Goal: Task Accomplishment & Management: Complete application form

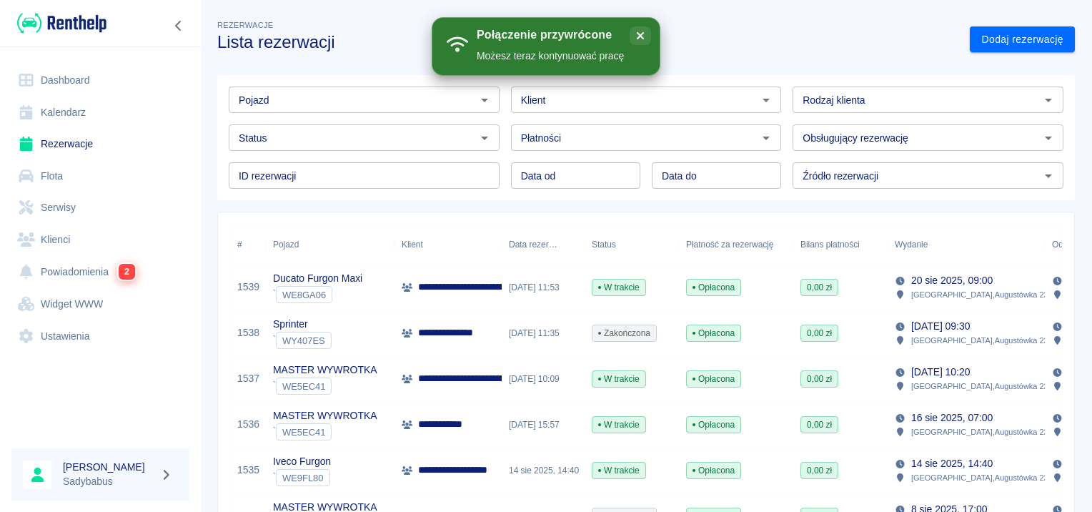
click at [642, 84] on div "Klient Klient" at bounding box center [640, 94] width 282 height 38
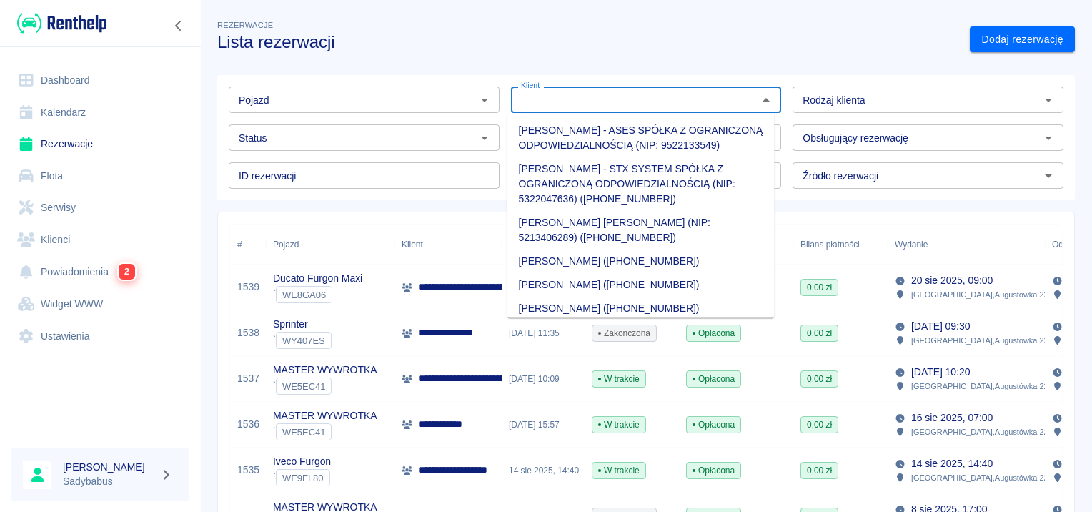
click at [631, 100] on input "Klient" at bounding box center [634, 100] width 239 height 18
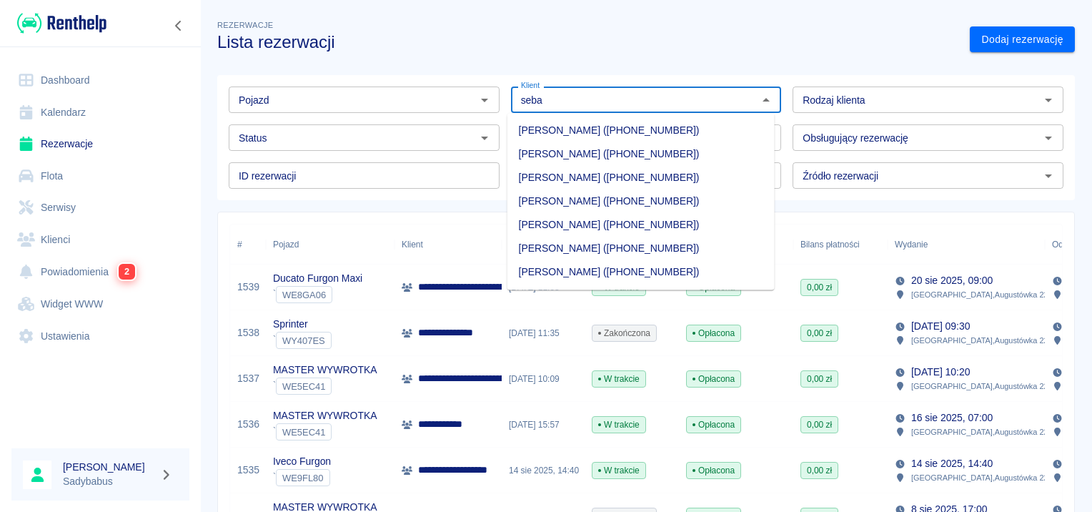
click at [647, 222] on li "[PERSON_NAME] ([PHONE_NUMBER])" at bounding box center [640, 225] width 267 height 24
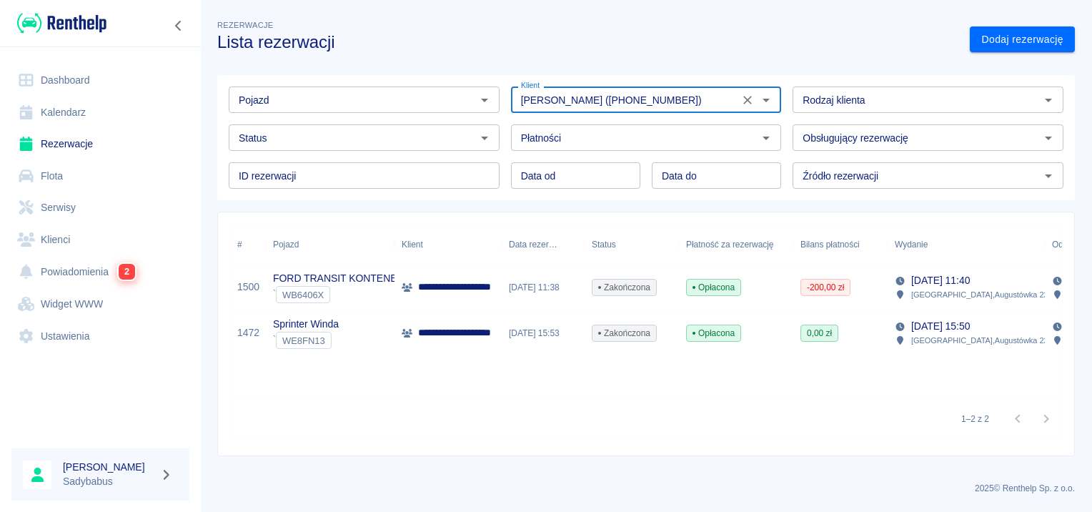
click at [563, 101] on input "[PERSON_NAME] ([PHONE_NUMBER])" at bounding box center [625, 100] width 220 height 18
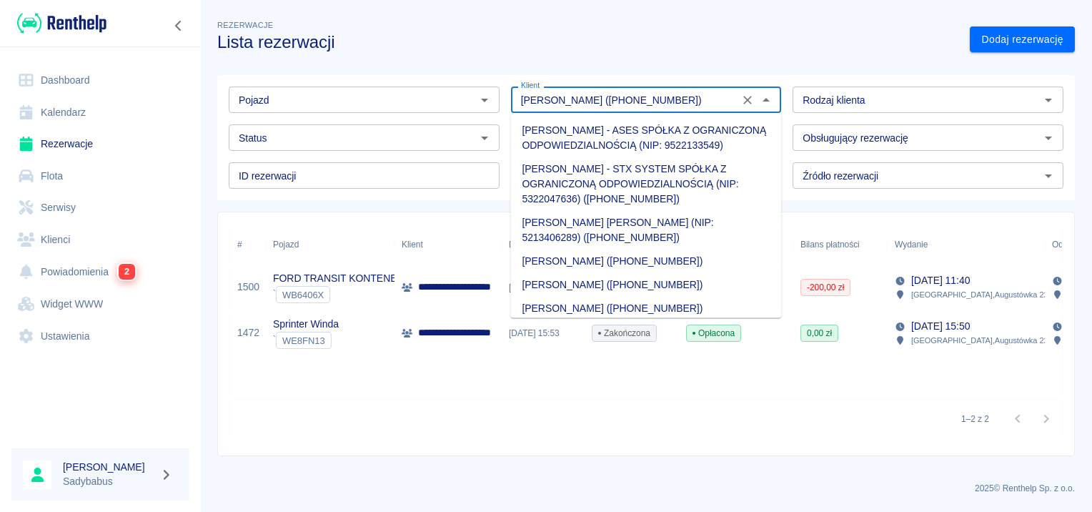
scroll to position [9670, 0]
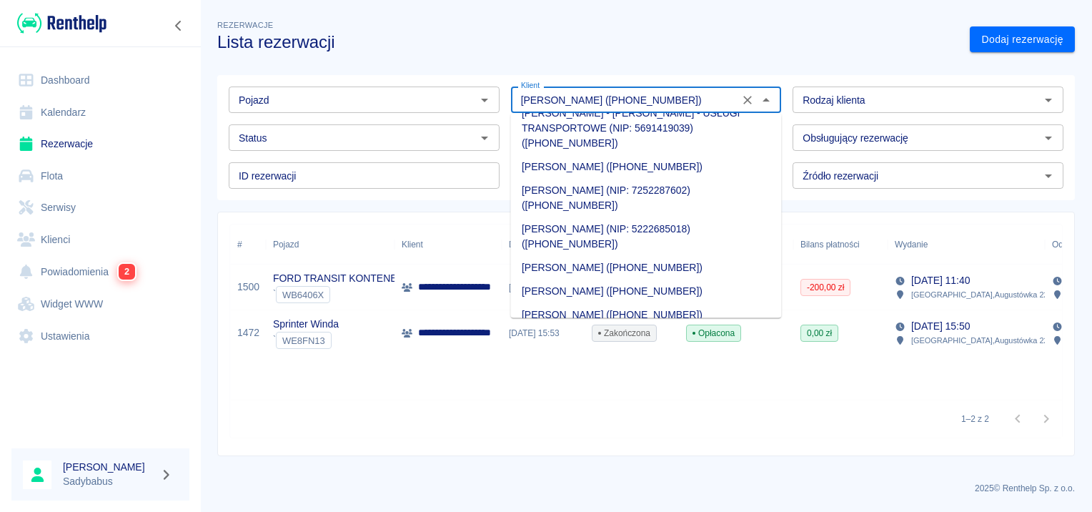
drag, startPoint x: 563, startPoint y: 91, endPoint x: 1091, endPoint y: 84, distance: 528.0
click at [1091, 89] on html "**********" at bounding box center [546, 256] width 1092 height 512
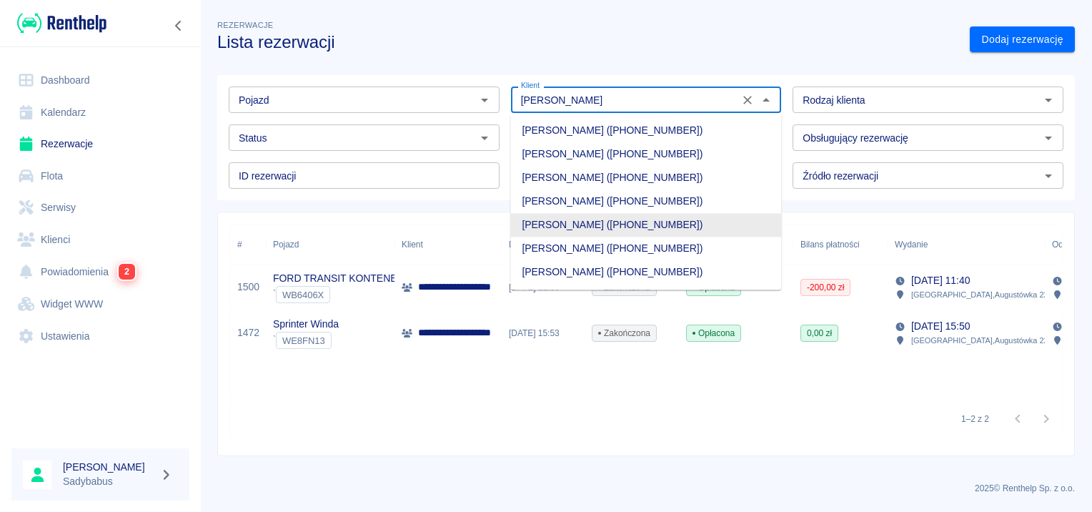
scroll to position [0, 0]
click at [689, 271] on li "SEBASTIAN KIELAK (+48510429969)" at bounding box center [645, 272] width 271 height 24
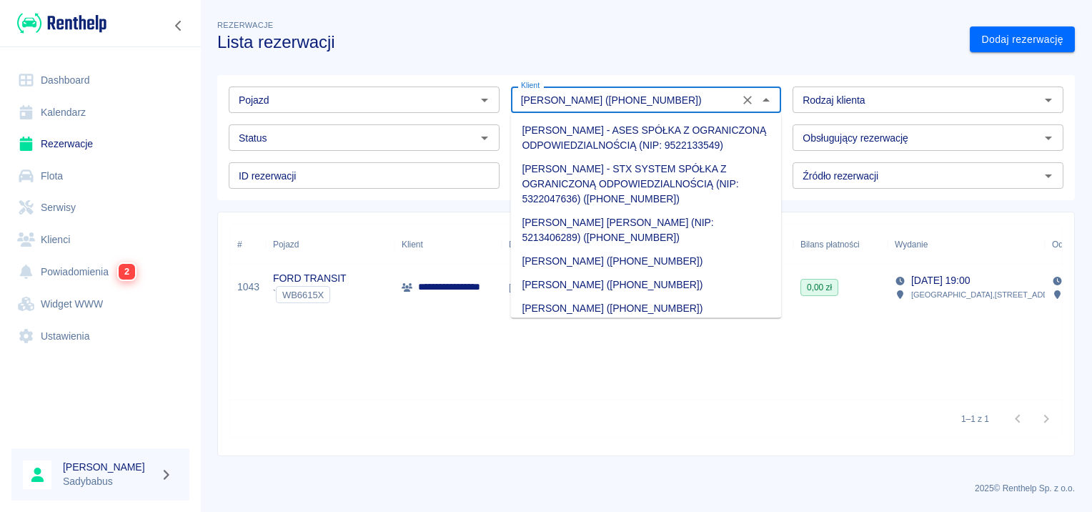
scroll to position [9718, 0]
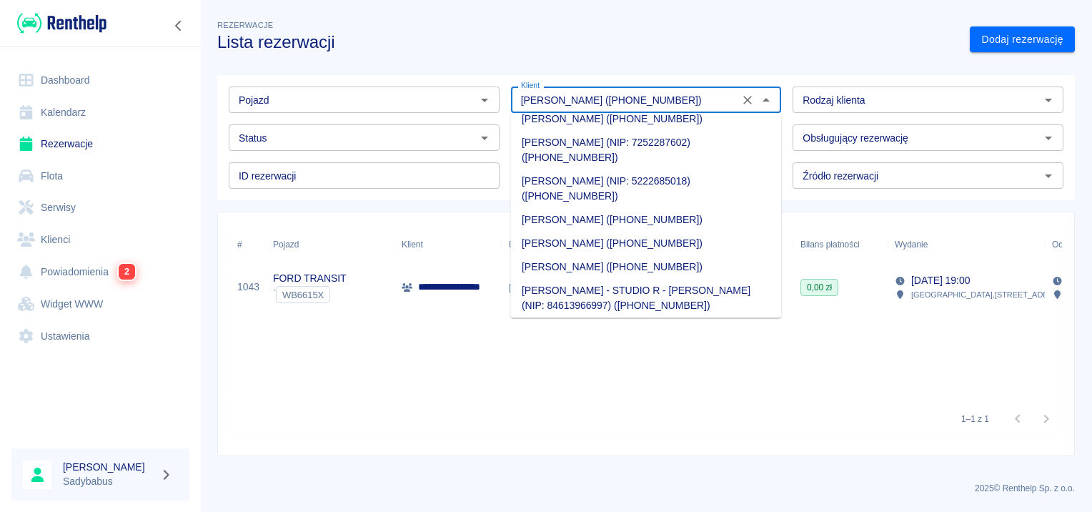
drag, startPoint x: 579, startPoint y: 97, endPoint x: 1094, endPoint y: 77, distance: 514.7
click at [1091, 77] on html "**********" at bounding box center [546, 256] width 1092 height 512
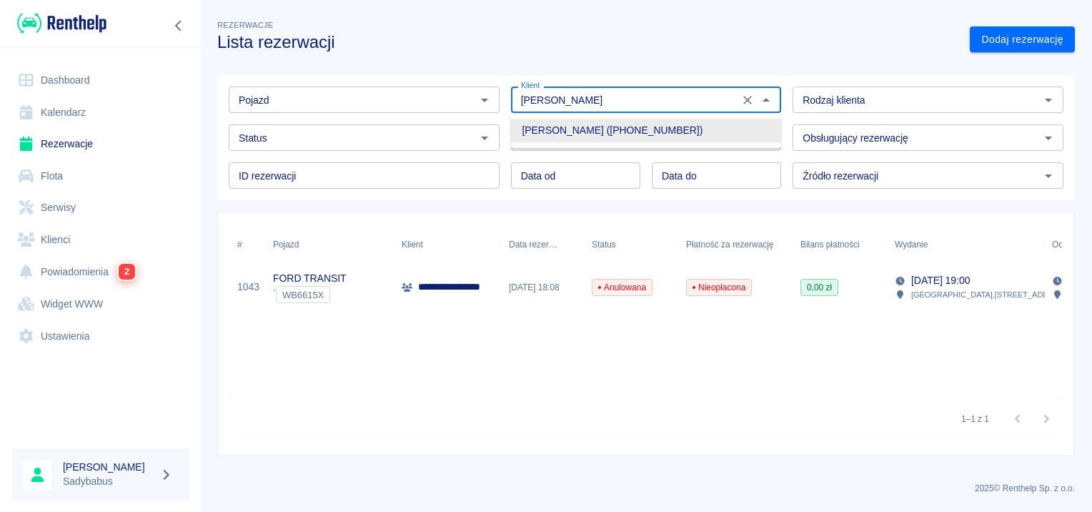
scroll to position [0, 0]
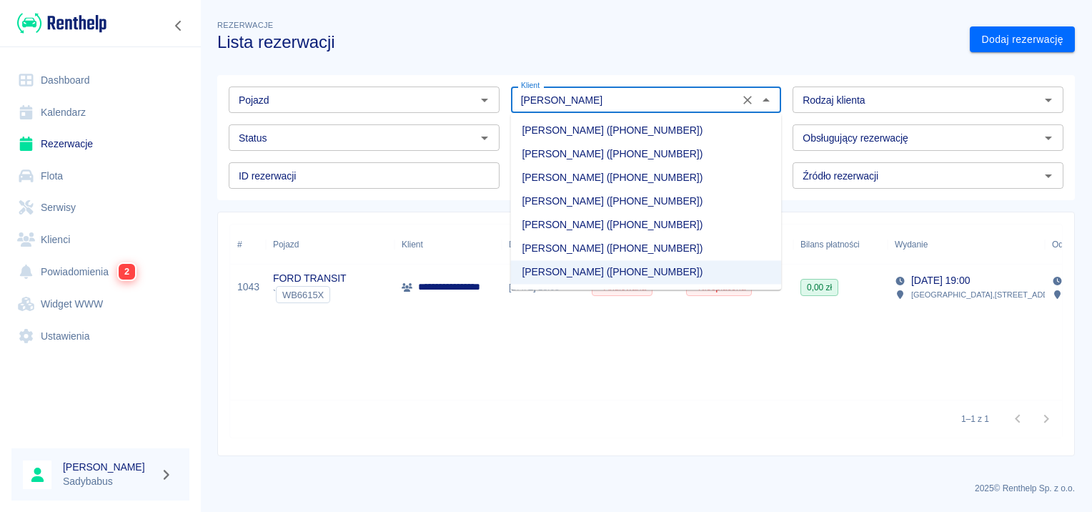
click at [651, 169] on li "Sebastian Wiktorowicz (+48514645448)" at bounding box center [645, 178] width 271 height 24
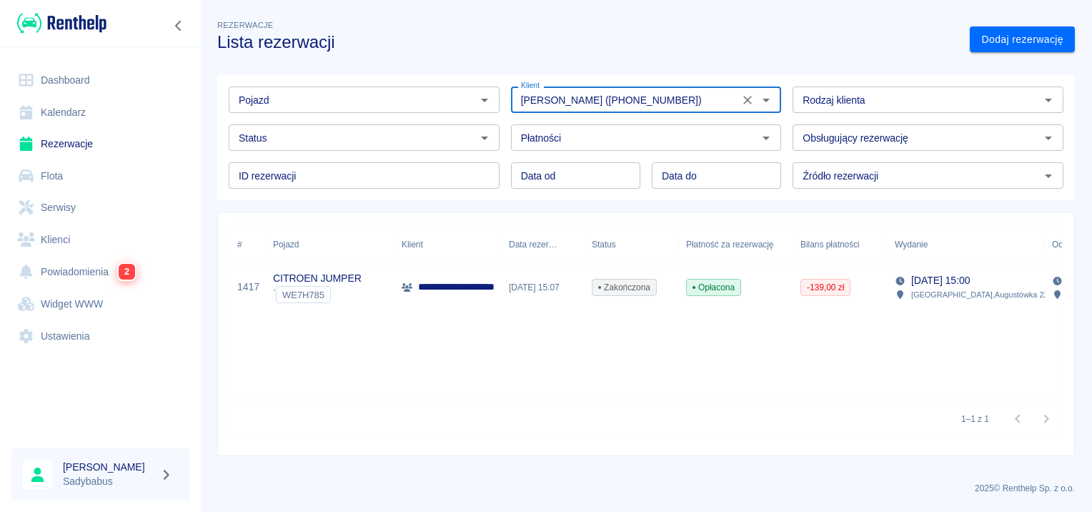
type input "Sebastian Wiktorowicz (+48514645448)"
click at [664, 274] on div "Zakończona" at bounding box center [631, 287] width 94 height 46
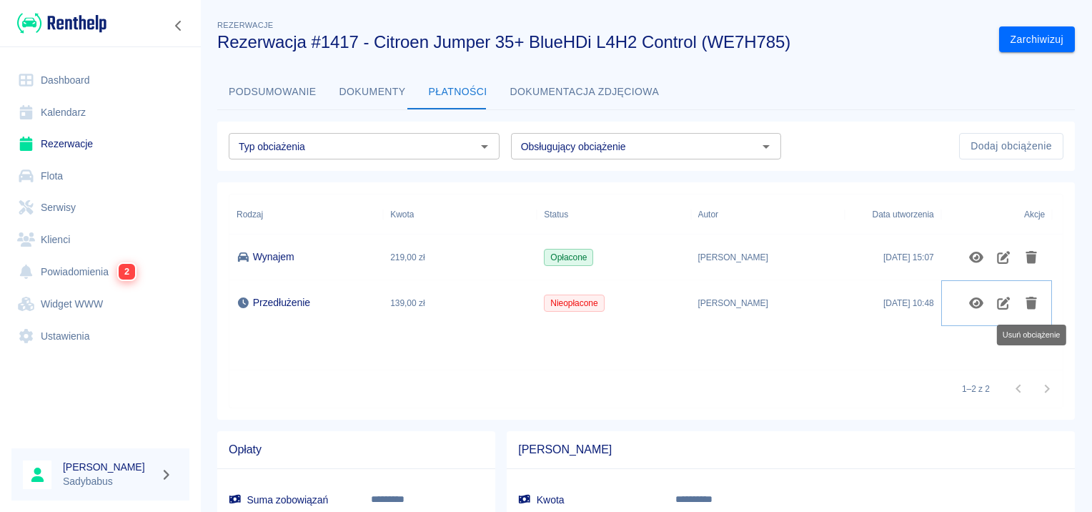
click at [1035, 306] on icon "Usuń obciążenie" at bounding box center [1031, 302] width 16 height 13
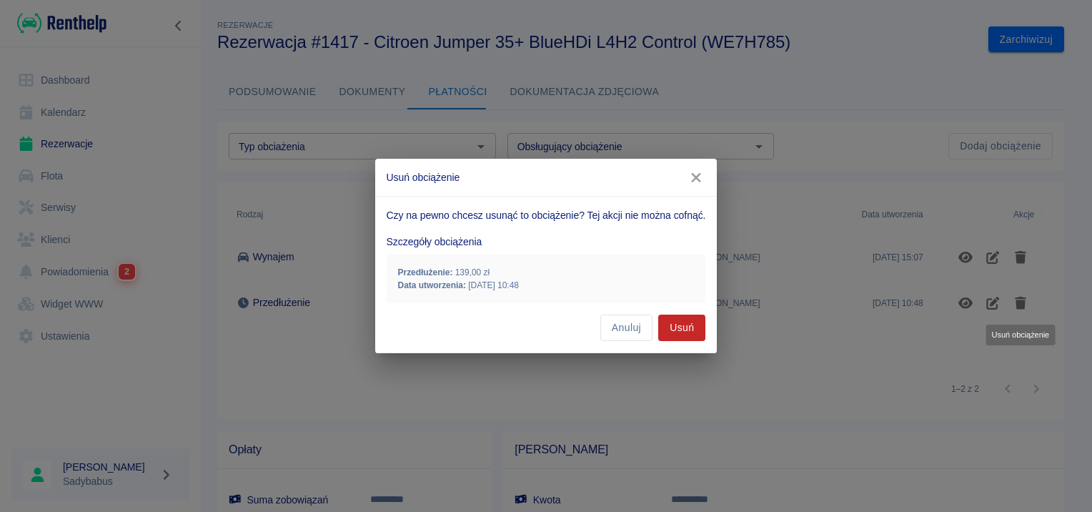
click at [684, 329] on button "Usuń" at bounding box center [681, 327] width 47 height 26
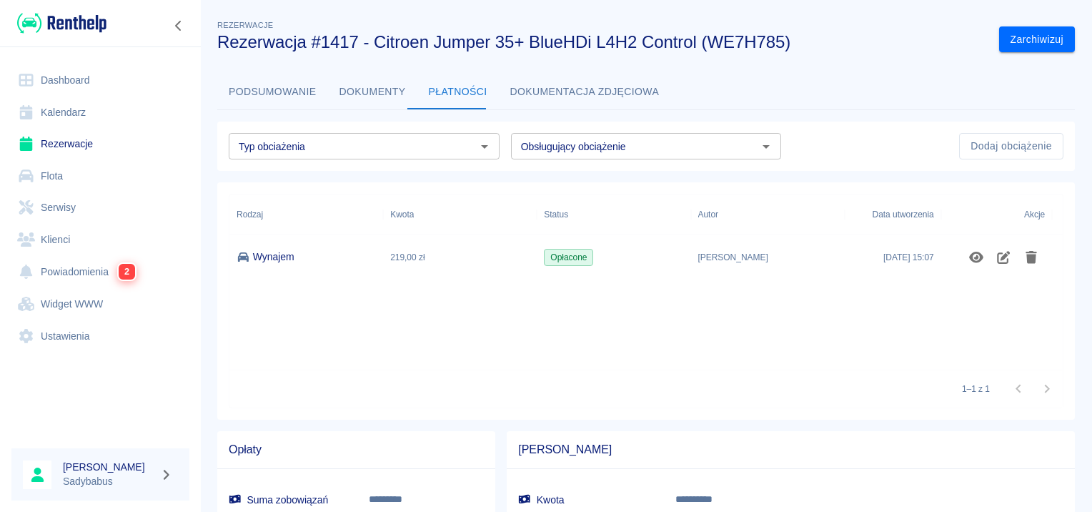
click at [229, 94] on button "Podsumowanie" at bounding box center [272, 92] width 111 height 34
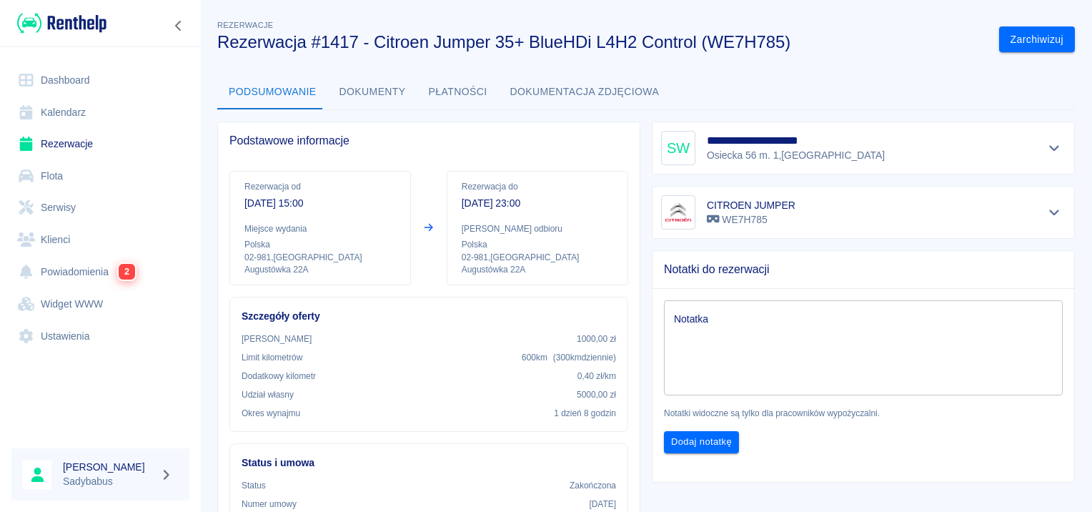
click at [1042, 154] on div at bounding box center [1054, 148] width 24 height 20
click at [1046, 146] on icon "Pokaż szczegóły" at bounding box center [1054, 147] width 16 height 13
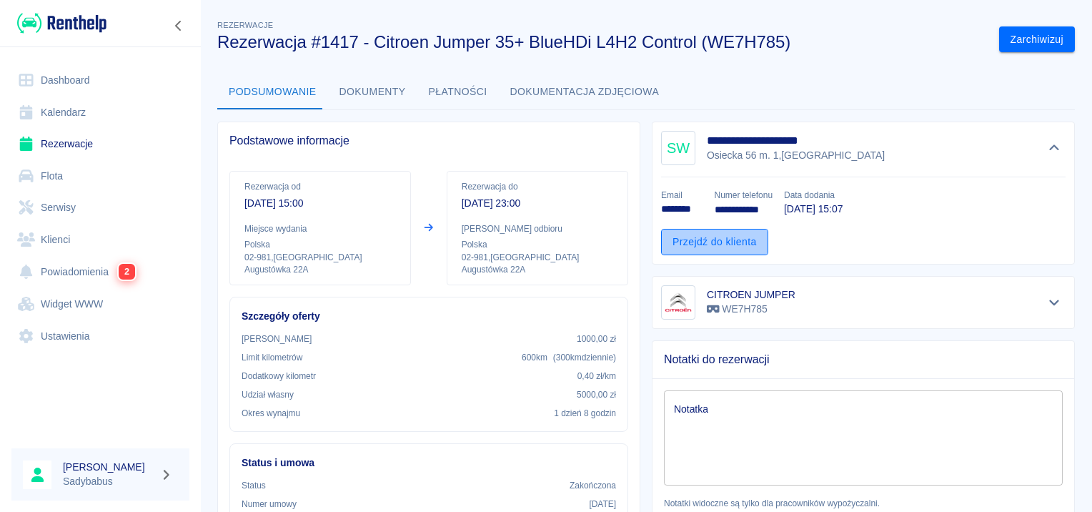
drag, startPoint x: 735, startPoint y: 231, endPoint x: 752, endPoint y: 232, distance: 16.4
click at [735, 231] on link "Przejdź do klienta" at bounding box center [714, 242] width 107 height 26
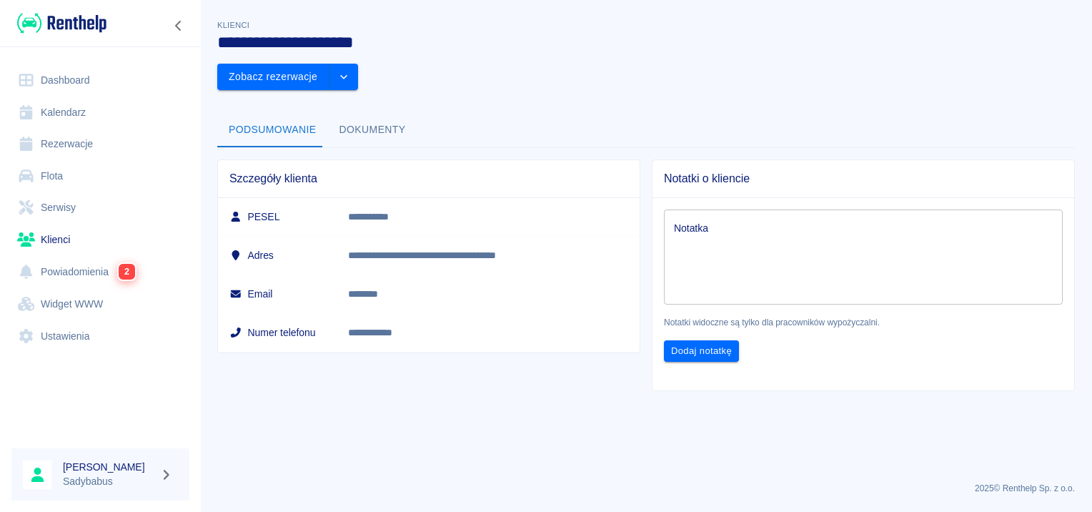
drag, startPoint x: 49, startPoint y: 162, endPoint x: 2, endPoint y: 316, distance: 161.4
drag, startPoint x: 2, startPoint y: 316, endPoint x: 543, endPoint y: 160, distance: 563.0
click at [543, 160] on div "**********" at bounding box center [428, 256] width 423 height 194
click at [349, 72] on icon "drop-down" at bounding box center [343, 76] width 11 height 9
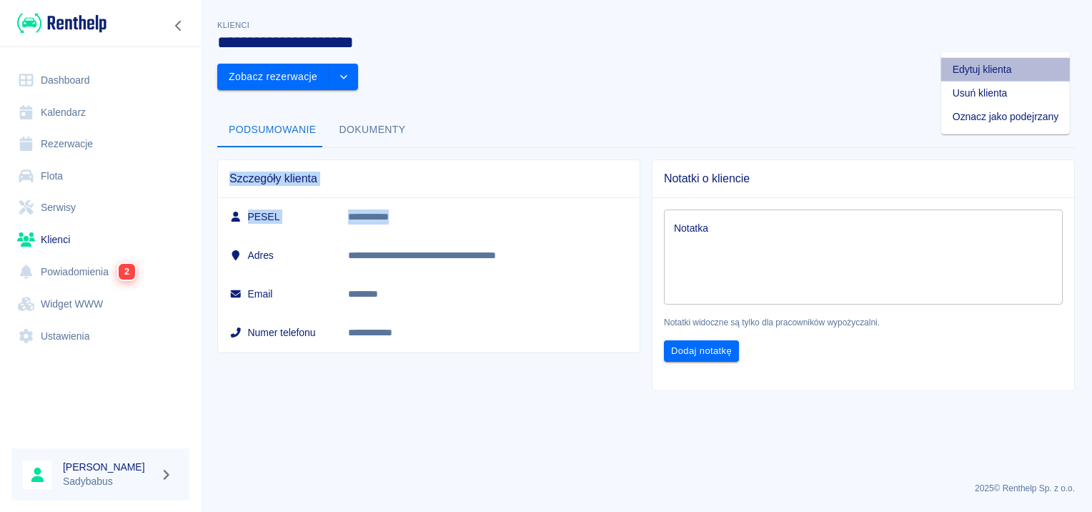
click at [1032, 76] on li "Edytuj klienta" at bounding box center [1005, 70] width 129 height 24
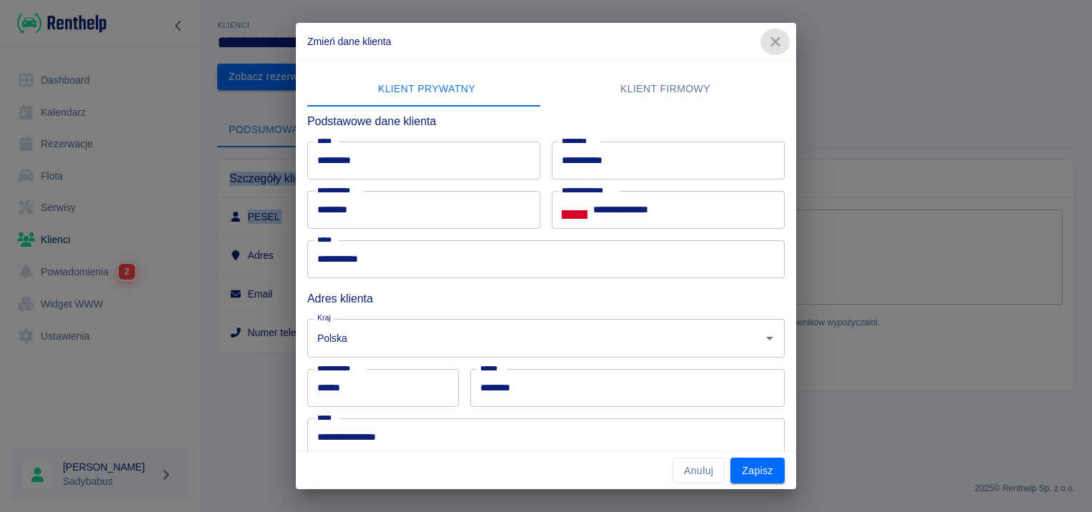
click at [780, 39] on icon "button" at bounding box center [775, 41] width 19 height 15
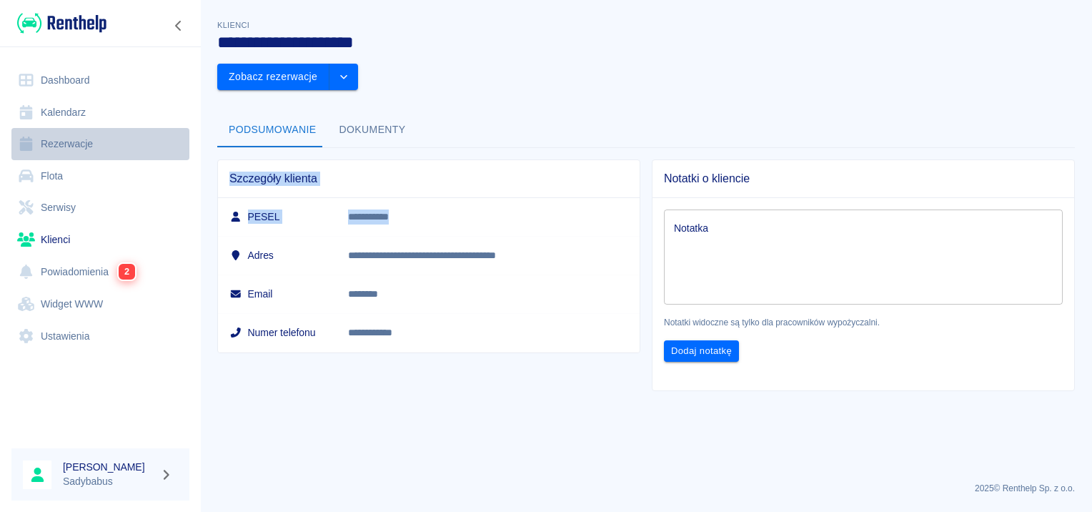
click at [71, 144] on link "Rezerwacje" at bounding box center [100, 144] width 178 height 32
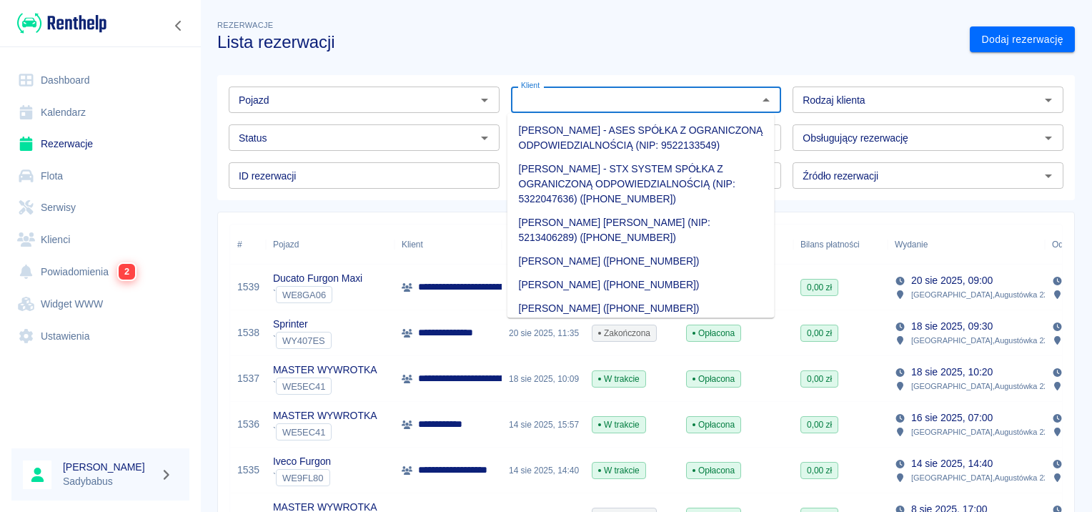
click at [660, 96] on input "Klient" at bounding box center [634, 100] width 239 height 18
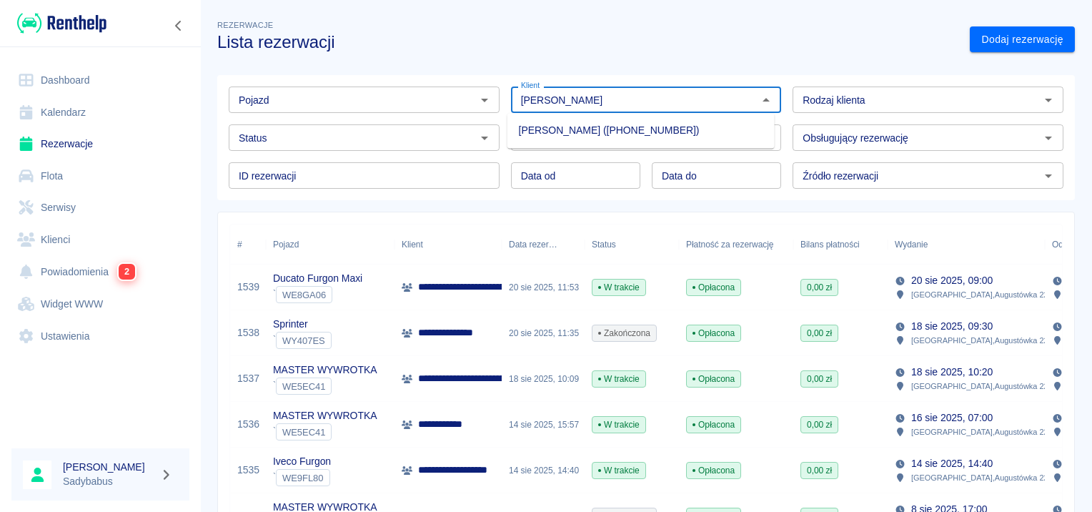
click at [603, 140] on li "Sebastian Wiktorowicz (+48514645448)" at bounding box center [640, 131] width 267 height 24
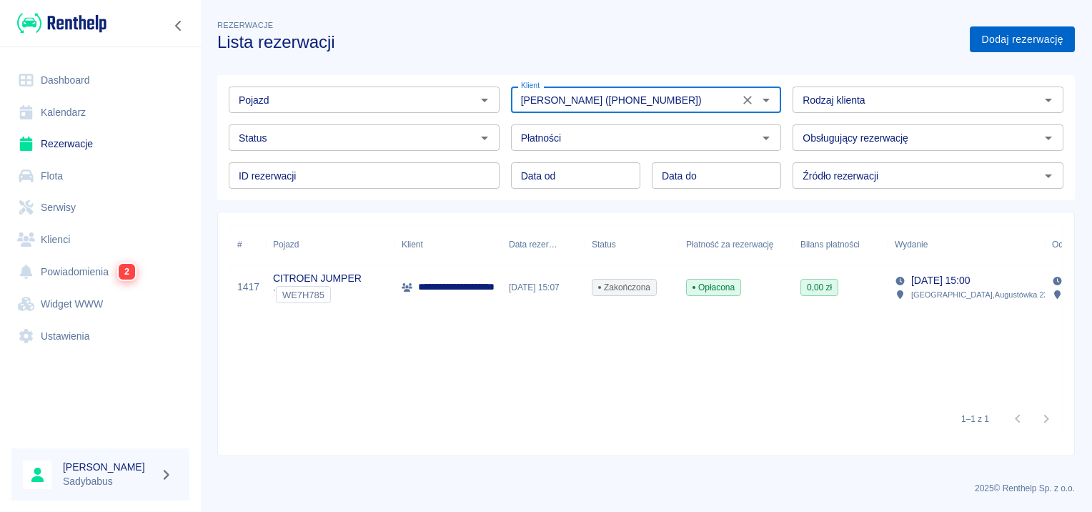
type input "Sebastian Wiktorowicz (+48514645448)"
click at [1038, 41] on link "Dodaj rezerwację" at bounding box center [1021, 39] width 105 height 26
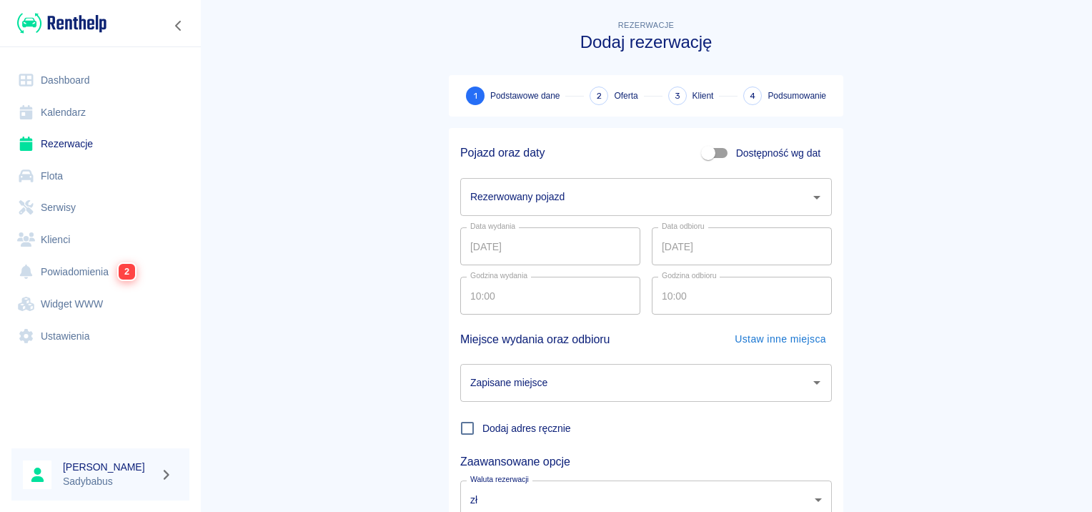
click at [640, 193] on input "Rezerwowany pojazd" at bounding box center [634, 196] width 337 height 25
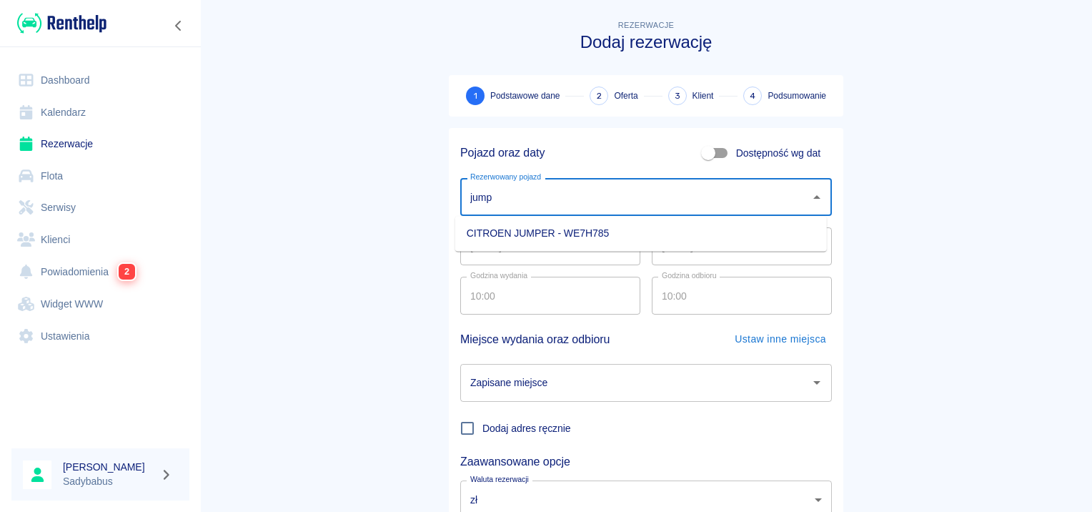
click at [519, 224] on li "CITROEN JUMPER - WE7H785" at bounding box center [640, 233] width 371 height 24
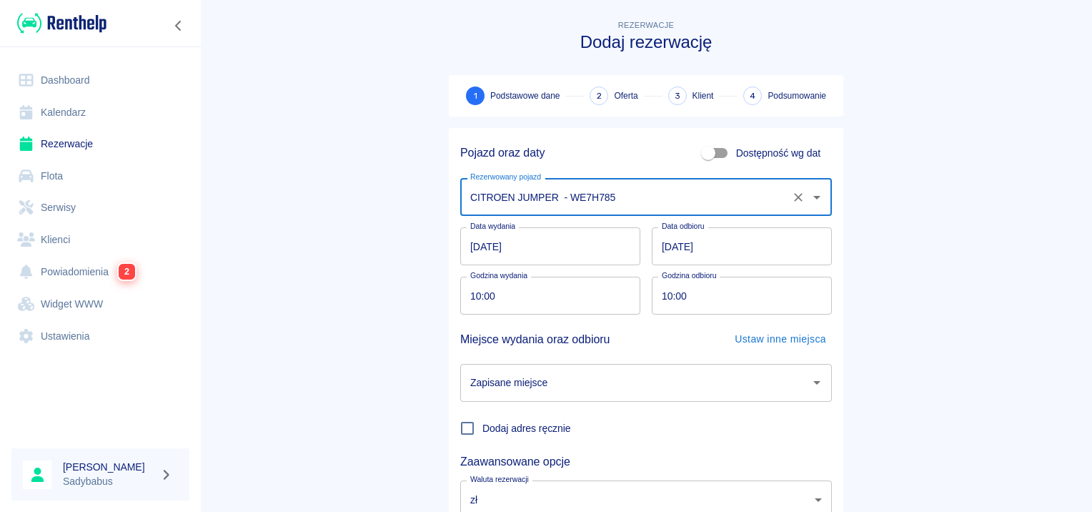
type input "CITROEN JUMPER - WE7H785"
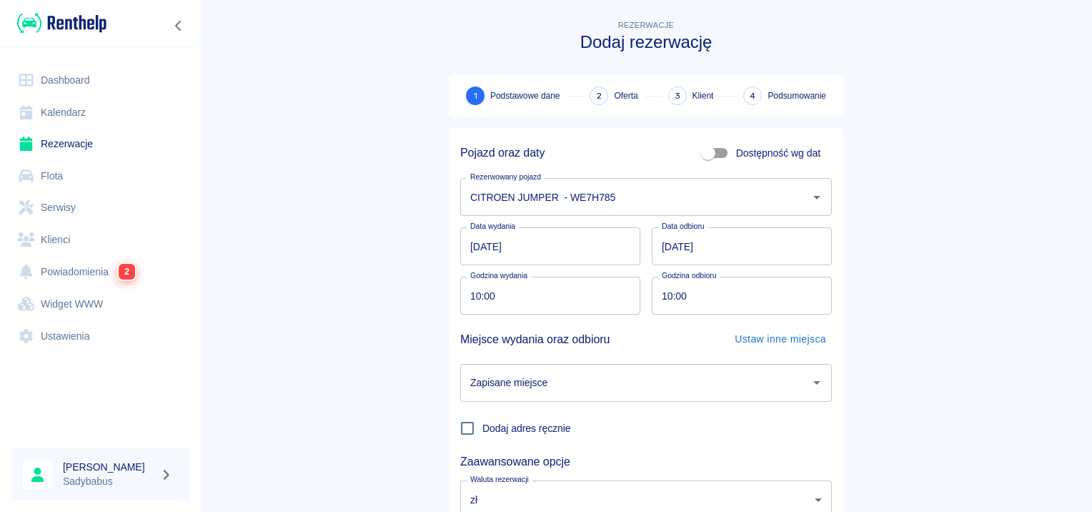
click at [391, 231] on main "Rezerwacje Dodaj rezerwację 1 Podstawowe dane 2 Oferta 3 Klient 4 Podsumowanie …" at bounding box center [646, 298] width 892 height 562
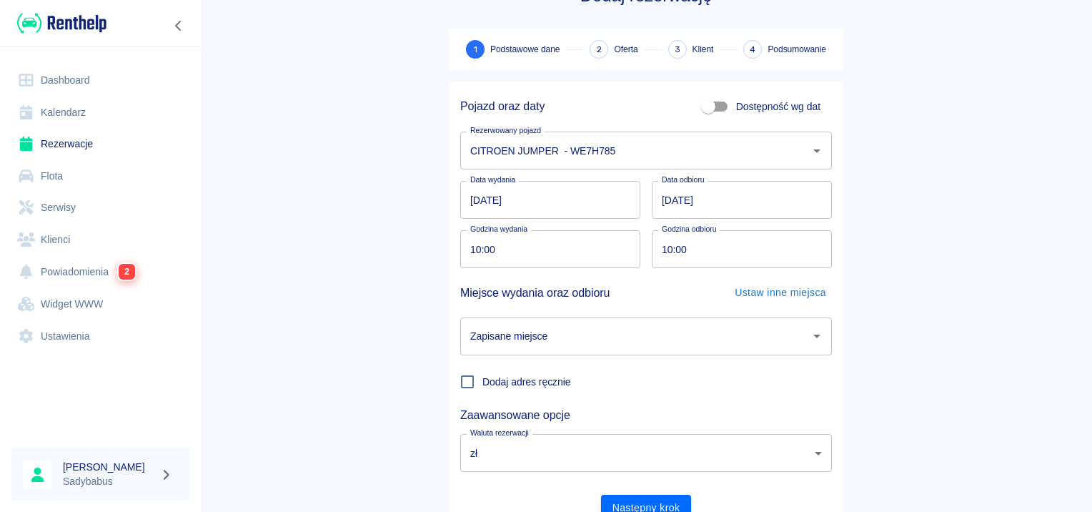
scroll to position [109, 0]
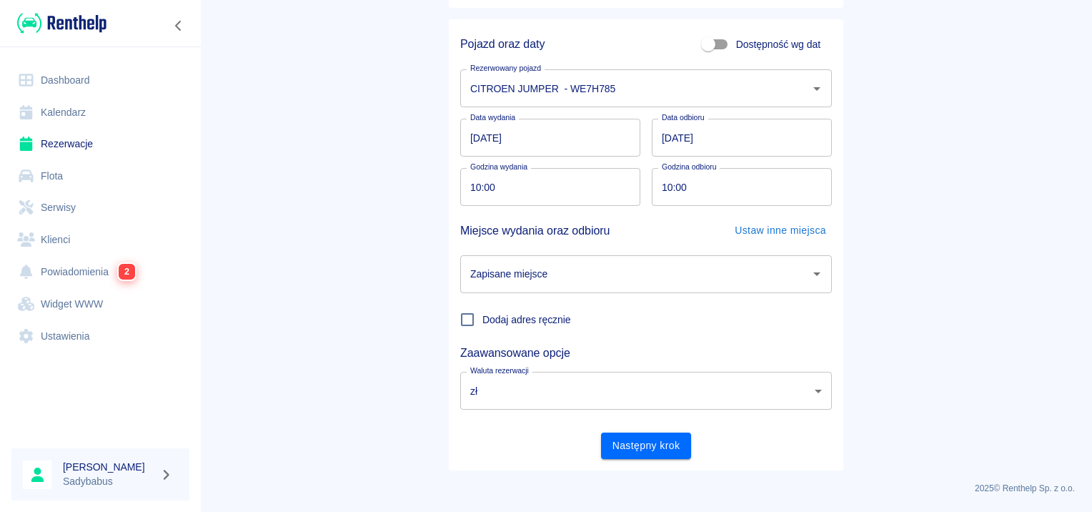
click at [657, 146] on input "22.08.2025" at bounding box center [742, 138] width 180 height 38
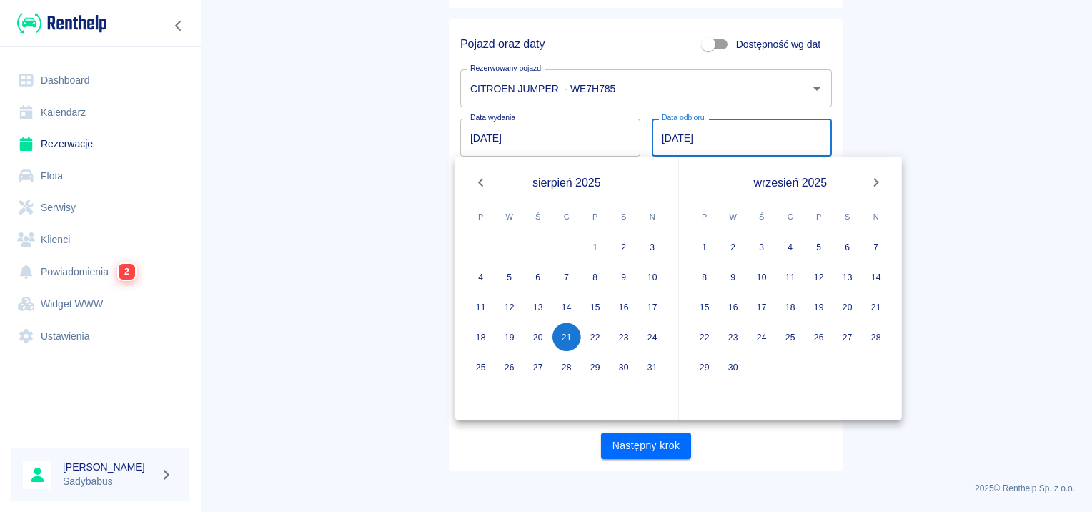
type input "21.08.2025"
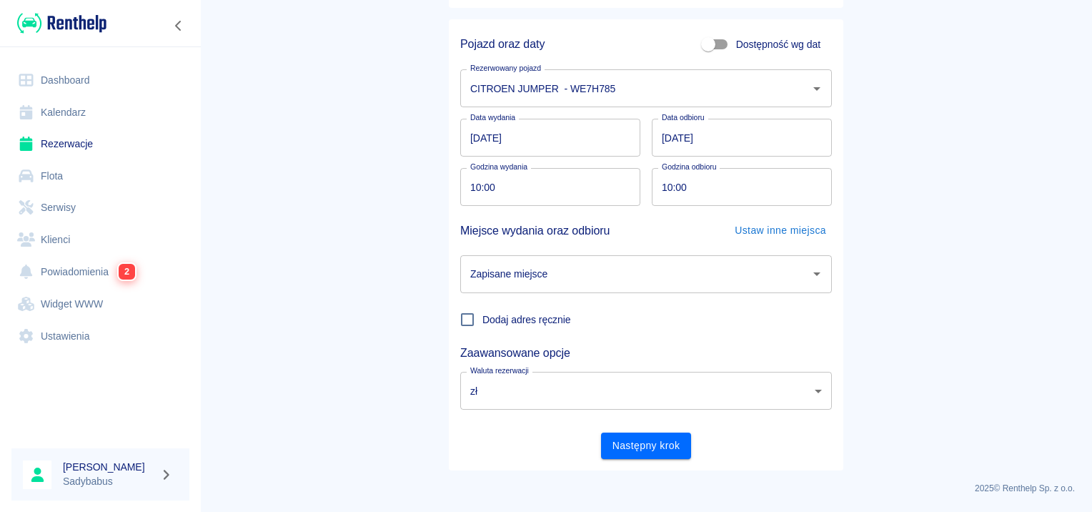
click at [299, 209] on main "Rezerwacje Dodaj rezerwację 1 Podstawowe dane 2 Oferta 3 Klient 4 Podsumowanie …" at bounding box center [646, 190] width 892 height 562
click at [469, 191] on input "10:00" at bounding box center [545, 187] width 170 height 38
type input "09:10"
drag, startPoint x: 1064, startPoint y: 146, endPoint x: 666, endPoint y: 181, distance: 400.1
click at [666, 180] on input "10:00" at bounding box center [737, 187] width 170 height 38
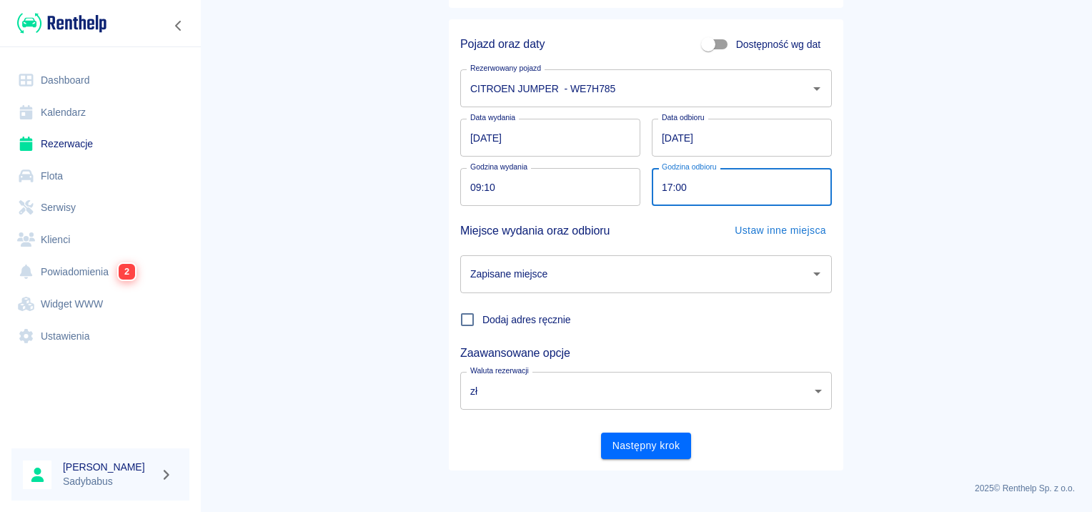
type input "17:00"
drag, startPoint x: 588, startPoint y: 451, endPoint x: 489, endPoint y: 269, distance: 207.1
click at [486, 269] on input "Zapisane miejsce" at bounding box center [634, 273] width 337 height 25
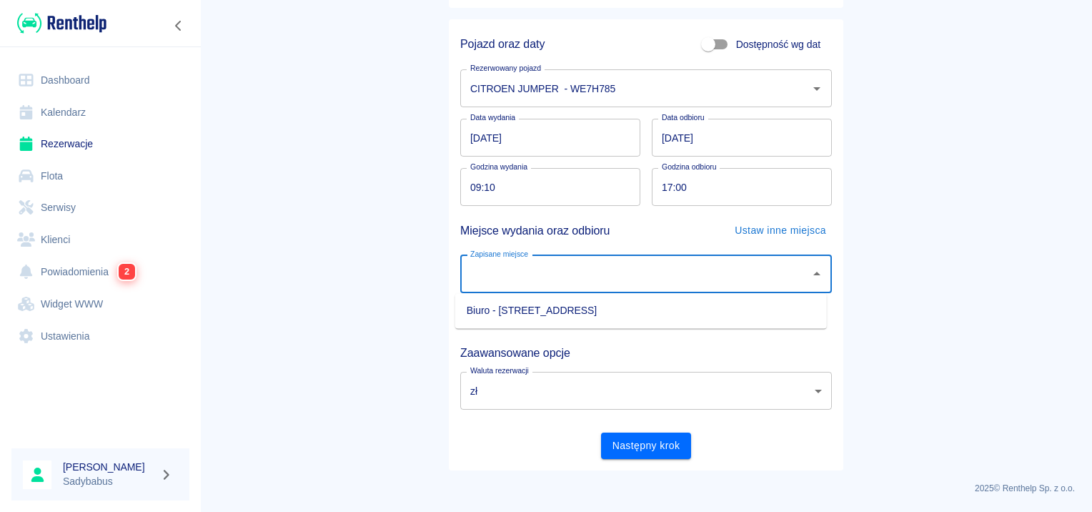
click at [489, 269] on input "Zapisane miejsce" at bounding box center [634, 273] width 337 height 25
click at [524, 273] on input "Zapisane miejsce" at bounding box center [634, 273] width 337 height 25
click at [540, 326] on ul "Biuro - Warszawa, Augustówka 22A" at bounding box center [640, 310] width 371 height 35
drag, startPoint x: 540, startPoint y: 314, endPoint x: 644, endPoint y: 311, distance: 104.3
click at [540, 314] on li "Biuro - Warszawa, Augustówka 22A" at bounding box center [640, 311] width 371 height 24
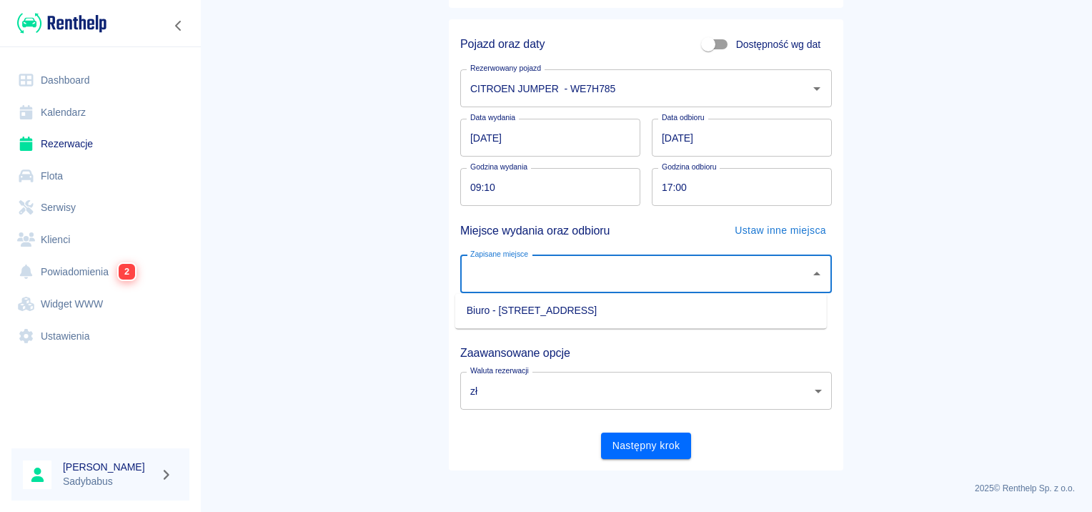
type input "Biuro - Warszawa, Augustówka 22A"
click at [900, 246] on main "Rezerwacje Dodaj rezerwację 1 Podstawowe dane 2 Oferta 3 Klient 4 Podsumowanie …" at bounding box center [646, 190] width 892 height 562
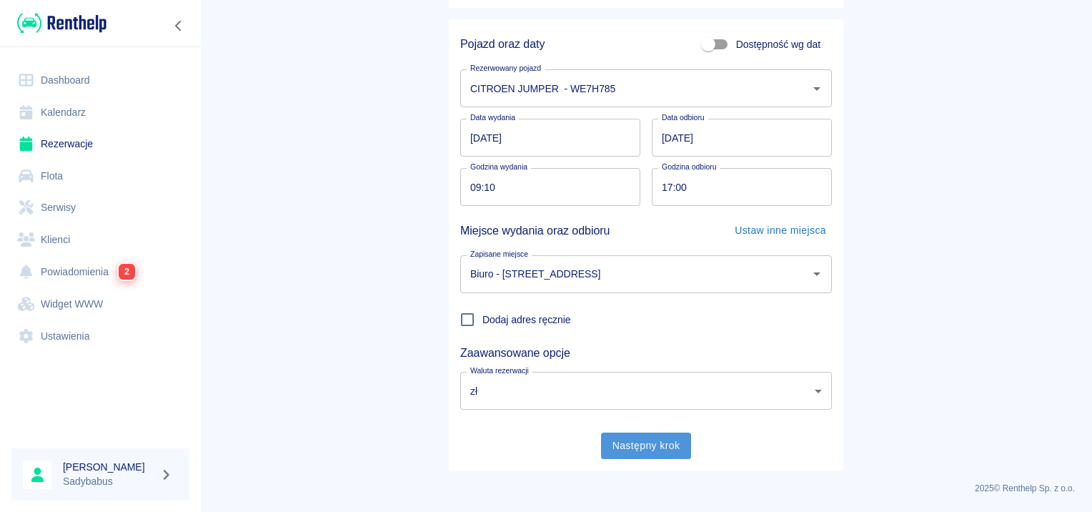
click at [643, 441] on button "Następny krok" at bounding box center [646, 445] width 91 height 26
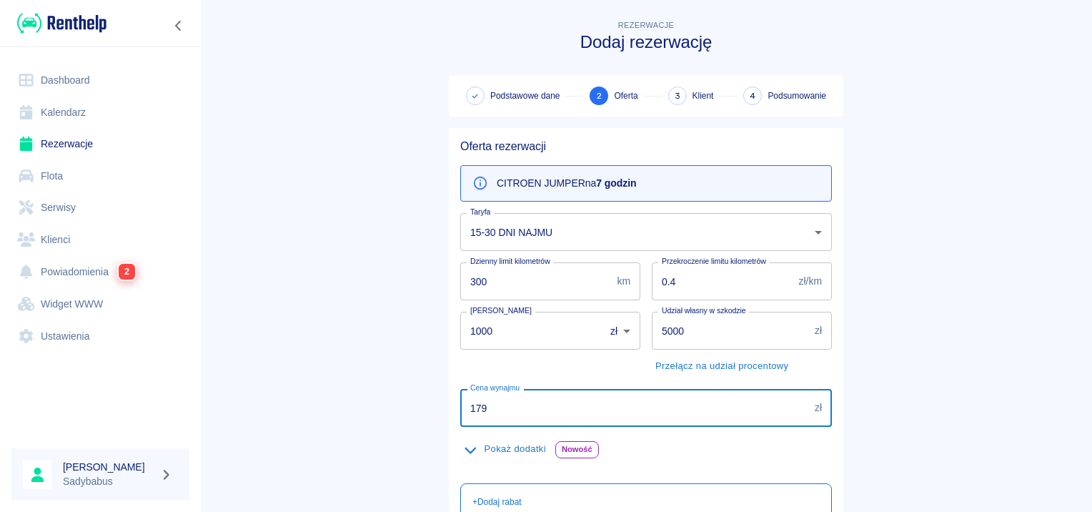
drag, startPoint x: 512, startPoint y: 406, endPoint x: 74, endPoint y: 406, distance: 437.2
click at [74, 406] on div "Dashboard Kalendarz Rezerwacje Flota Serwisy Klienci Powiadomienia 2 Widget WWW…" at bounding box center [546, 256] width 1092 height 512
type input "1"
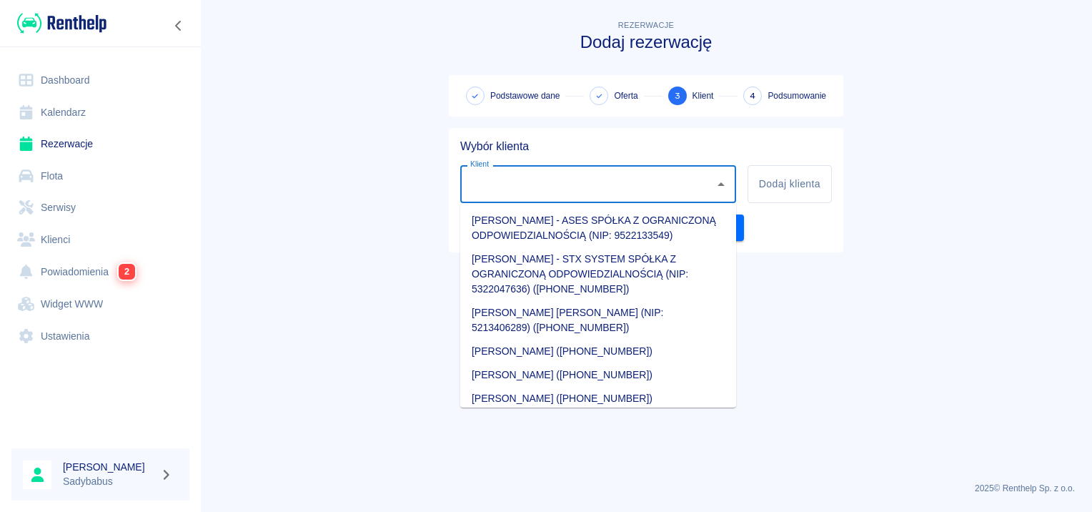
click at [519, 184] on input "Klient" at bounding box center [586, 183] width 241 height 25
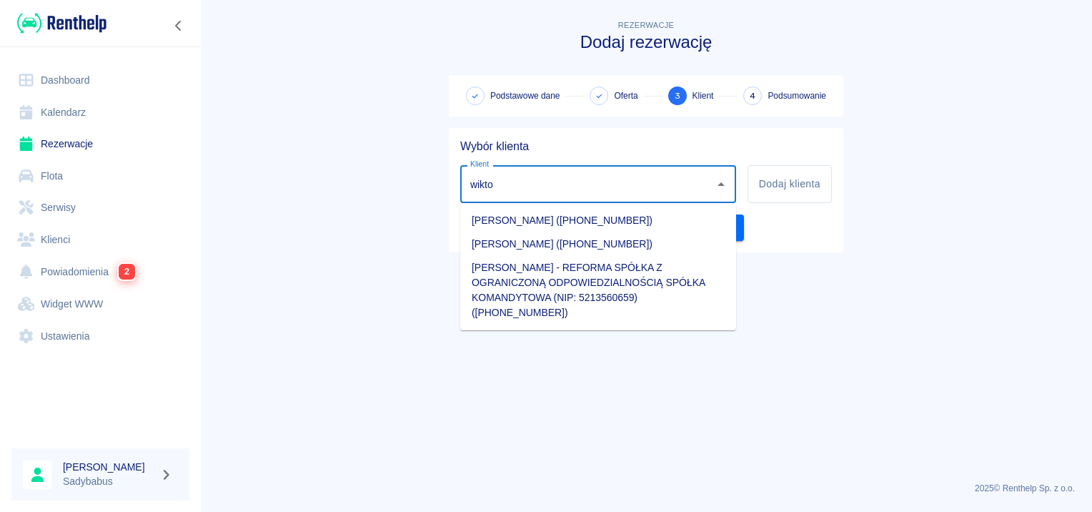
click at [549, 221] on li "Sebastian Wiktorowicz (+48514645448)" at bounding box center [598, 221] width 276 height 24
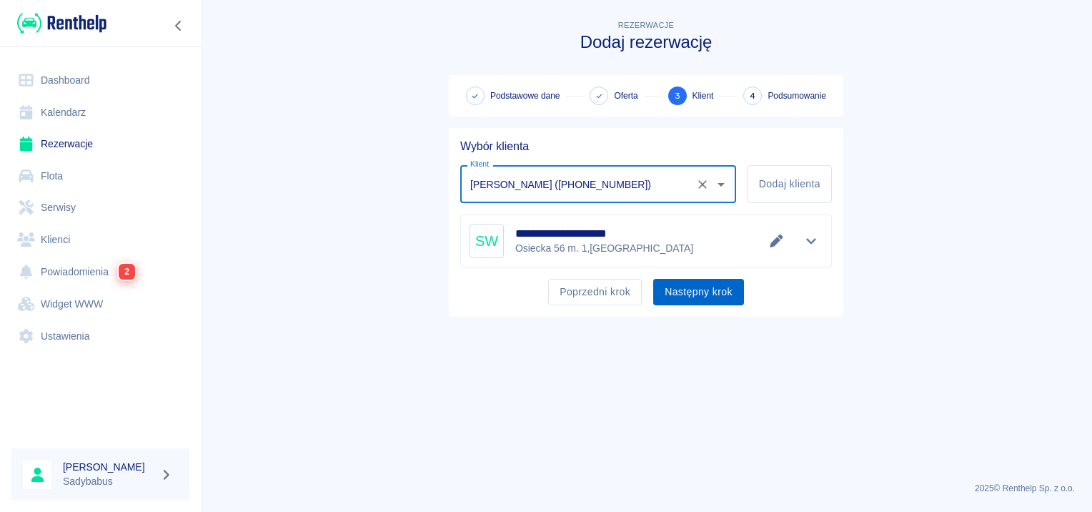
type input "Sebastian Wiktorowicz (+48514645448)"
click at [723, 298] on button "Następny krok" at bounding box center [698, 292] width 91 height 26
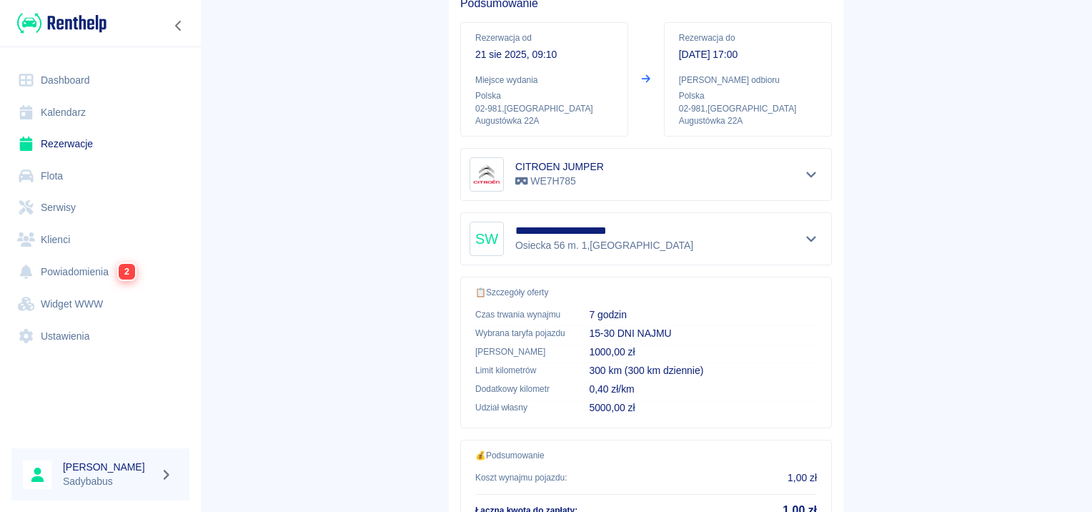
scroll to position [257, 0]
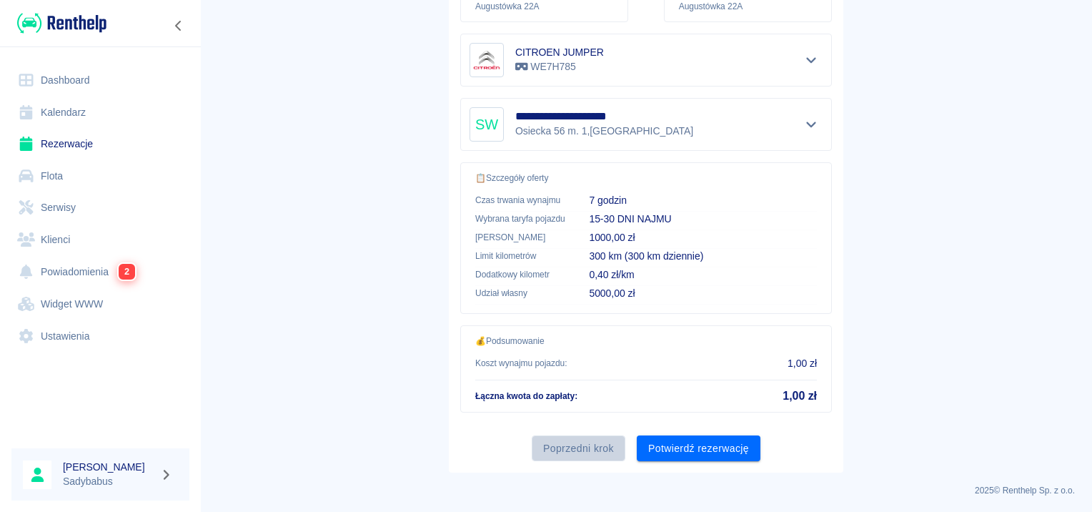
click at [593, 441] on button "Poprzedni krok" at bounding box center [579, 448] width 94 height 26
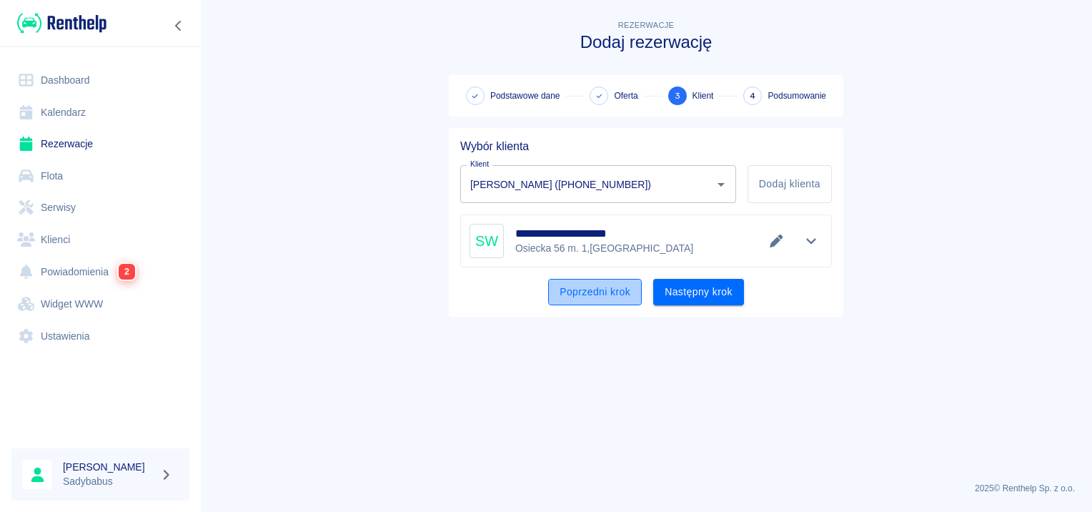
click at [592, 299] on button "Poprzedni krok" at bounding box center [595, 292] width 94 height 26
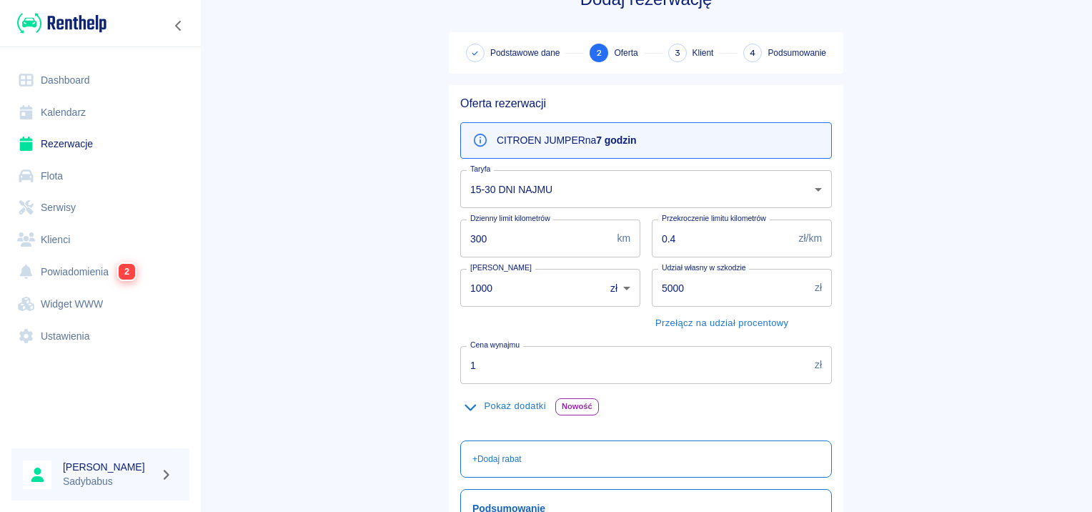
scroll to position [143, 0]
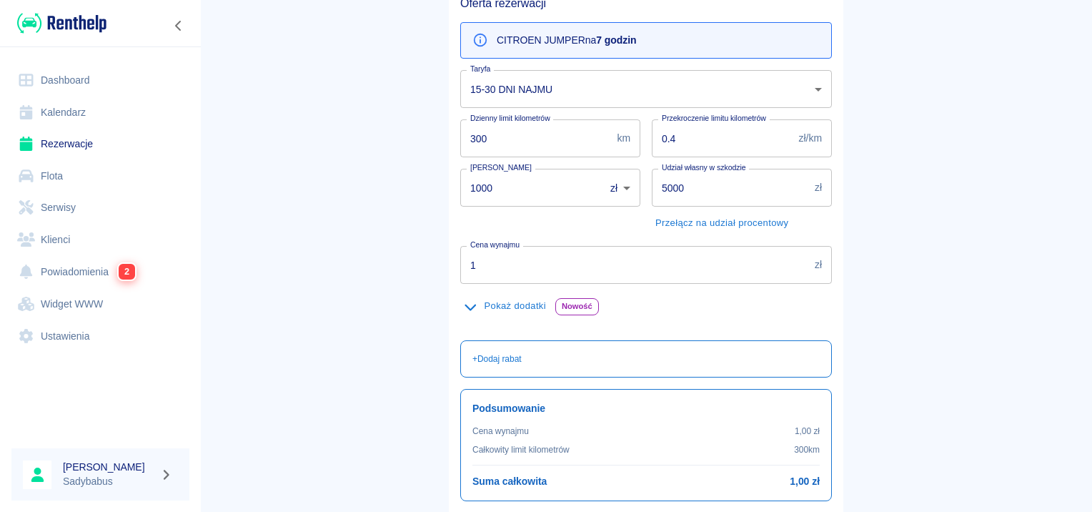
click at [537, 272] on input "1" at bounding box center [634, 265] width 349 height 38
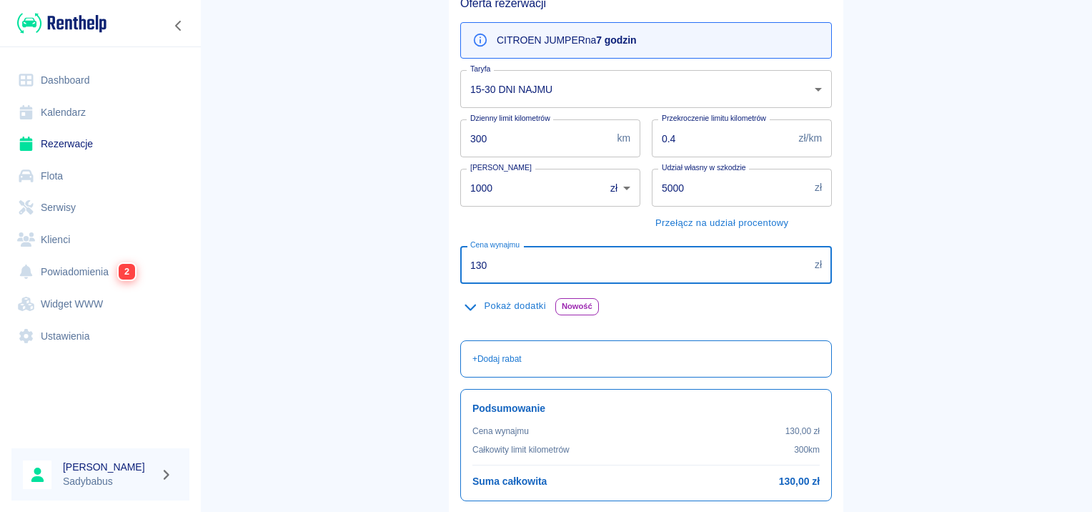
type input "130"
click at [973, 226] on main "Rezerwacje Dodaj rezerwację Podstawowe dane 2 Oferta 3 Klient 4 Podsumowanie Of…" at bounding box center [646, 228] width 892 height 709
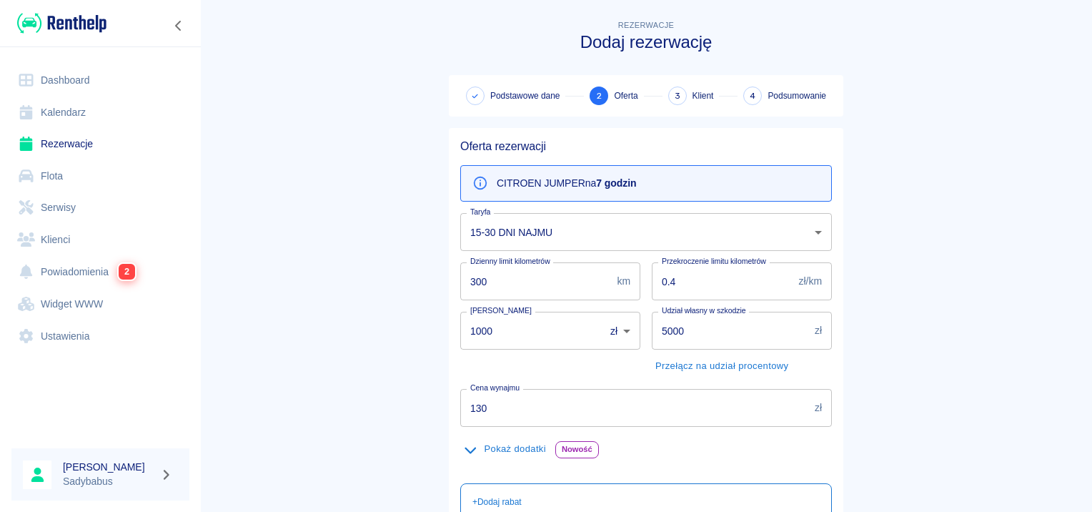
scroll to position [254, 0]
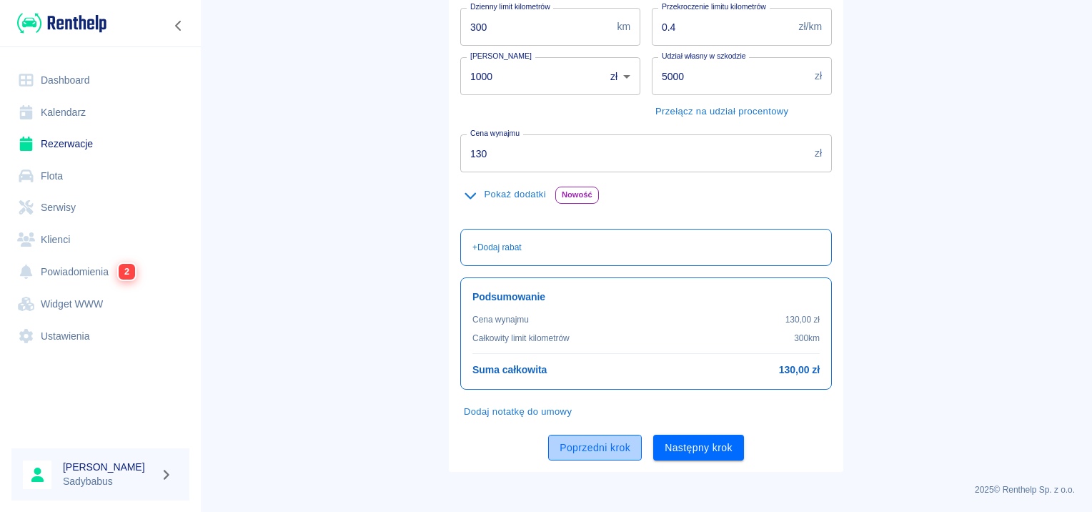
click at [604, 453] on button "Poprzedni krok" at bounding box center [595, 447] width 94 height 26
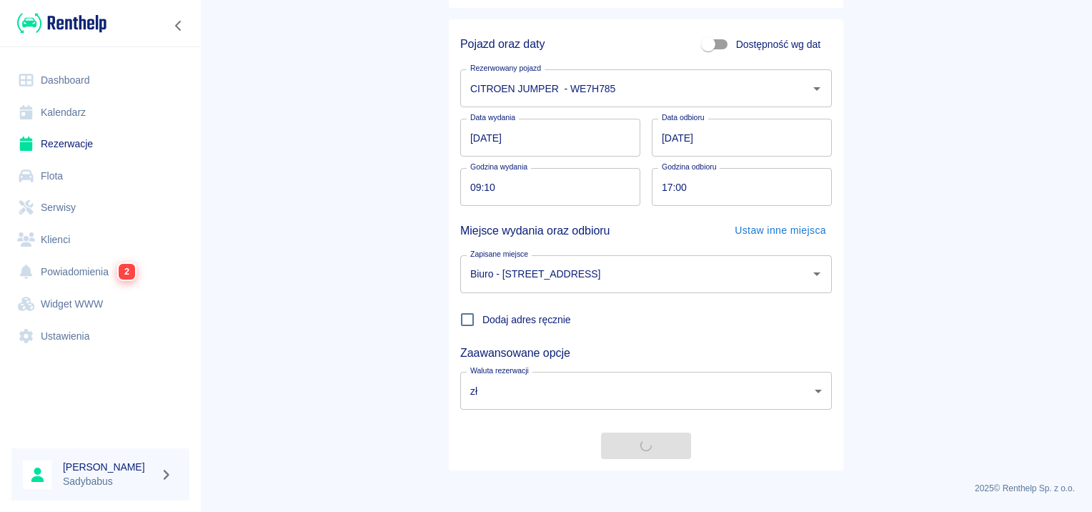
scroll to position [109, 0]
click at [656, 194] on input "17:00" at bounding box center [737, 187] width 170 height 38
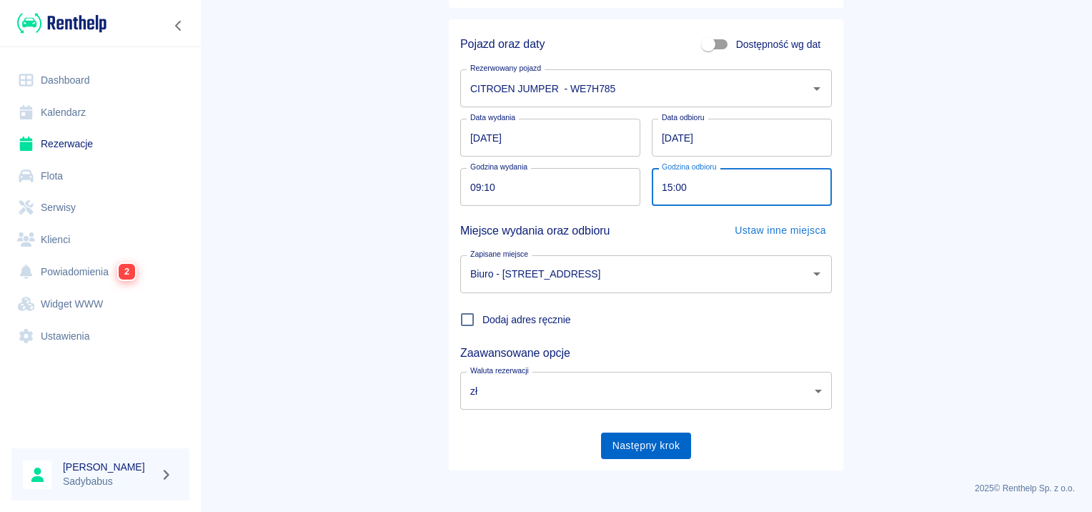
type input "15:00"
drag, startPoint x: 600, startPoint y: 433, endPoint x: 607, endPoint y: 434, distance: 7.2
click at [602, 433] on button "Następny krok" at bounding box center [646, 445] width 91 height 26
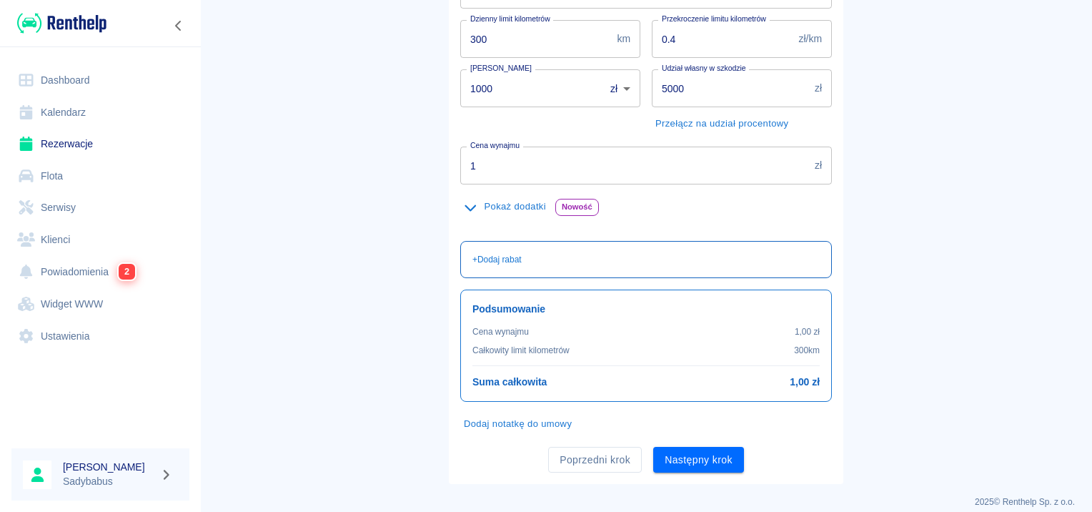
scroll to position [254, 0]
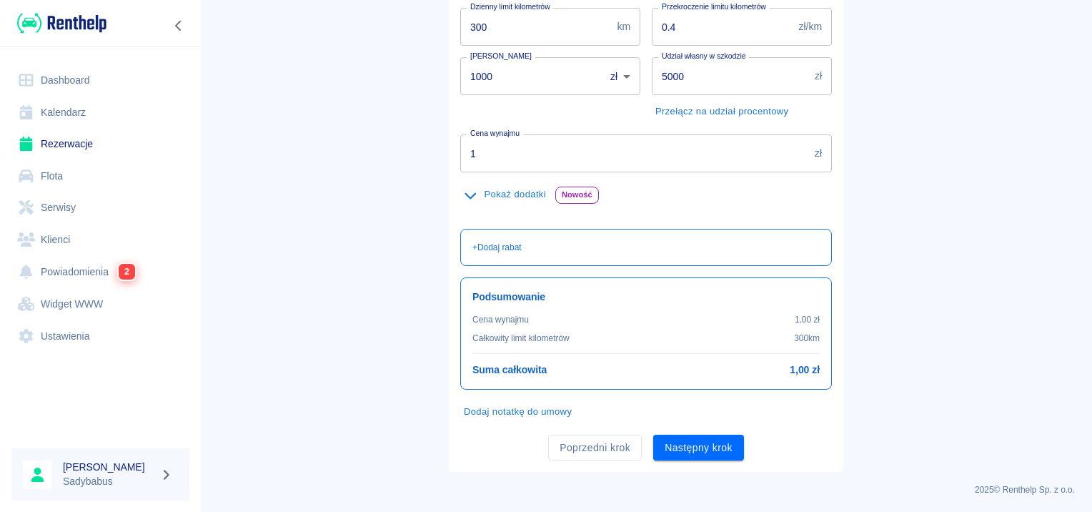
click at [530, 164] on input "1" at bounding box center [634, 153] width 349 height 38
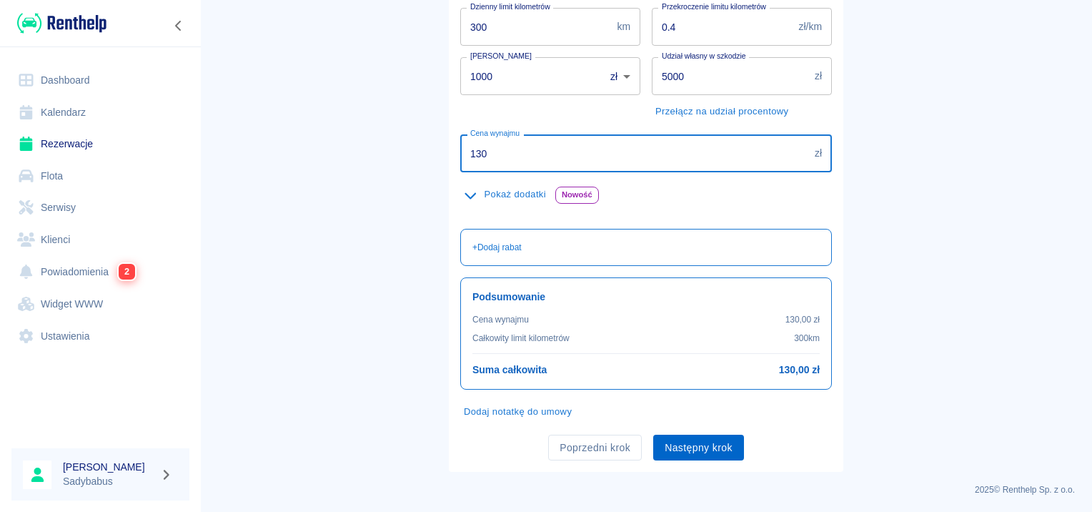
type input "130"
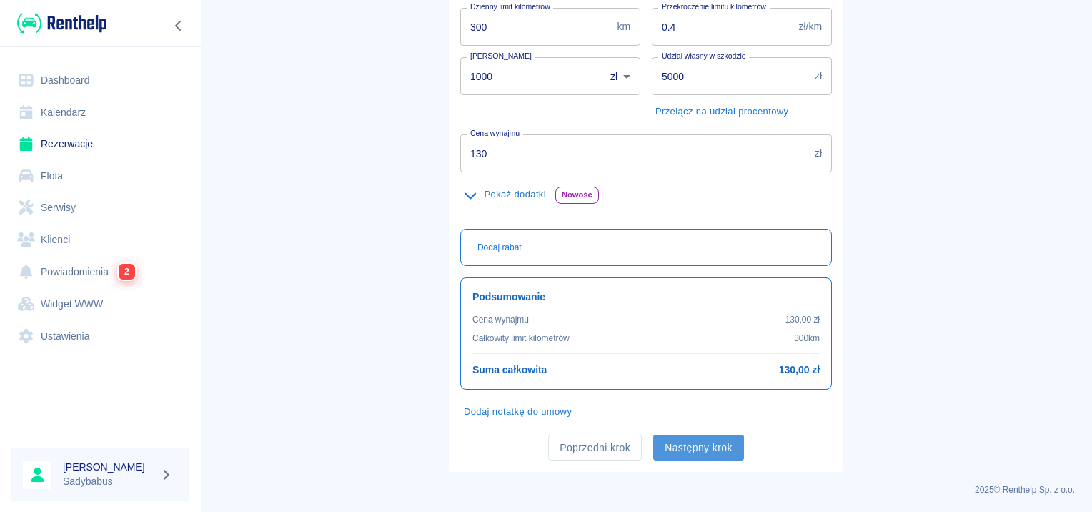
click at [680, 438] on button "Następny krok" at bounding box center [698, 447] width 91 height 26
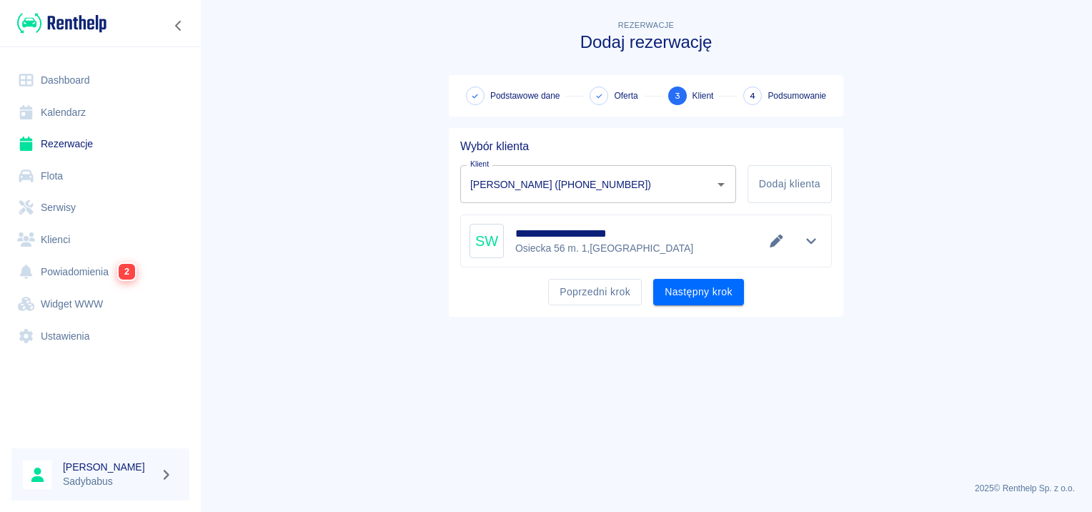
scroll to position [0, 0]
click at [690, 288] on button "Następny krok" at bounding box center [698, 292] width 91 height 26
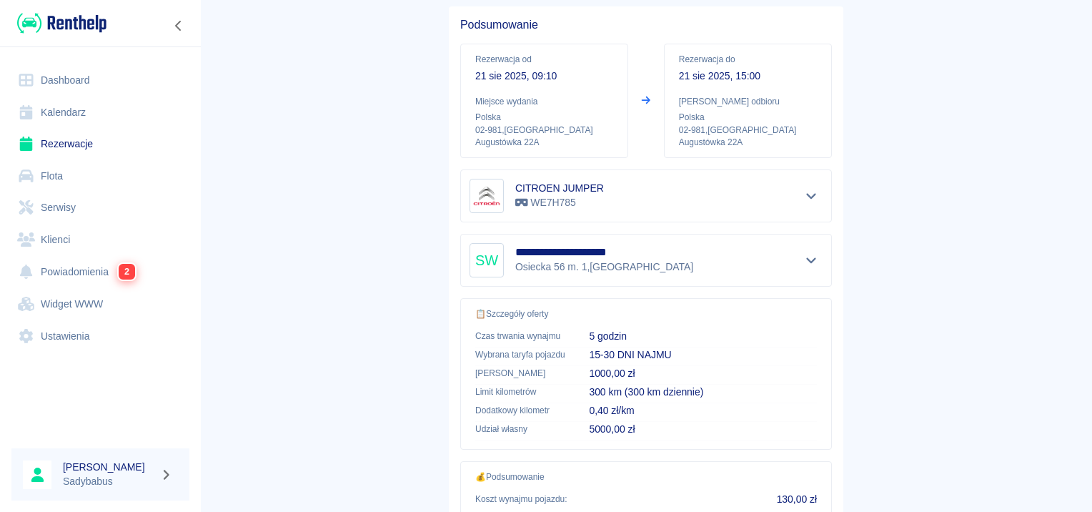
scroll to position [257, 0]
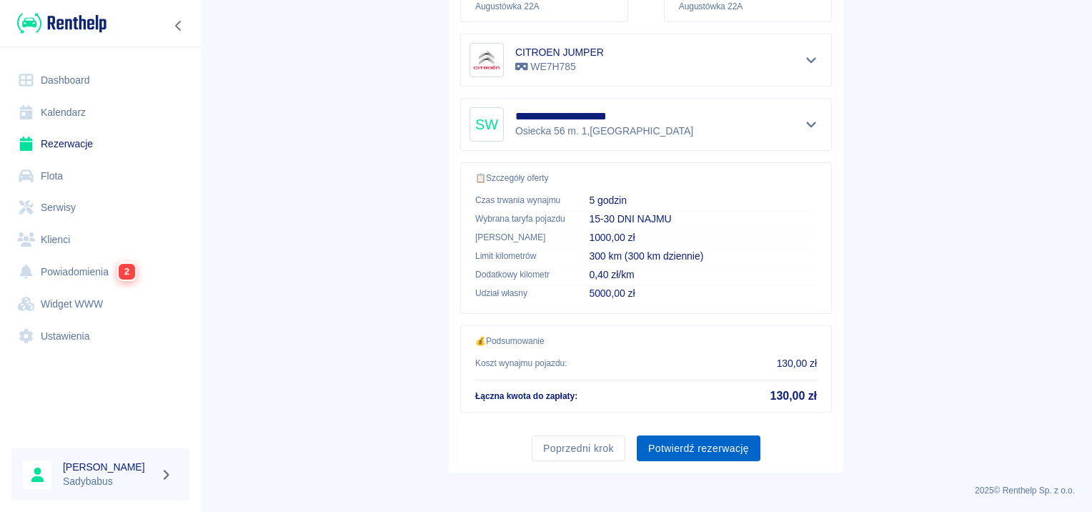
click at [673, 456] on button "Potwierdź rezerwację" at bounding box center [699, 448] width 124 height 26
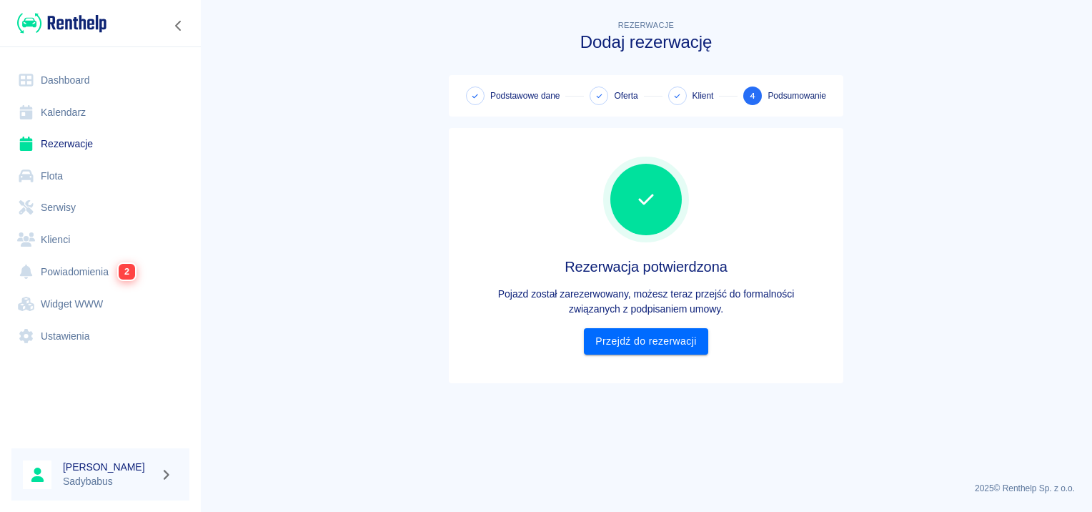
scroll to position [0, 0]
click at [627, 341] on link "Przejdź do rezerwacji" at bounding box center [646, 341] width 124 height 26
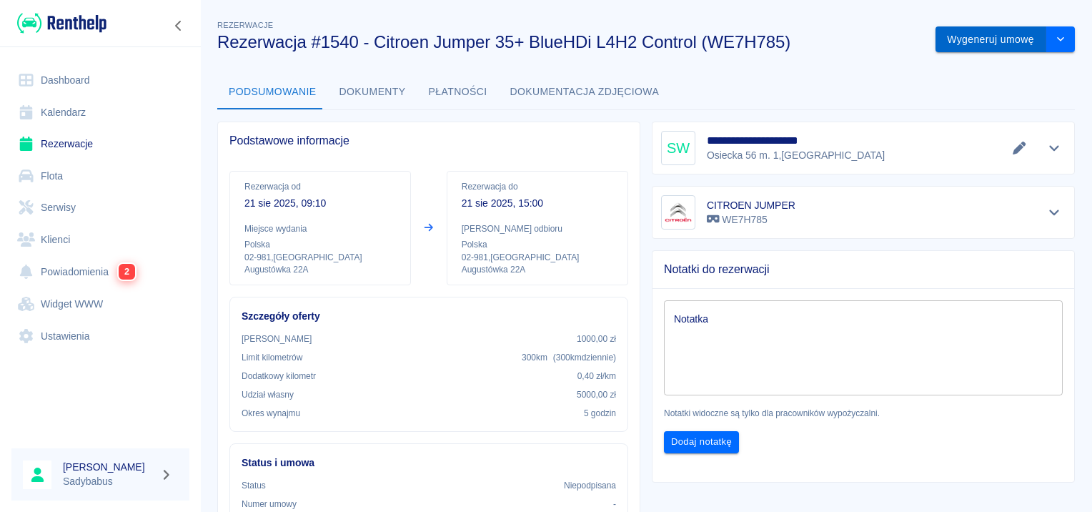
click at [965, 46] on button "Wygeneruj umowę" at bounding box center [990, 39] width 111 height 26
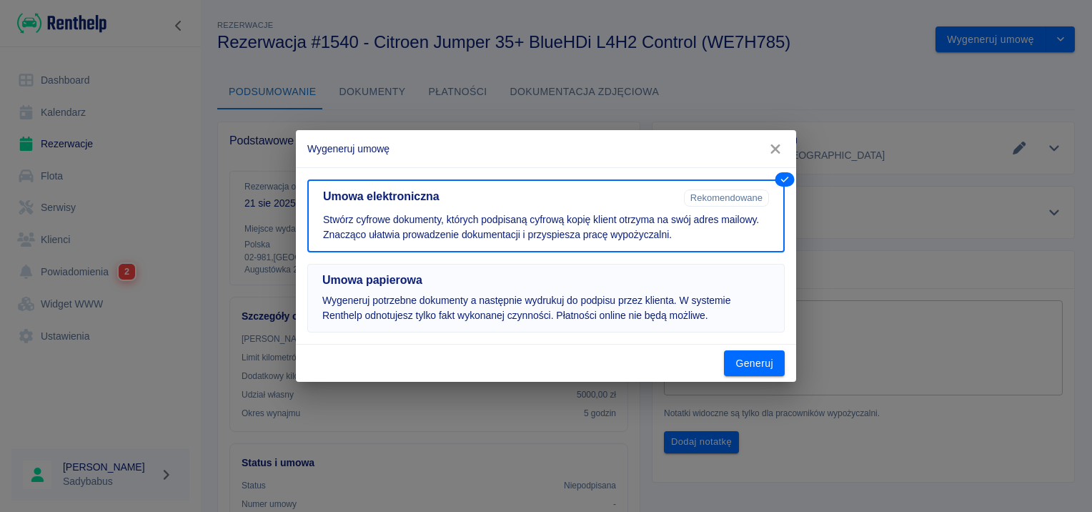
click at [649, 281] on h5 "Umowa papierowa" at bounding box center [545, 280] width 447 height 14
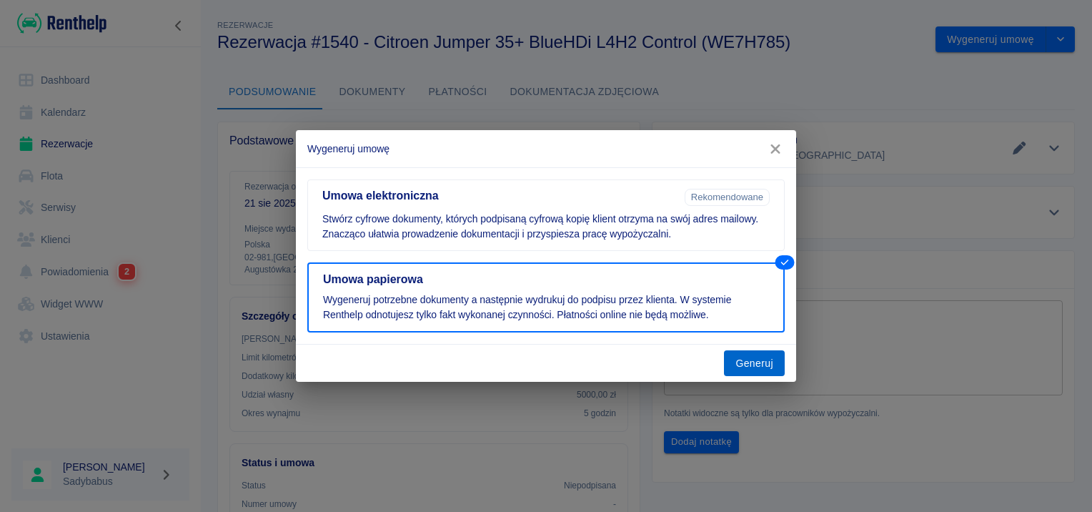
click at [749, 361] on button "Generuj" at bounding box center [754, 363] width 61 height 26
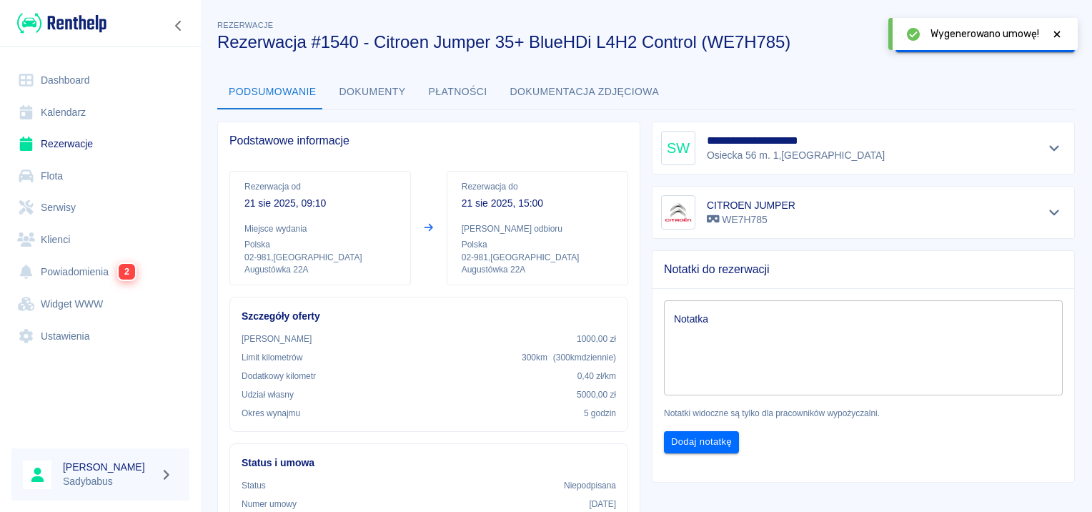
click at [1058, 37] on icon at bounding box center [1056, 34] width 13 height 10
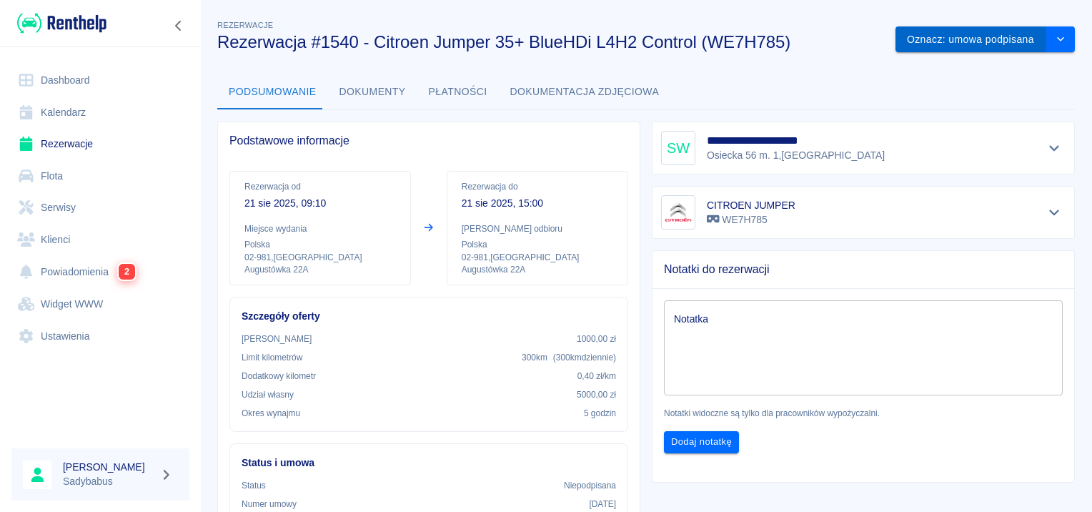
click at [994, 48] on button "Oznacz: umowa podpisana" at bounding box center [970, 39] width 151 height 26
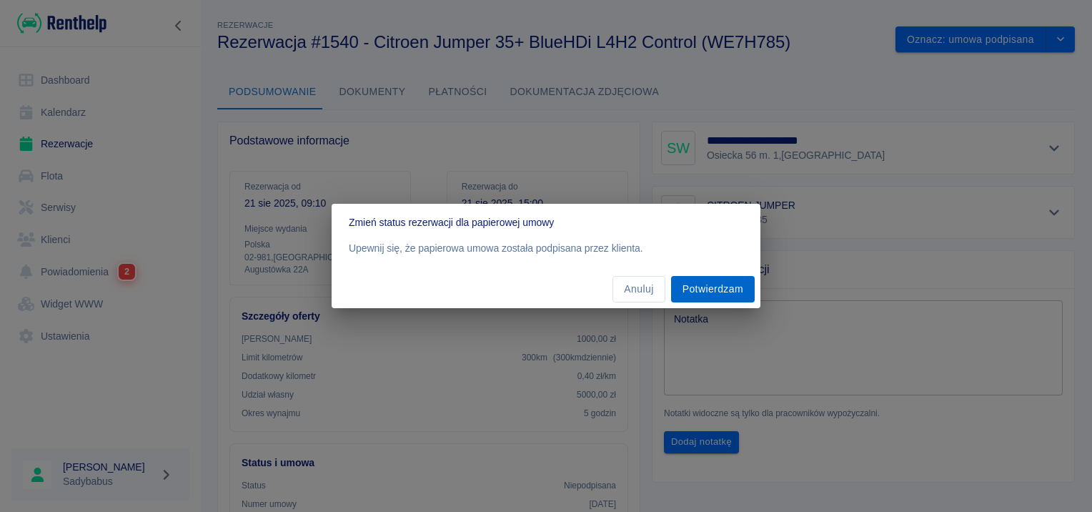
click at [708, 278] on button "Potwierdzam" at bounding box center [713, 289] width 84 height 26
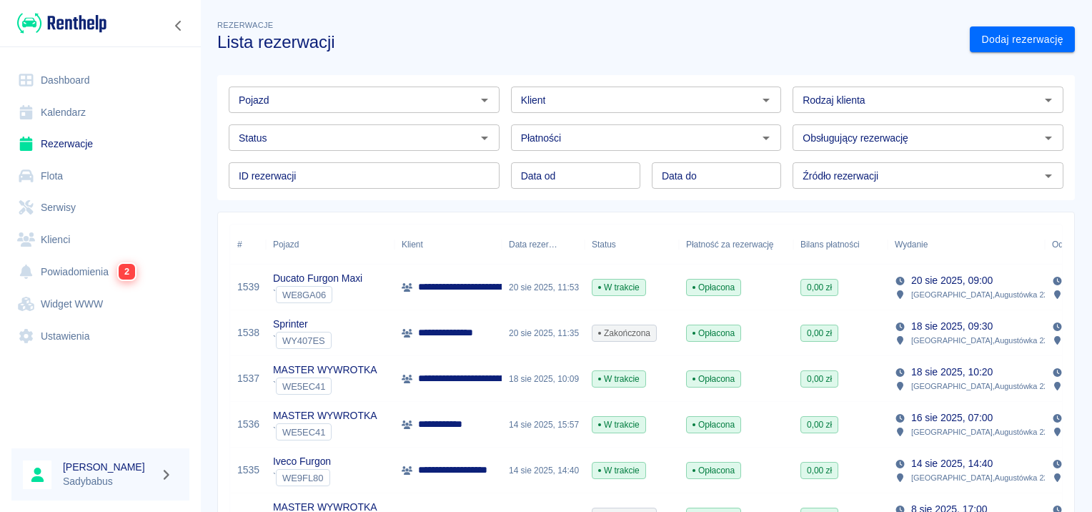
click at [598, 100] on input "Klient" at bounding box center [634, 100] width 239 height 18
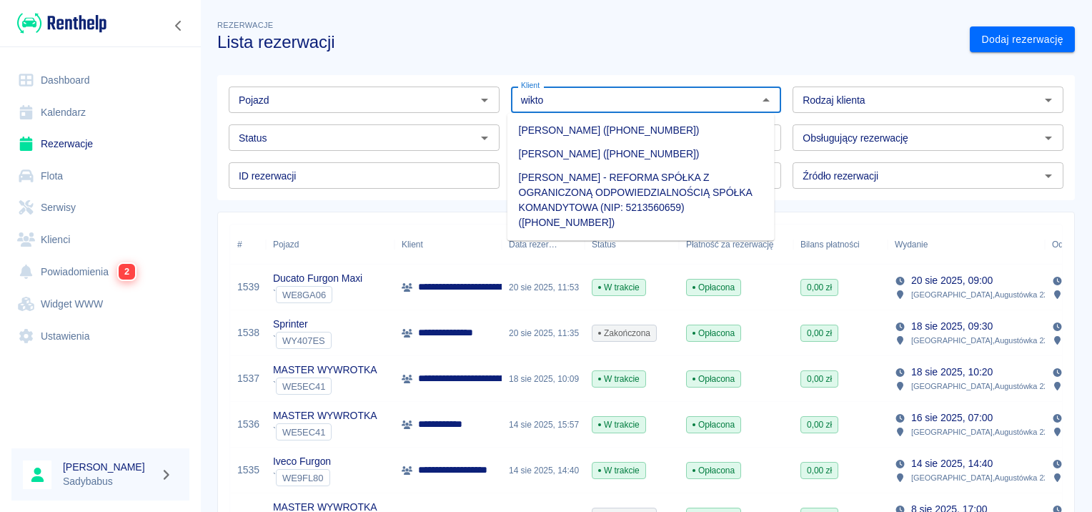
click at [652, 134] on li "[PERSON_NAME] ([PHONE_NUMBER])" at bounding box center [640, 131] width 267 height 24
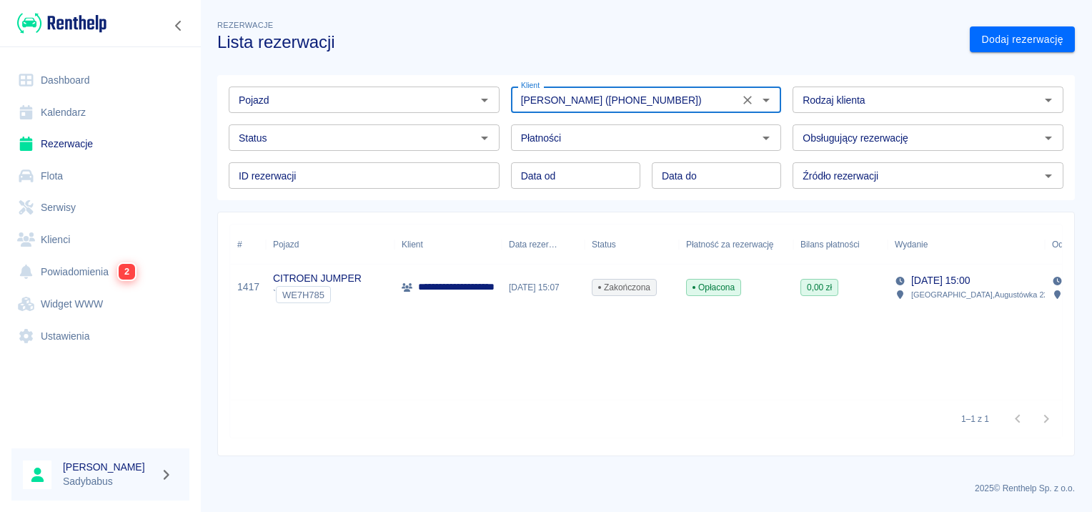
type input "[PERSON_NAME] ([PHONE_NUMBER])"
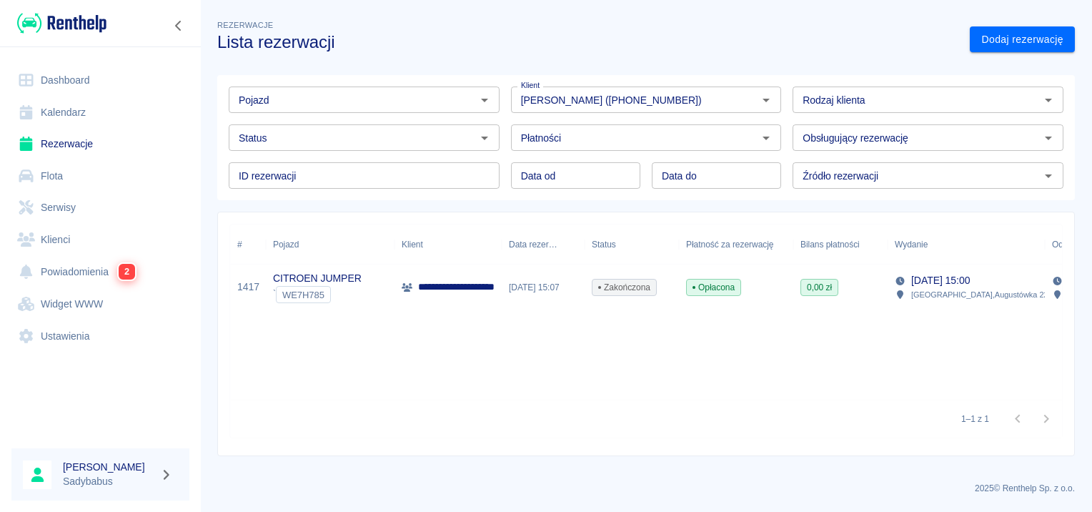
click at [436, 286] on p "**********" at bounding box center [468, 286] width 100 height 15
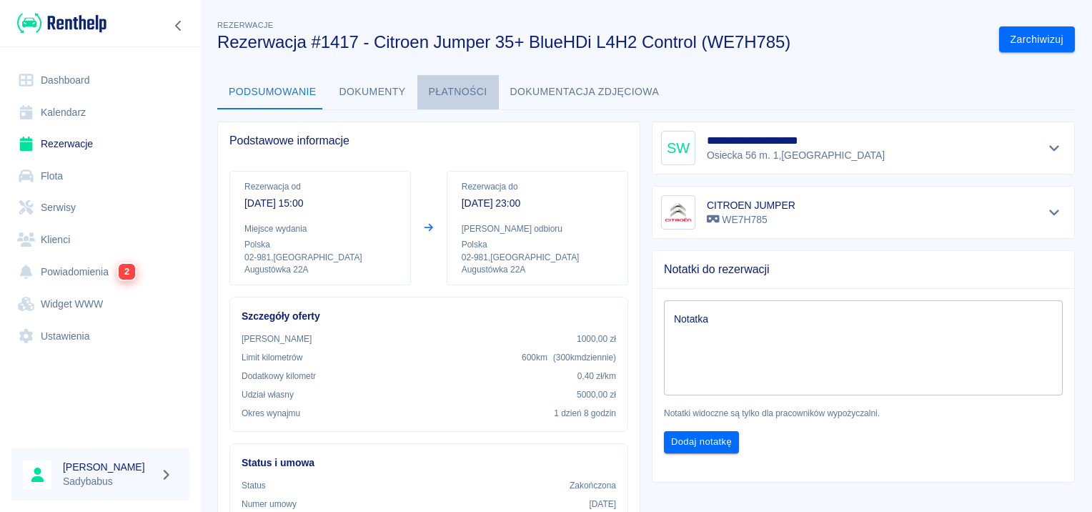
click at [469, 97] on button "Płatności" at bounding box center [457, 92] width 81 height 34
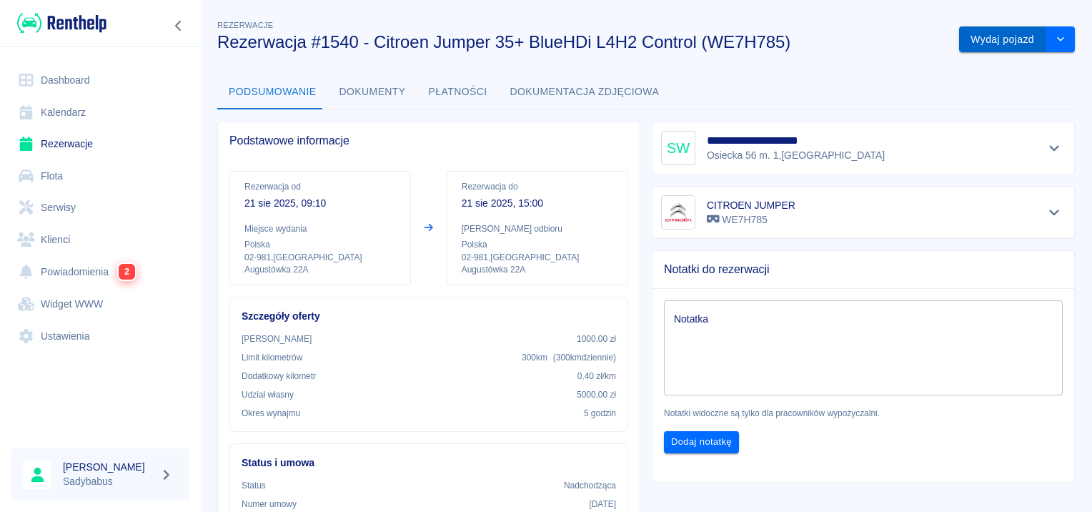
click at [972, 42] on button "Wydaj pojazd" at bounding box center [1002, 39] width 87 height 26
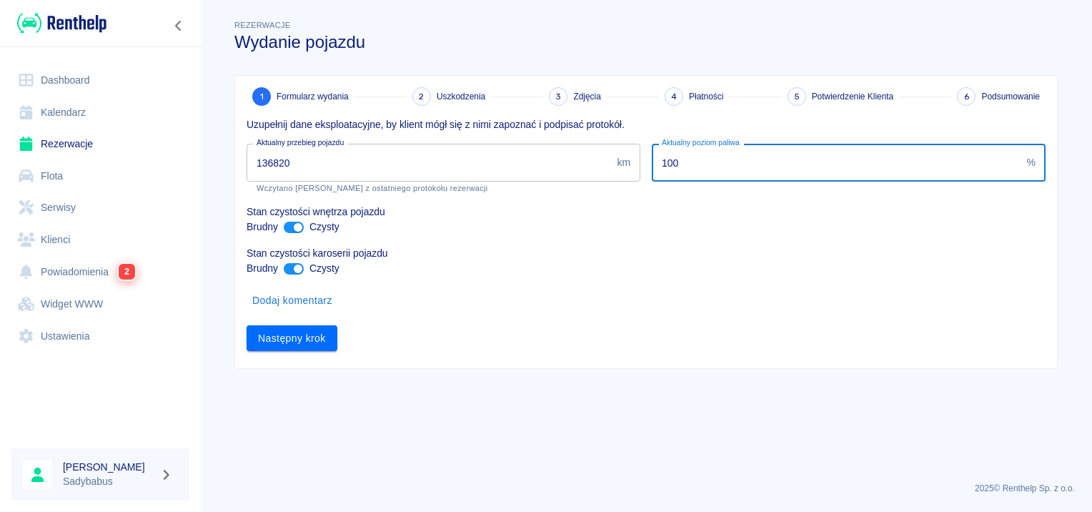
drag, startPoint x: 733, startPoint y: 166, endPoint x: 458, endPoint y: 165, distance: 275.0
click at [458, 165] on div "Uzupełnij dane eksploatacyjne, by klient mógł się z nimi zapoznać i podpisać pr…" at bounding box center [640, 228] width 810 height 245
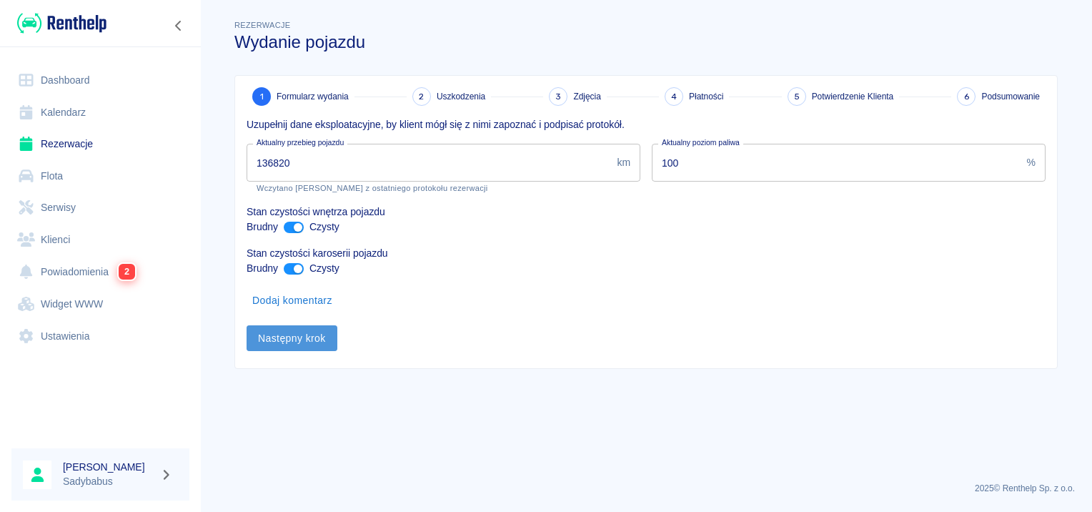
click at [304, 340] on button "Następny krok" at bounding box center [291, 338] width 91 height 26
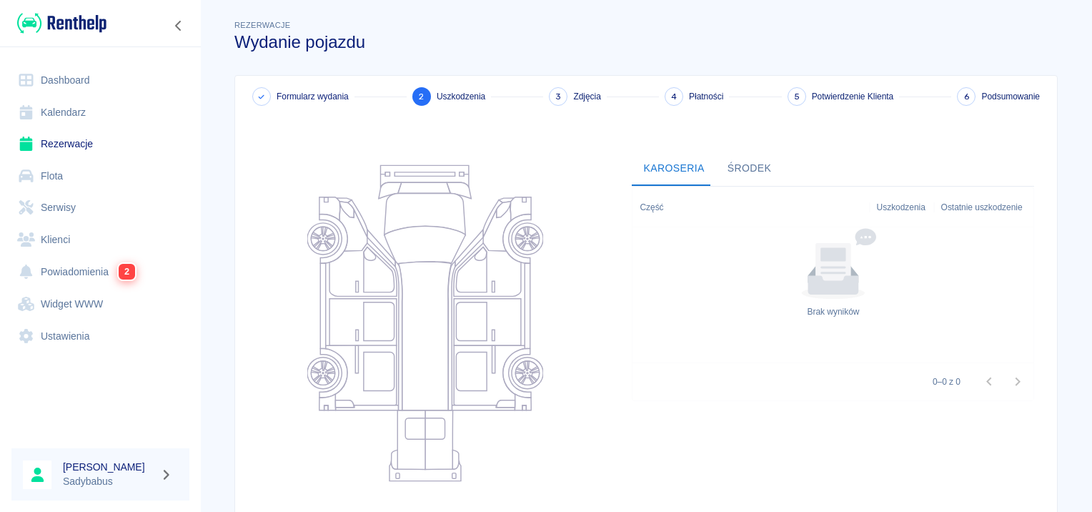
scroll to position [131, 0]
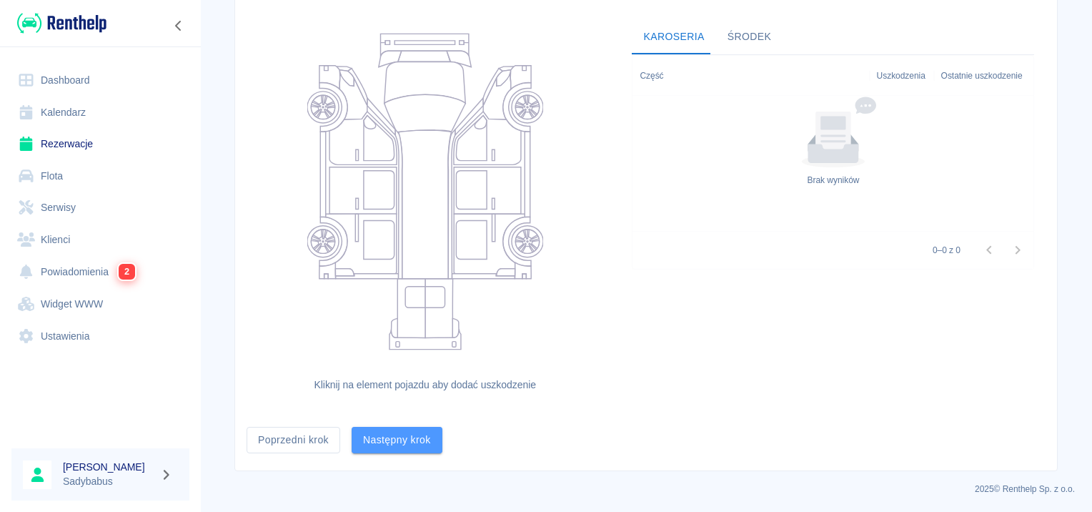
click at [411, 434] on button "Następny krok" at bounding box center [396, 439] width 91 height 26
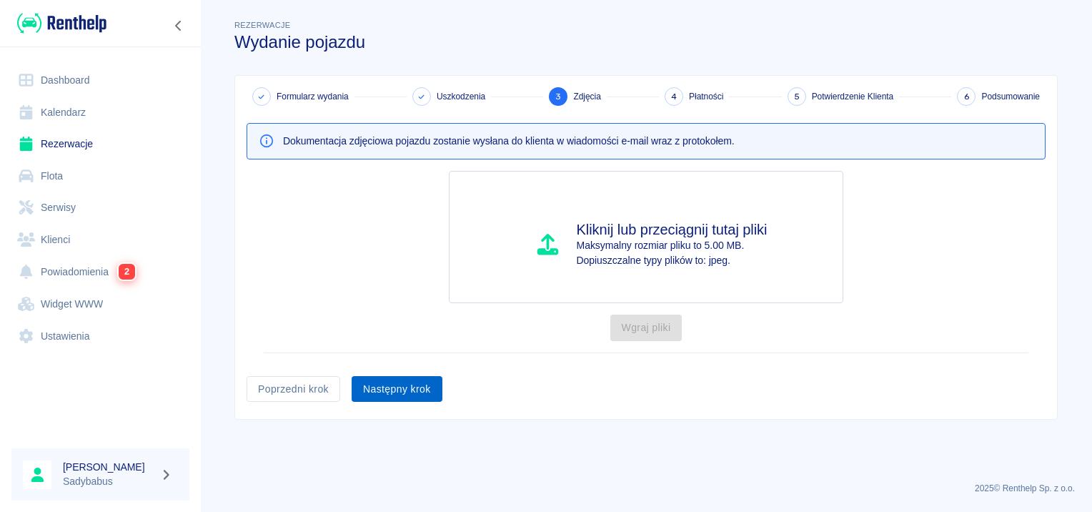
click at [384, 389] on button "Następny krok" at bounding box center [396, 389] width 91 height 26
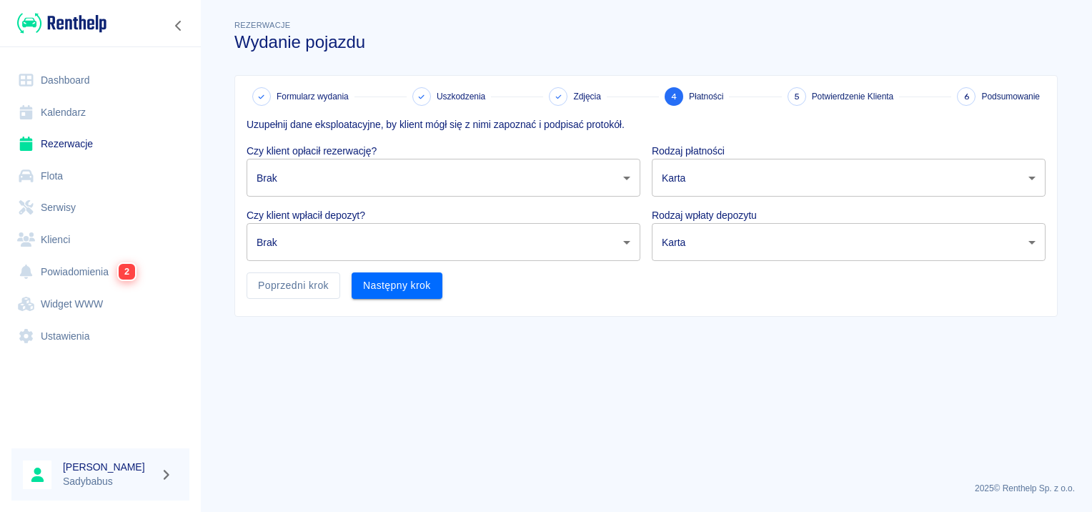
click at [377, 173] on body "Używamy plików Cookies, by zapewnić Ci najlepsze możliwe doświadczenie. Aby dow…" at bounding box center [546, 256] width 1092 height 512
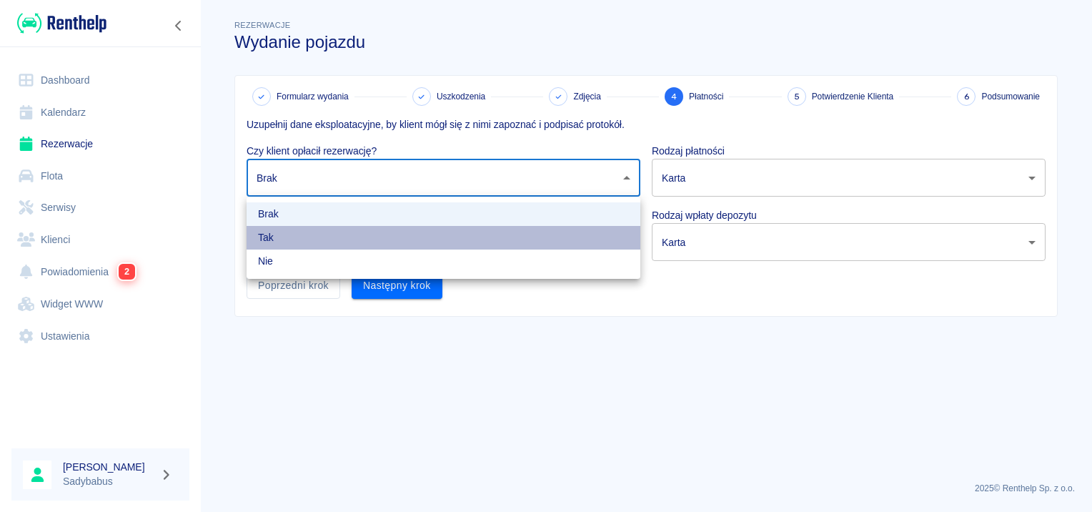
click at [325, 237] on li "Tak" at bounding box center [443, 238] width 394 height 24
type input "true"
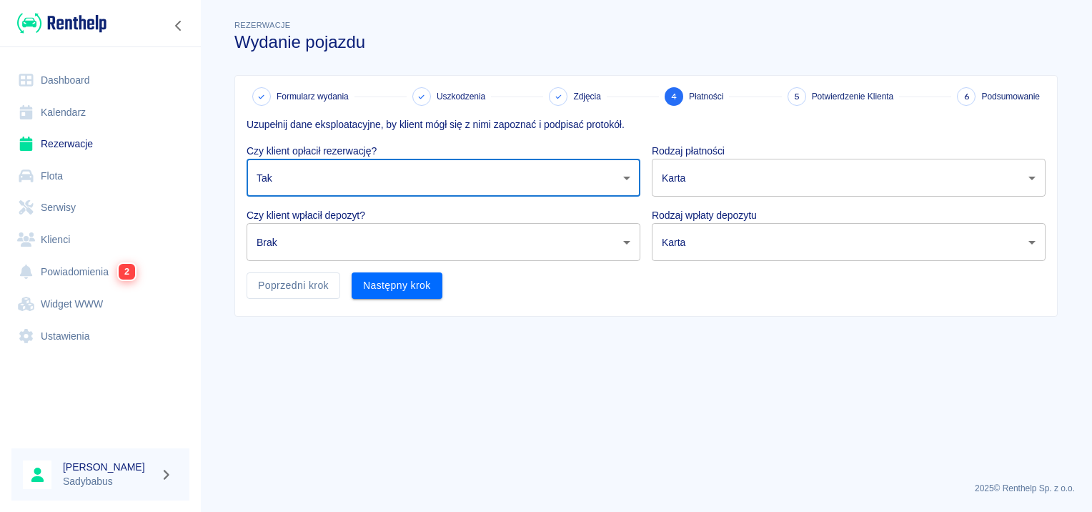
click at [304, 251] on body "Używamy plików Cookies, by zapewnić Ci najlepsze możliwe doświadczenie. Aby dow…" at bounding box center [546, 256] width 1092 height 512
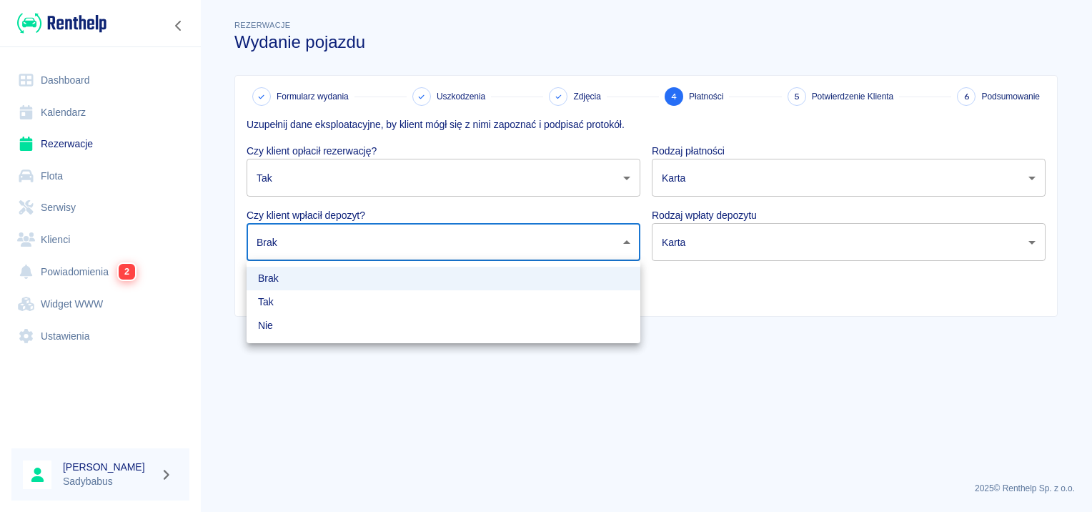
click at [294, 301] on li "Tak" at bounding box center [443, 302] width 394 height 24
type input "true"
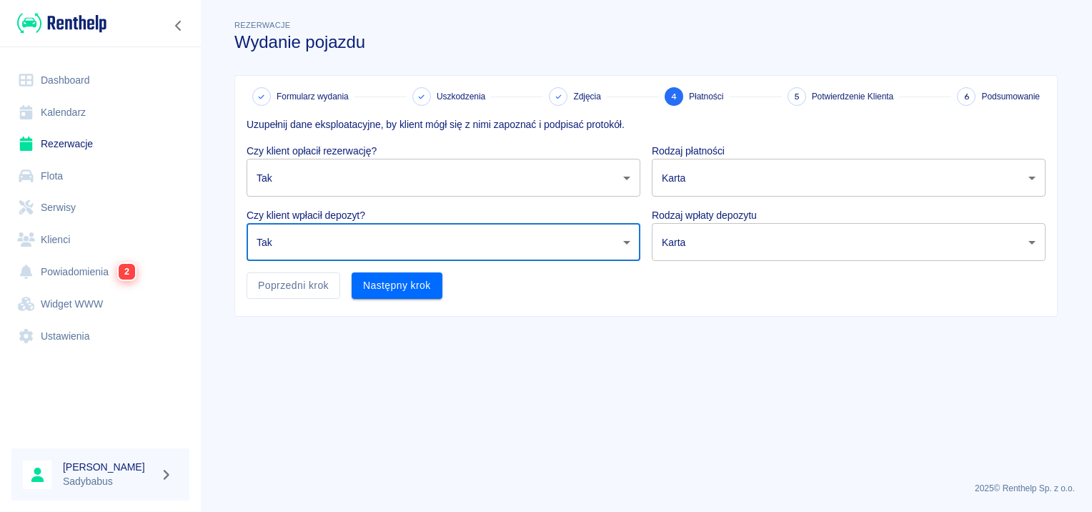
click at [746, 158] on body "Używamy plików Cookies, by zapewnić Ci najlepsze możliwe doświadczenie. Aby dow…" at bounding box center [546, 256] width 1092 height 512
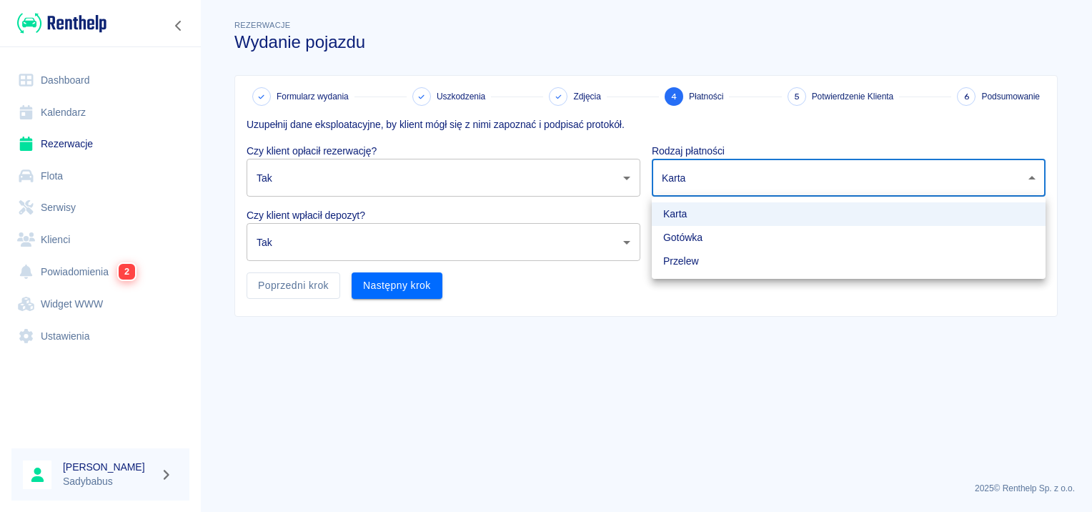
click at [720, 240] on li "Gotówka" at bounding box center [849, 238] width 394 height 24
type input "cash"
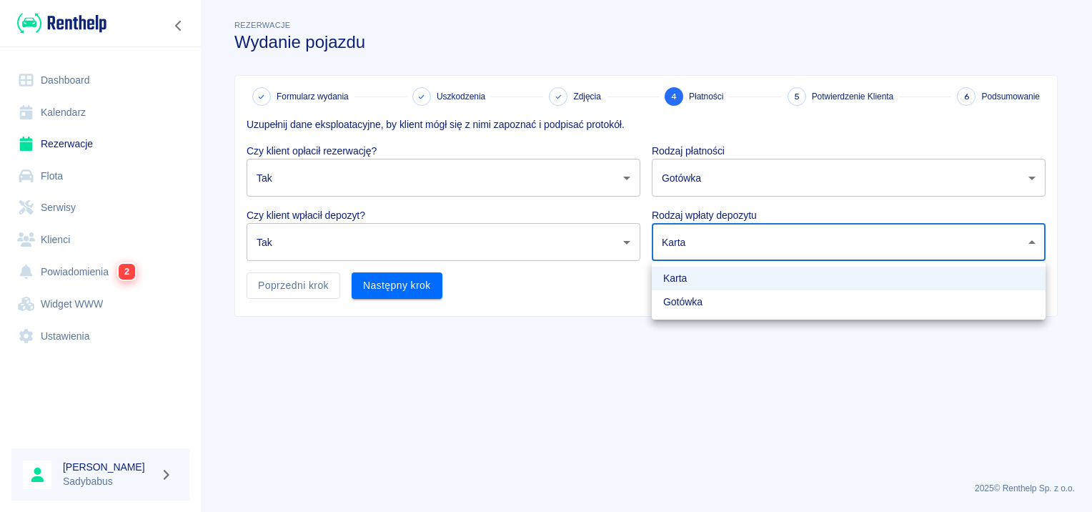
click at [714, 245] on body "Używamy plików Cookies, by zapewnić Ci najlepsze możliwe doświadczenie. Aby dow…" at bounding box center [546, 256] width 1092 height 512
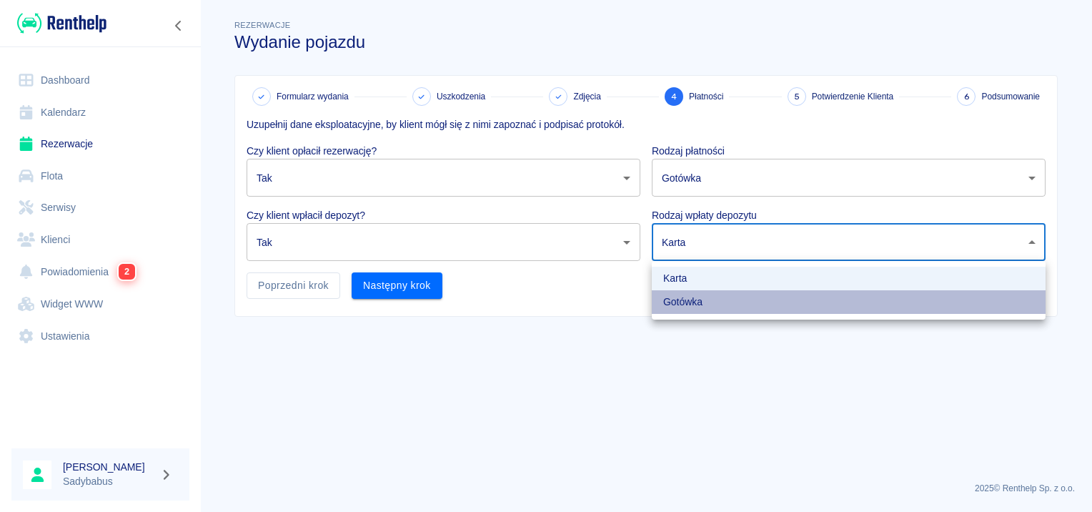
drag, startPoint x: 697, startPoint y: 300, endPoint x: 680, endPoint y: 314, distance: 21.9
click at [697, 302] on li "Gotówka" at bounding box center [849, 302] width 394 height 24
type input "cash"
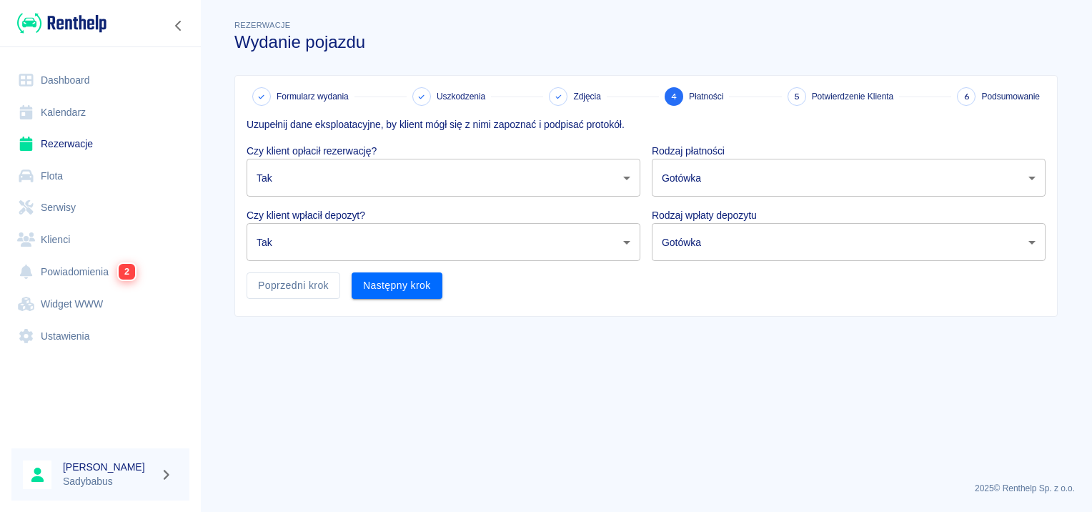
drag, startPoint x: 664, startPoint y: 323, endPoint x: 538, endPoint y: 334, distance: 127.0
click at [401, 291] on button "Następny krok" at bounding box center [396, 285] width 91 height 26
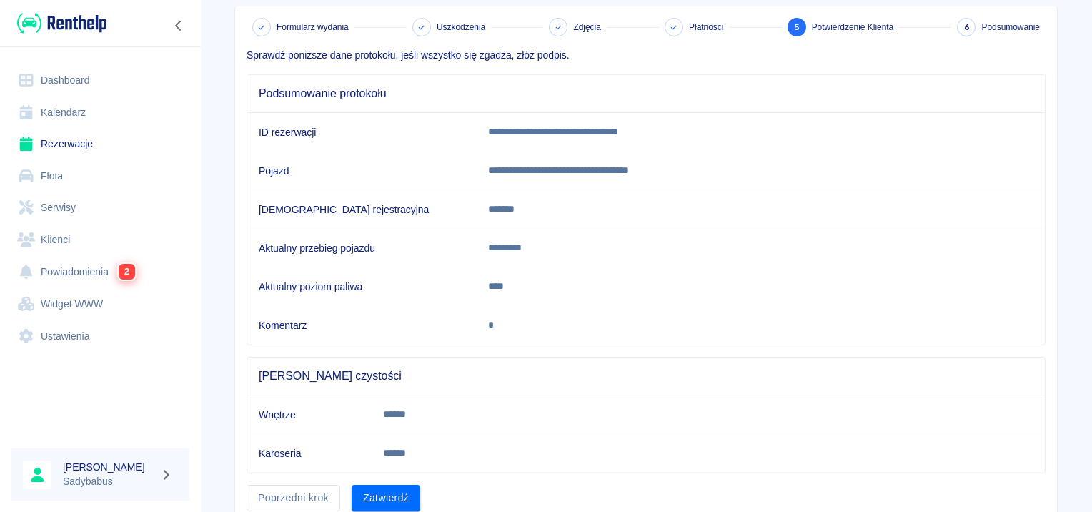
scroll to position [125, 0]
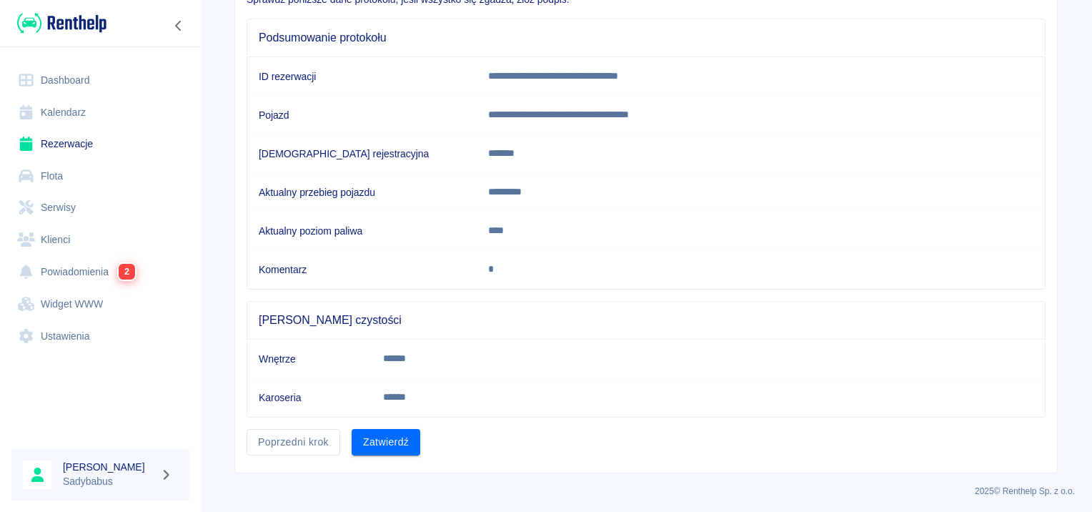
click at [382, 434] on button "Zatwierdź" at bounding box center [385, 442] width 69 height 26
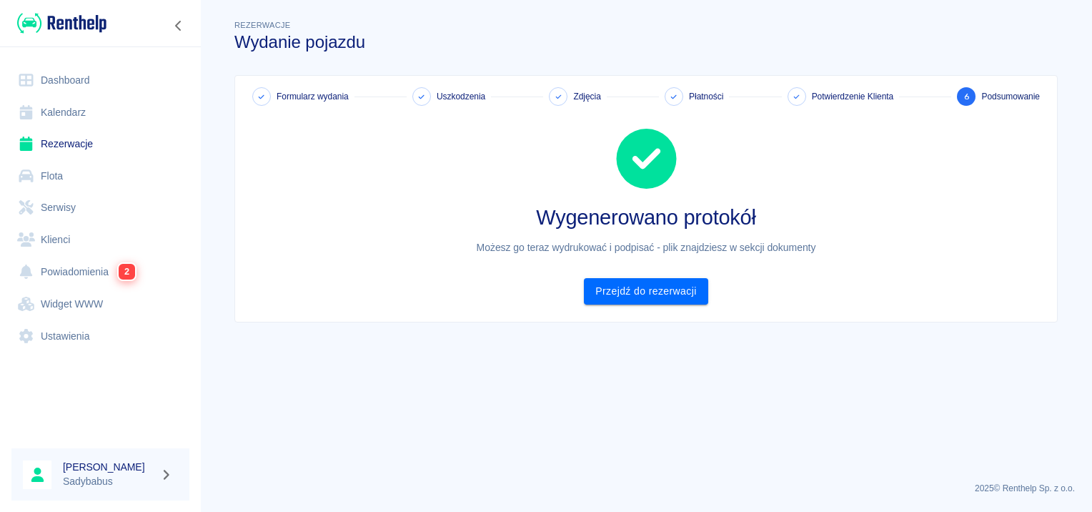
scroll to position [0, 0]
click at [622, 288] on link "Przejdź do rezerwacji" at bounding box center [646, 291] width 124 height 26
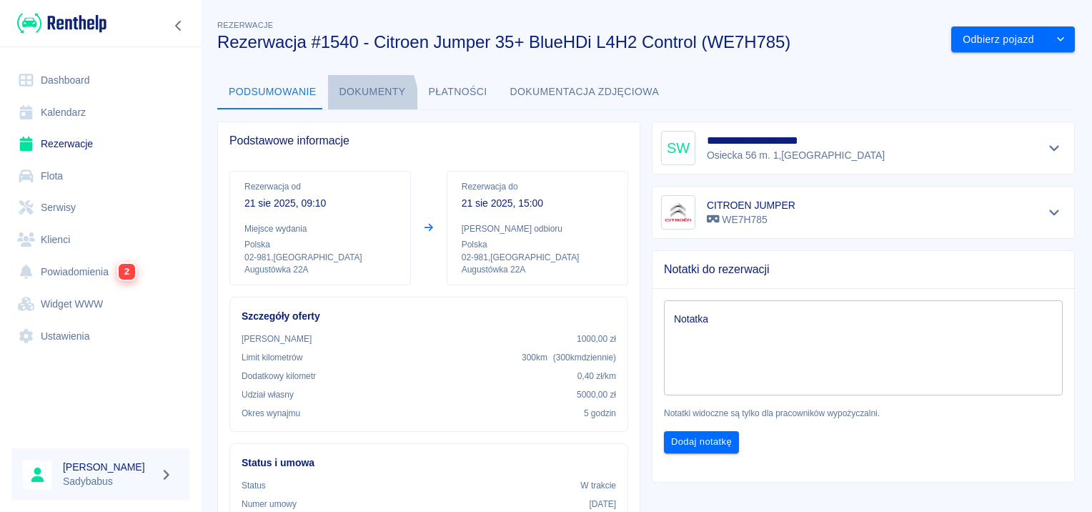
drag, startPoint x: 346, startPoint y: 99, endPoint x: 366, endPoint y: 101, distance: 20.2
click at [346, 98] on button "Dokumenty" at bounding box center [372, 92] width 89 height 34
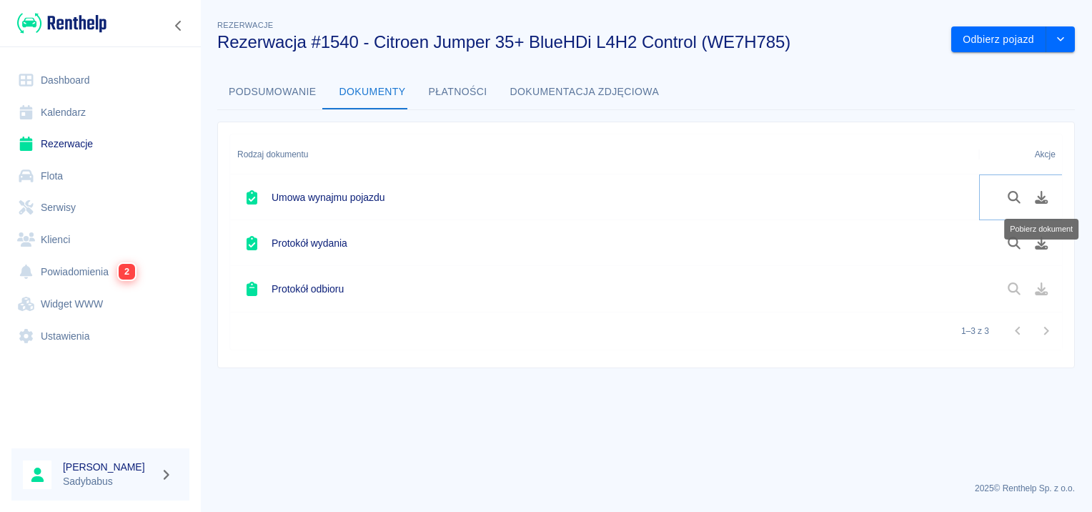
click at [1037, 202] on icon "Pobierz dokument" at bounding box center [1041, 197] width 13 height 13
click at [1046, 241] on icon "Pobierz dokument" at bounding box center [1041, 242] width 16 height 13
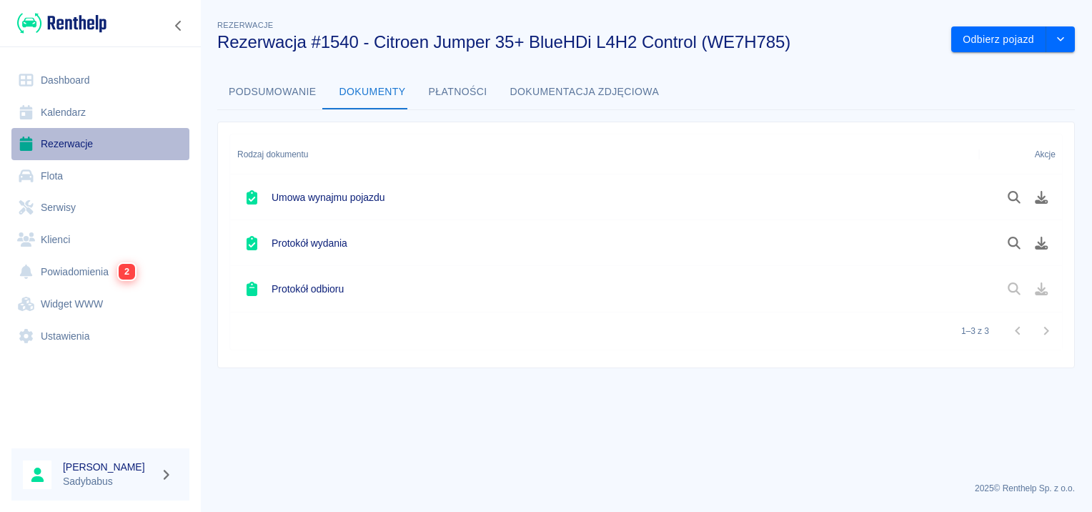
click at [77, 139] on link "Rezerwacje" at bounding box center [100, 144] width 178 height 32
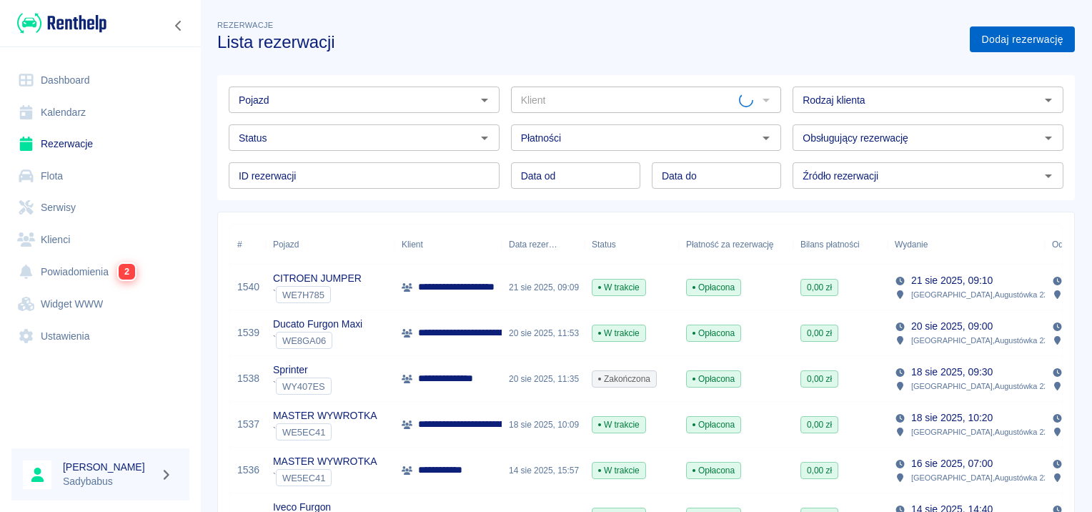
click at [991, 51] on link "Dodaj rezerwację" at bounding box center [1021, 39] width 105 height 26
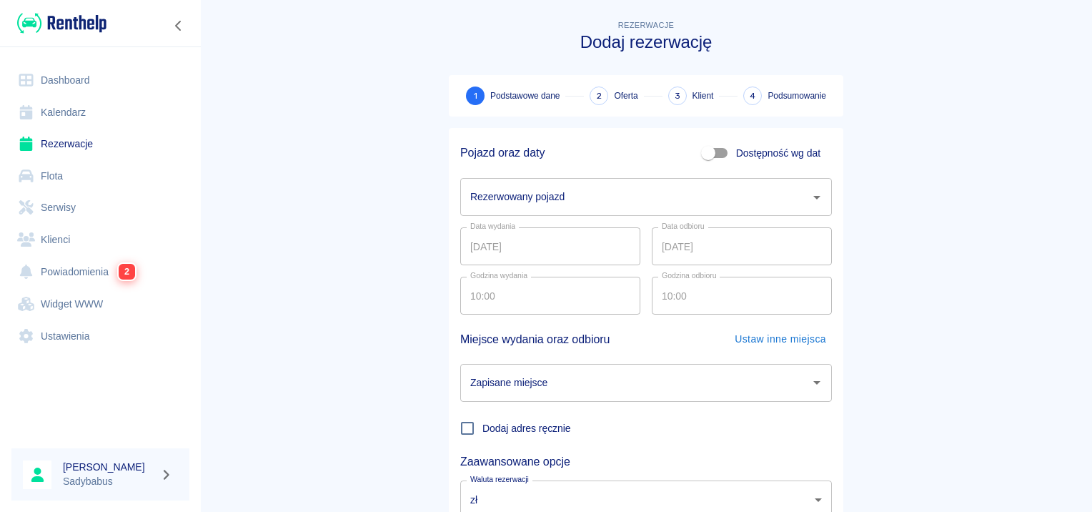
click at [634, 180] on div "Rezerwowany pojazd" at bounding box center [645, 197] width 371 height 38
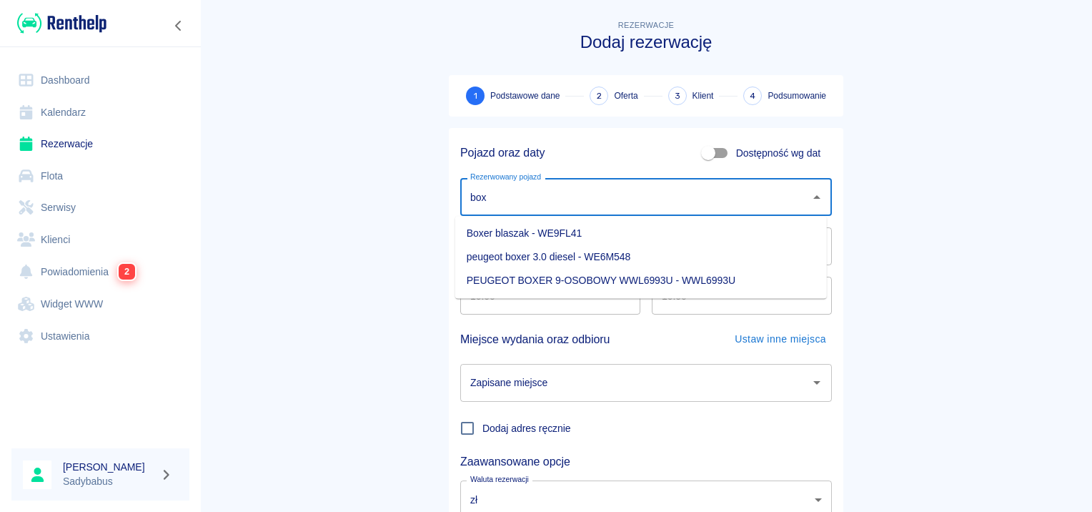
click at [607, 226] on li "Boxer blaszak - WE9FL41" at bounding box center [640, 233] width 371 height 24
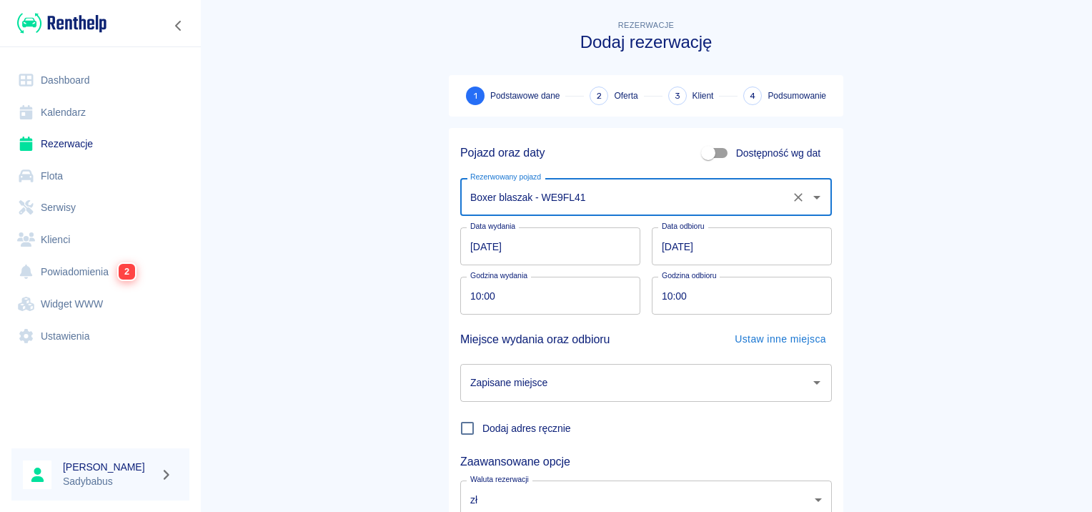
type input "Boxer blaszak - WE9FL41"
click at [466, 239] on input "21.08.2025" at bounding box center [550, 246] width 180 height 38
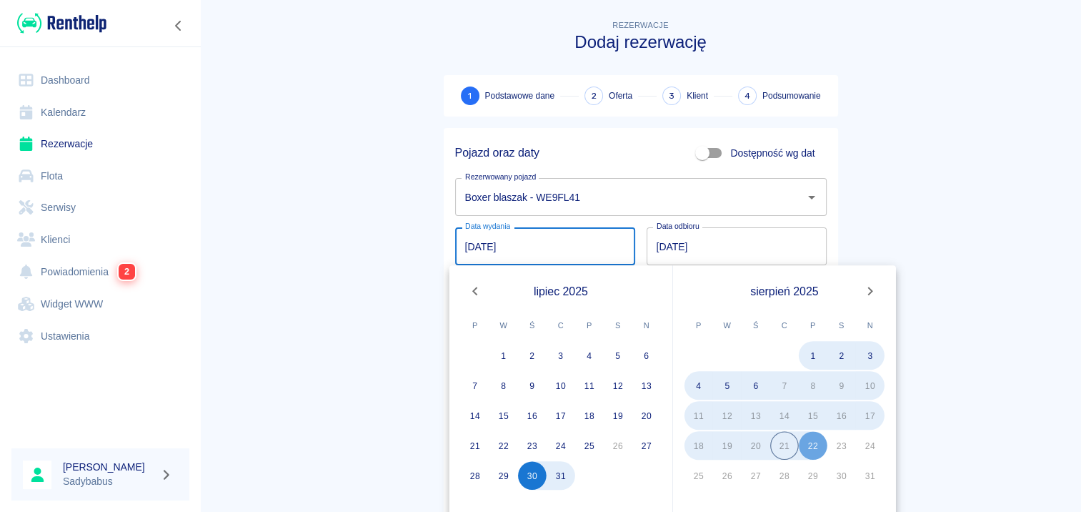
type input "30.07.2025"
click at [664, 241] on input "22.08.2025" at bounding box center [737, 246] width 180 height 38
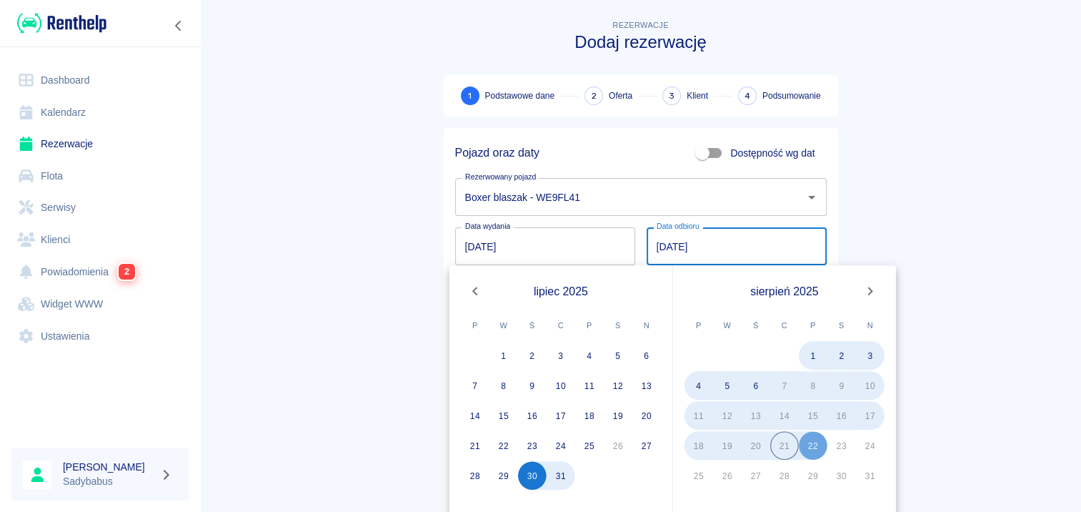
click at [647, 240] on input "22.08.2025" at bounding box center [737, 246] width 180 height 38
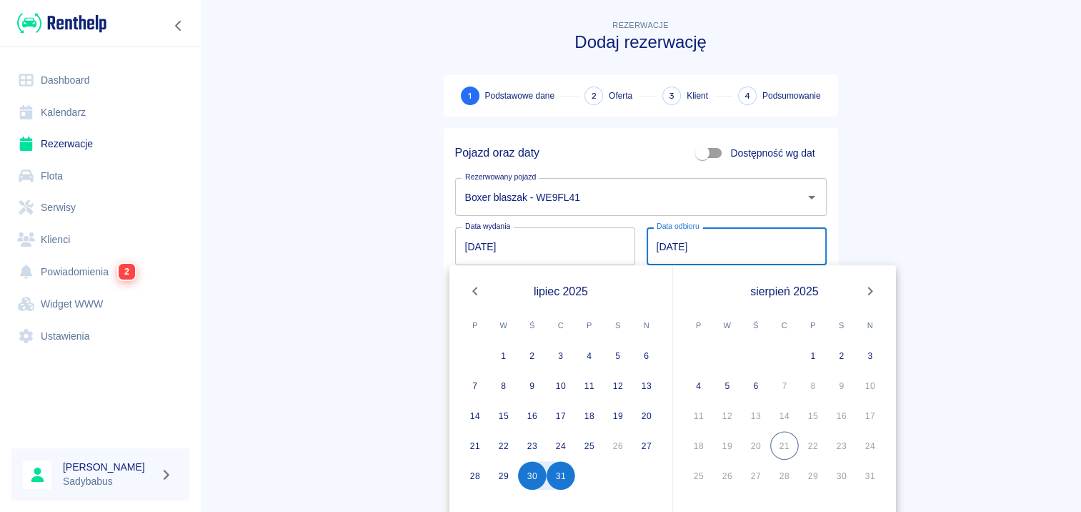
type input "31.07.2025"
click at [248, 298] on main "Rezerwacje Dodaj rezerwację 1 Podstawowe dane 2 Oferta 3 Klient 4 Podsumowanie …" at bounding box center [640, 298] width 881 height 562
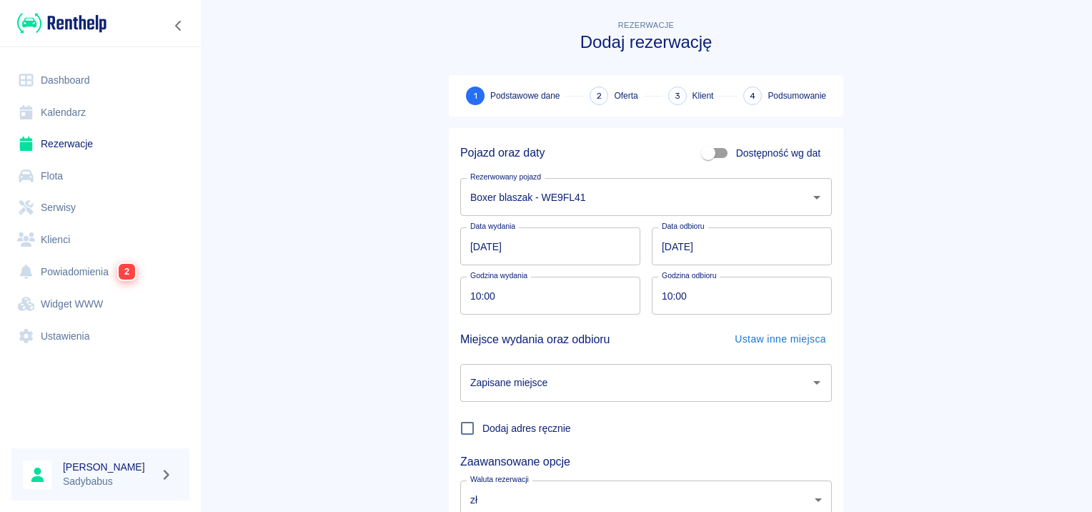
click at [477, 288] on input "10:00" at bounding box center [545, 295] width 170 height 38
click at [471, 289] on input "10:00" at bounding box center [545, 295] width 170 height 38
type input "12:50"
click at [663, 298] on input "10:00" at bounding box center [737, 295] width 170 height 38
type input "12:50"
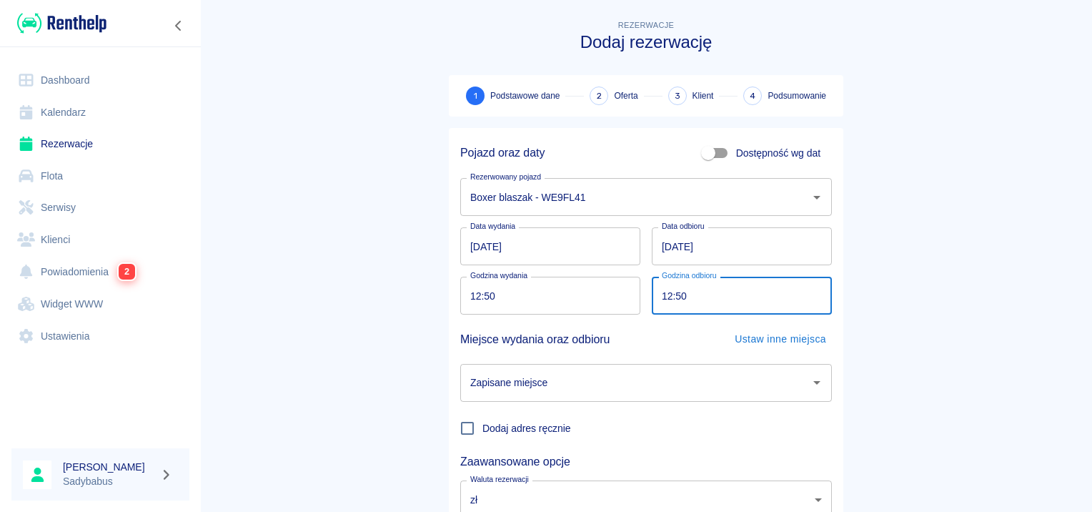
click at [586, 376] on input "Zapisane miejsce" at bounding box center [634, 382] width 337 height 25
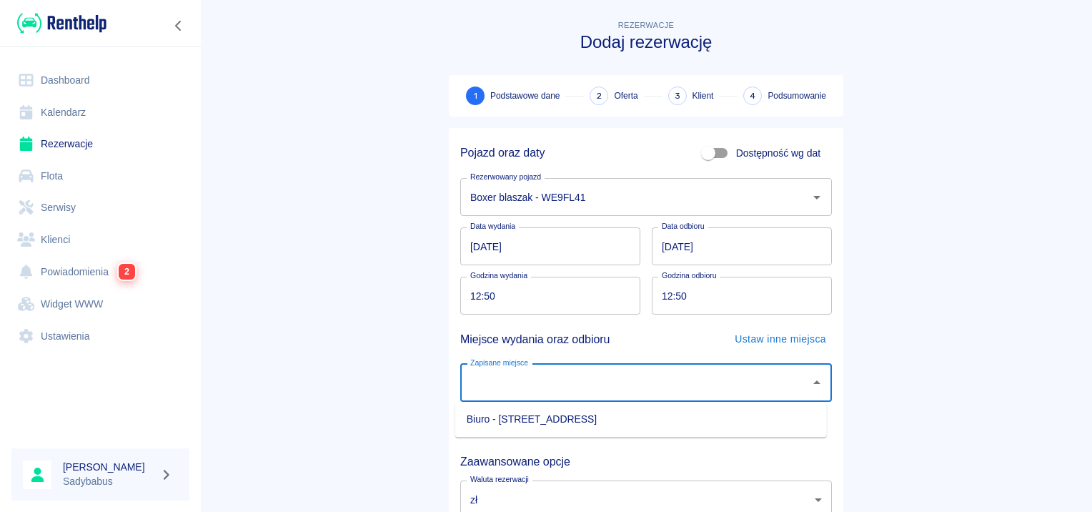
click at [571, 423] on li "Biuro - Warszawa, Augustówka 22A" at bounding box center [640, 419] width 371 height 24
type input "Biuro - Warszawa, Augustówka 22A"
click at [288, 332] on main "Rezerwacje Dodaj rezerwację 1 Podstawowe dane 2 Oferta 3 Klient 4 Podsumowanie …" at bounding box center [646, 298] width 892 height 562
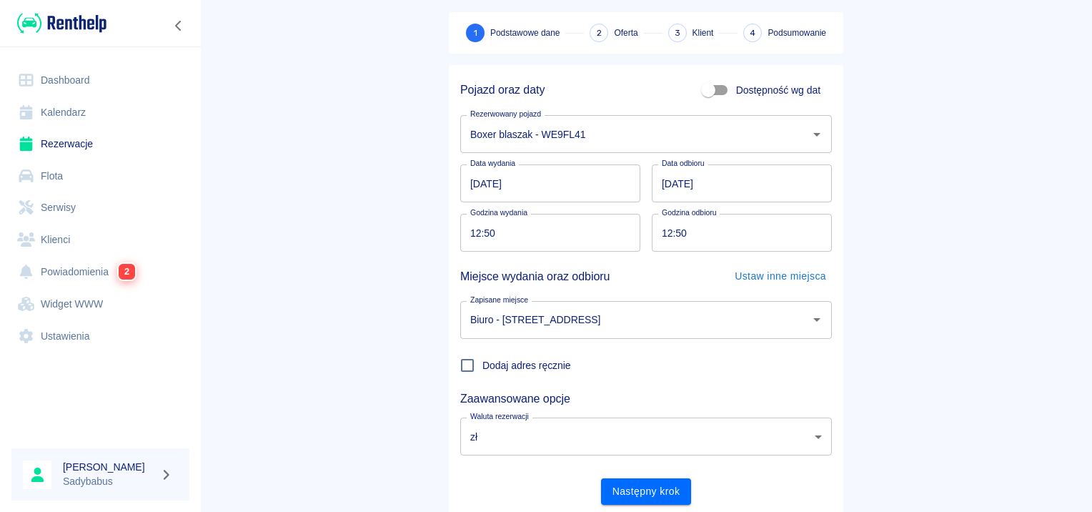
scroll to position [109, 0]
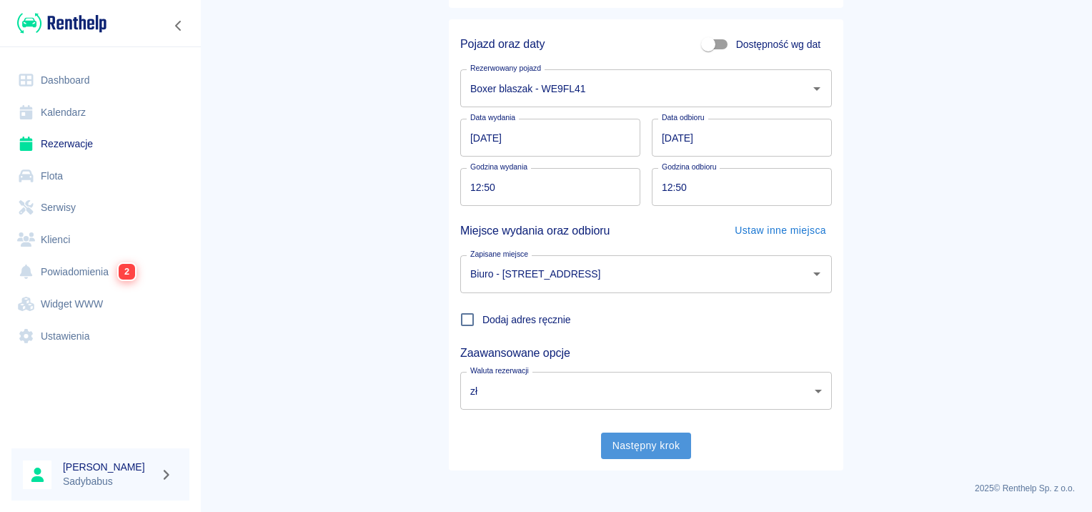
click at [625, 439] on button "Następny krok" at bounding box center [646, 445] width 91 height 26
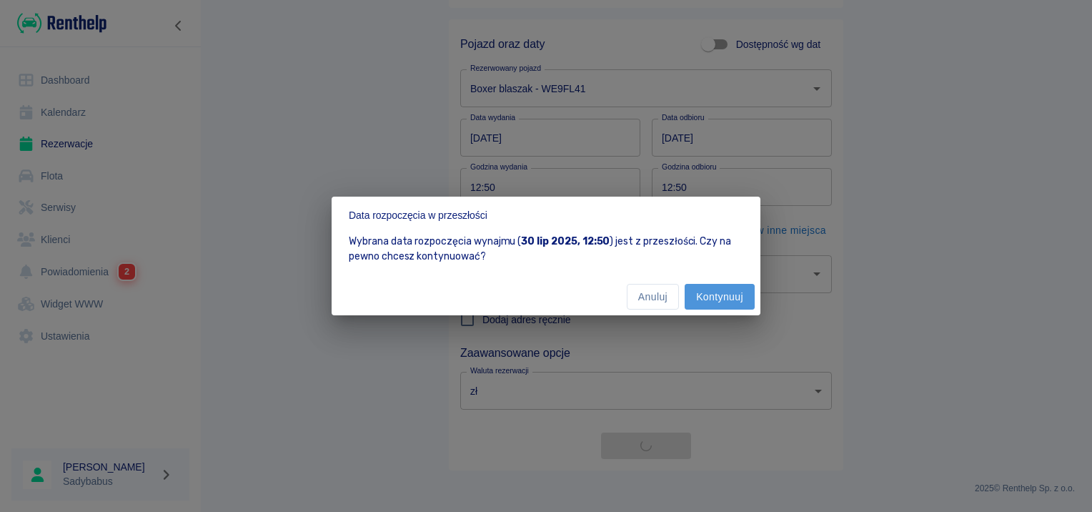
click at [709, 297] on button "Kontynuuj" at bounding box center [719, 297] width 70 height 26
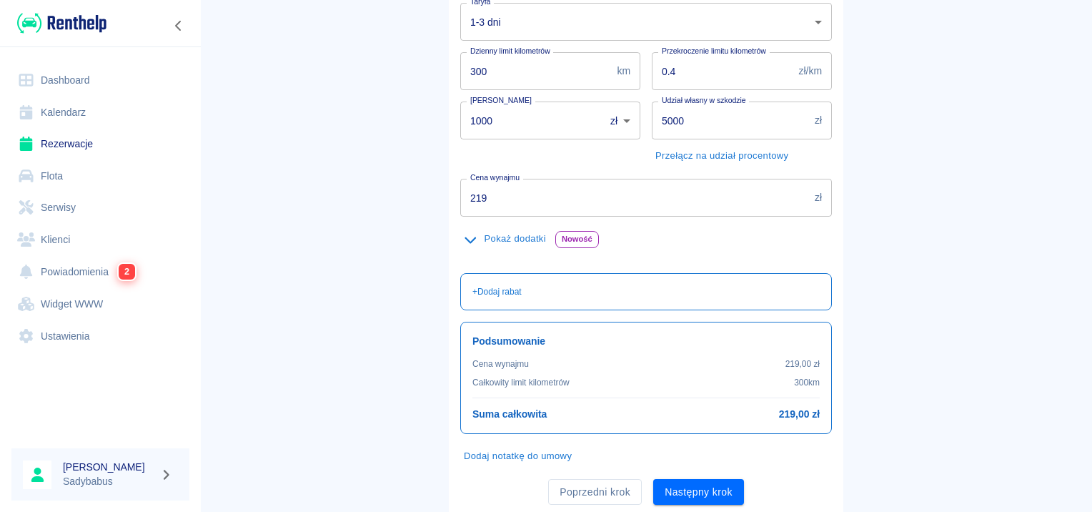
scroll to position [214, 0]
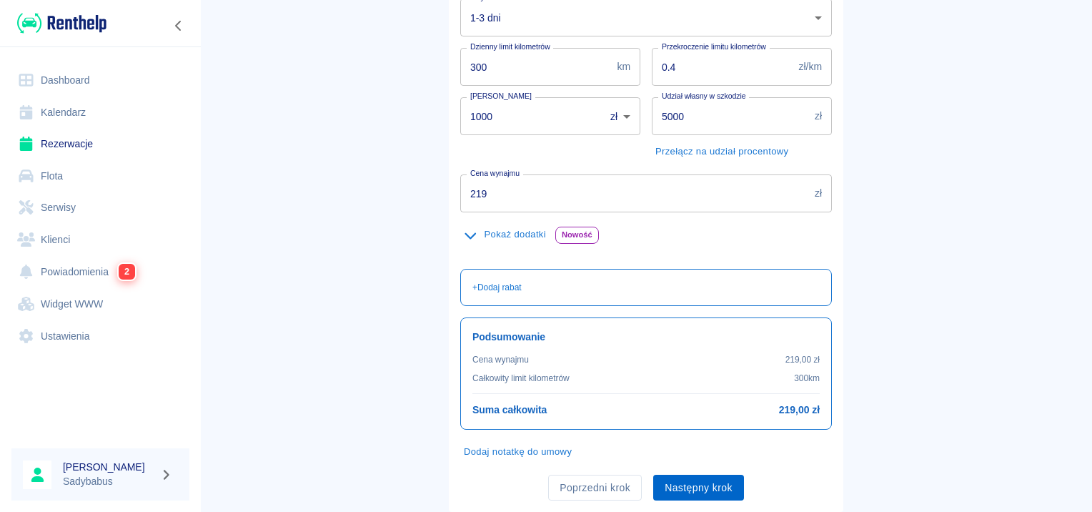
click at [716, 484] on button "Następny krok" at bounding box center [698, 487] width 91 height 26
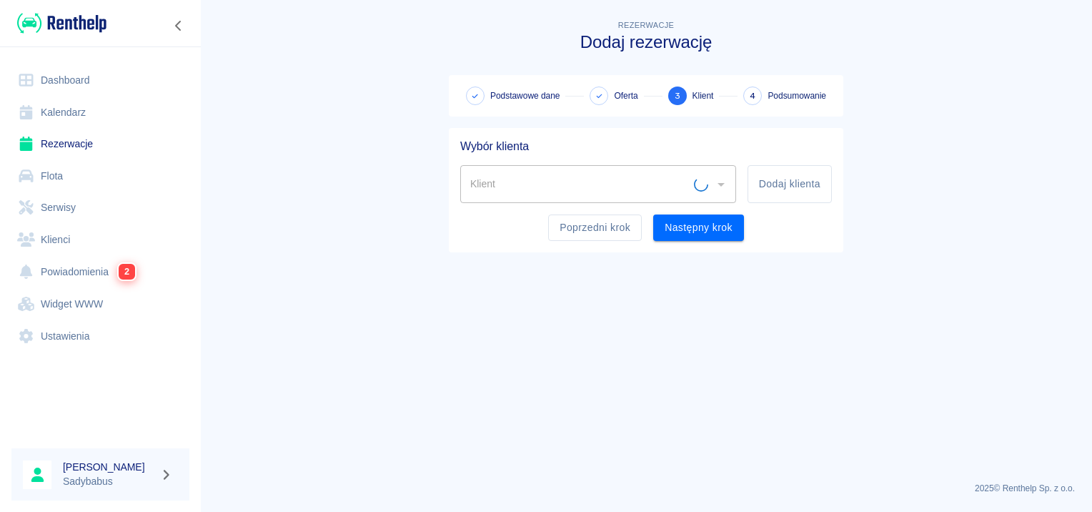
scroll to position [0, 0]
click at [812, 196] on button "Dodaj klienta" at bounding box center [789, 184] width 84 height 38
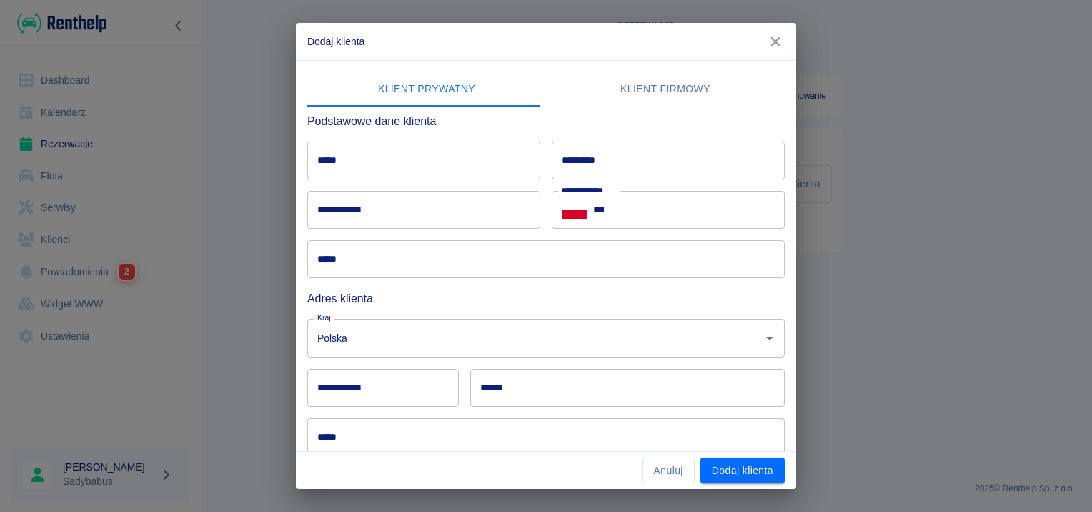
click at [448, 168] on input "*****" at bounding box center [423, 160] width 233 height 38
type input "*****"
click at [637, 198] on input "***" at bounding box center [688, 210] width 191 height 38
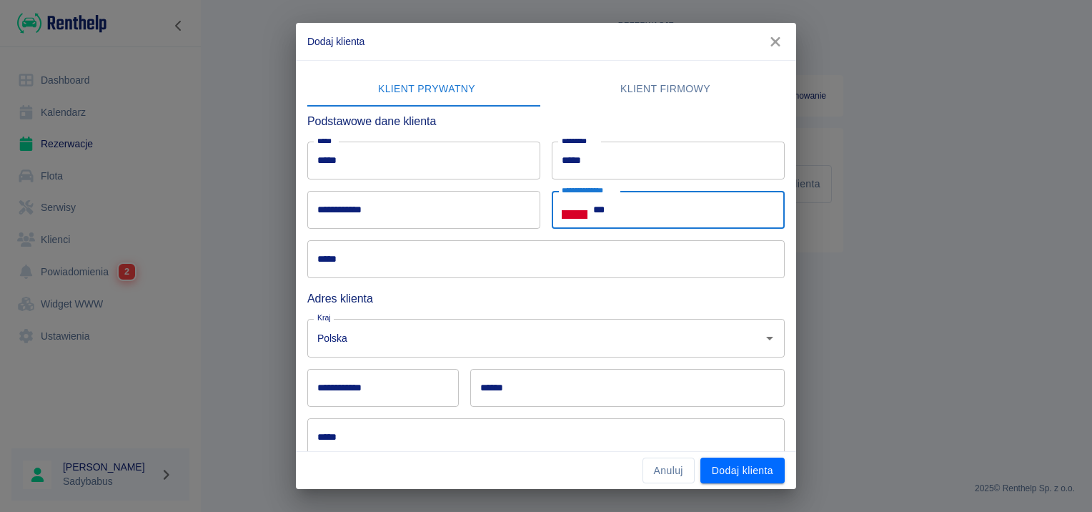
click at [504, 210] on input "**********" at bounding box center [423, 210] width 233 height 38
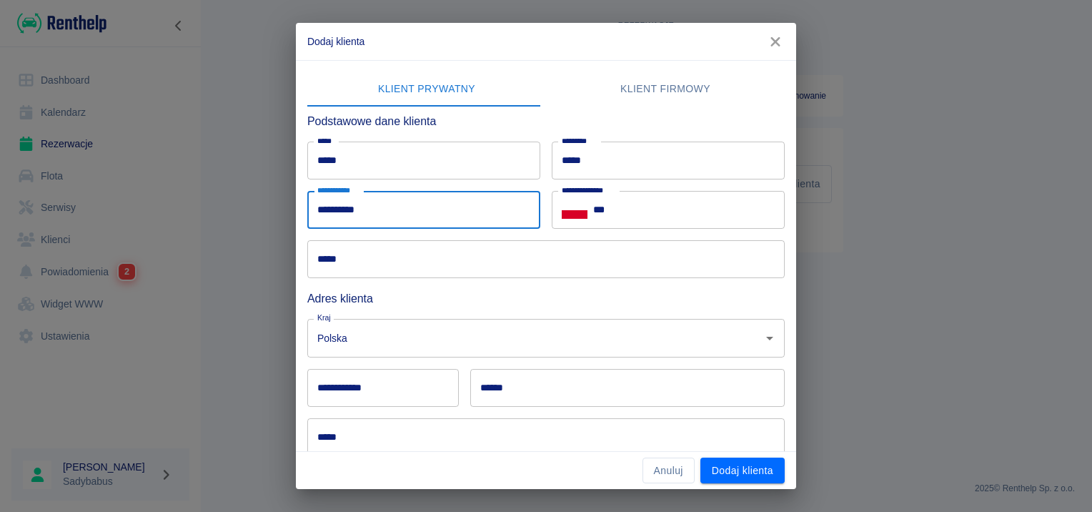
type input "**********"
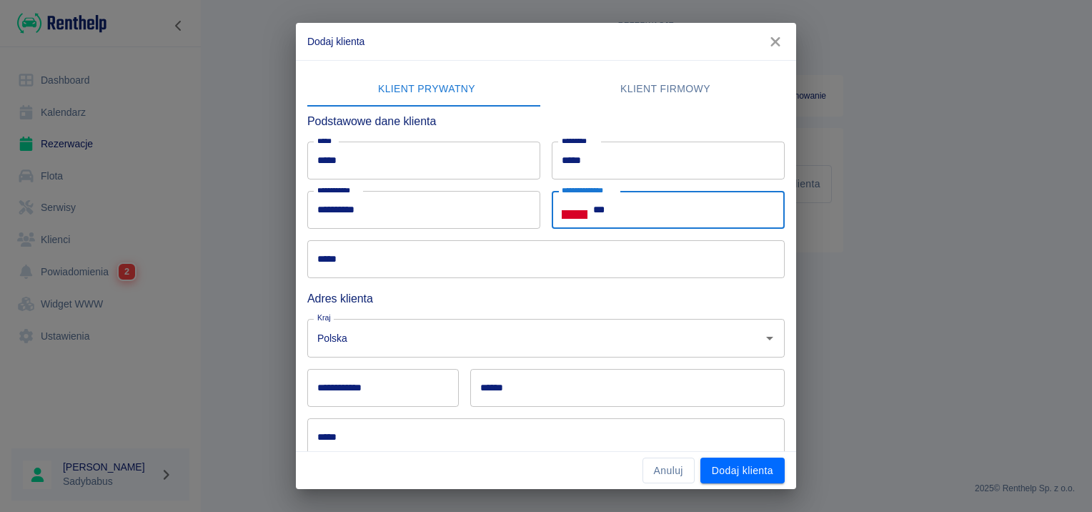
click at [652, 219] on input "***" at bounding box center [688, 210] width 191 height 38
type input "**********"
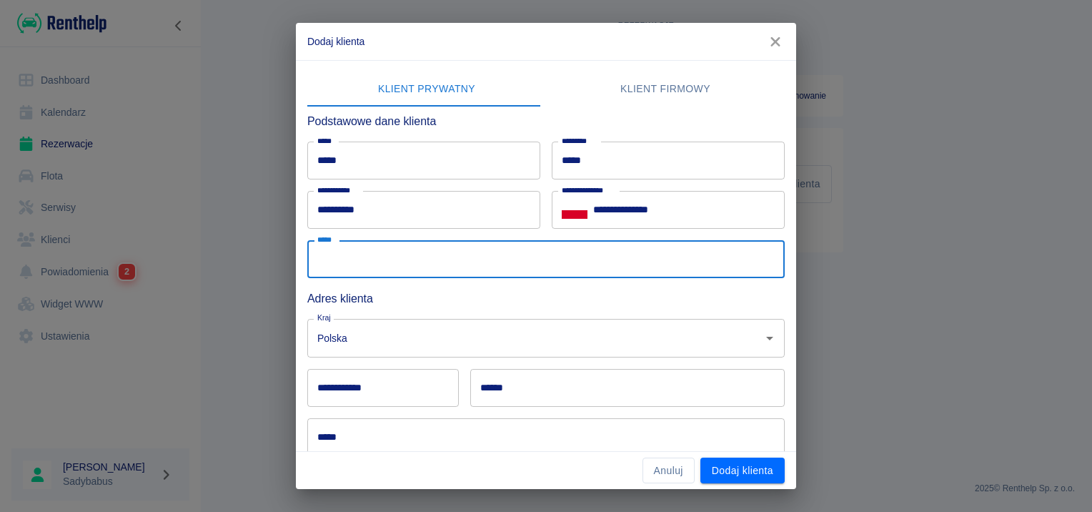
click at [554, 248] on input "*****" at bounding box center [545, 259] width 477 height 38
click at [629, 74] on button "Klient firmowy" at bounding box center [665, 89] width 239 height 34
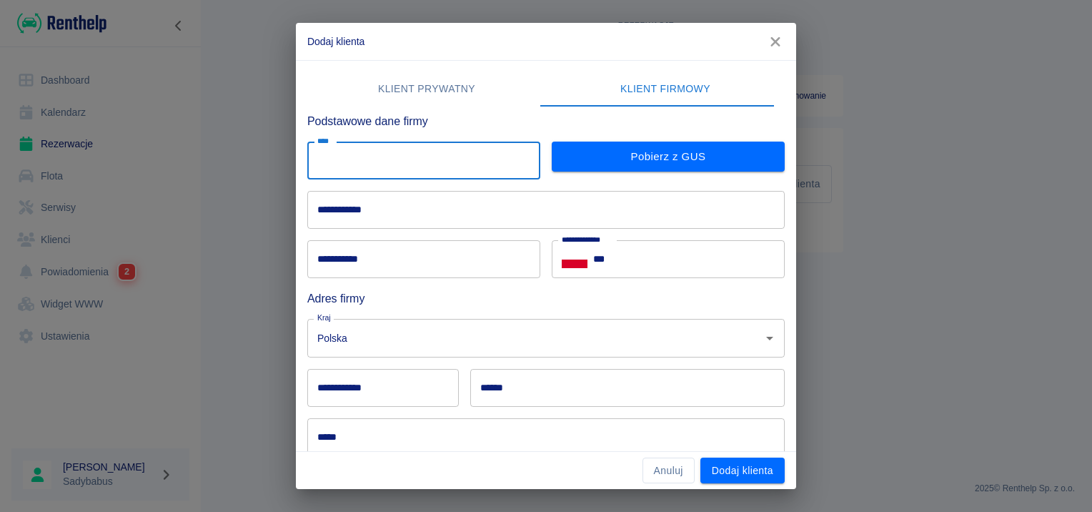
click at [346, 154] on input "****" at bounding box center [423, 160] width 233 height 38
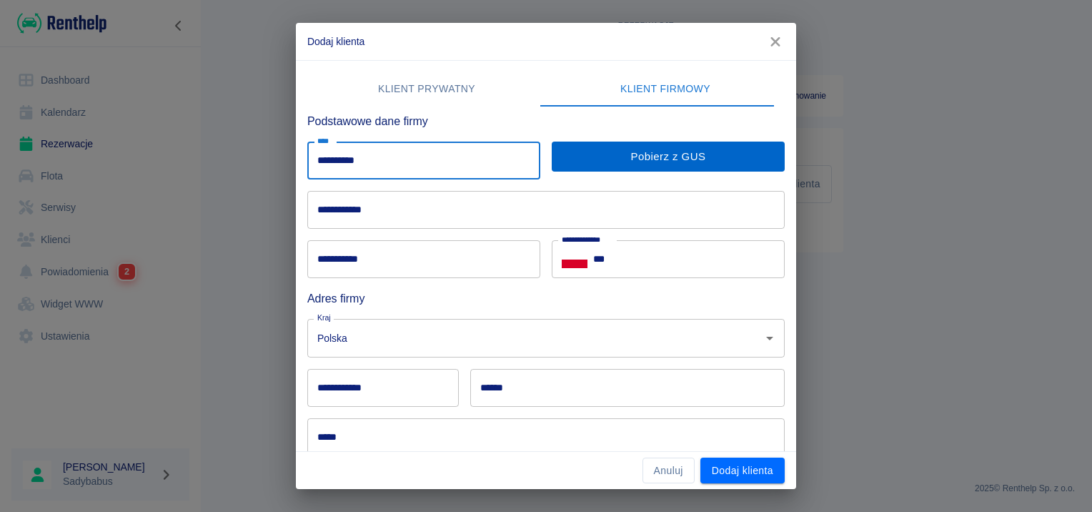
type input "**********"
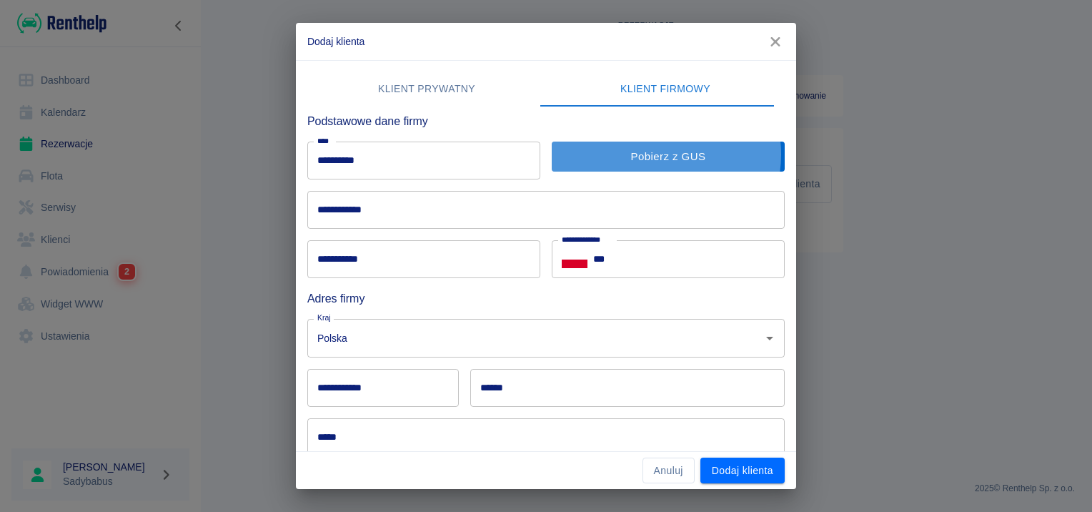
click at [652, 154] on button "Pobierz z GUS" at bounding box center [668, 156] width 233 height 30
type input "**********"
type input "******"
type input "*******"
type input "**********"
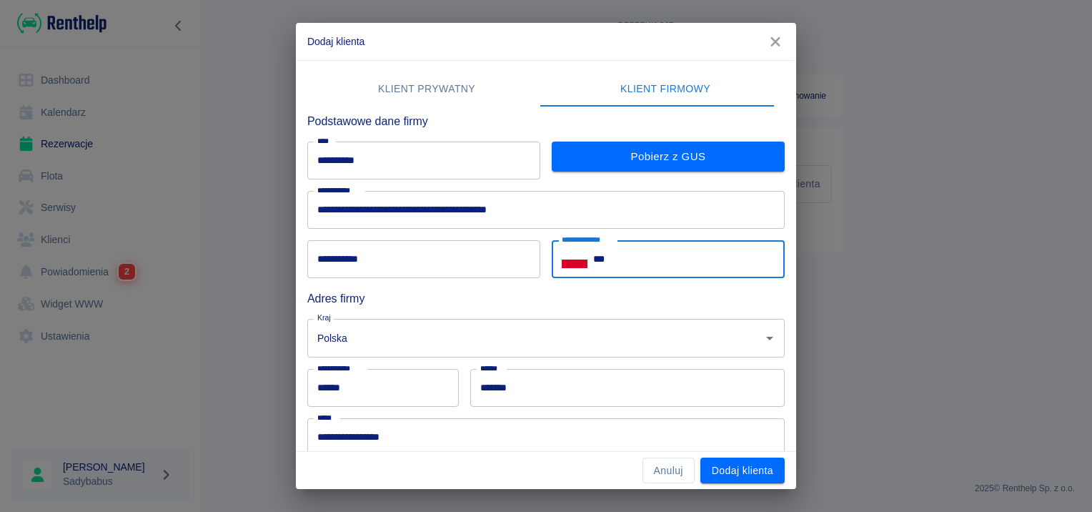
click at [673, 260] on input "***" at bounding box center [688, 259] width 191 height 38
type input "**********"
click at [510, 306] on h6 "Adres firmy" at bounding box center [545, 298] width 477 height 18
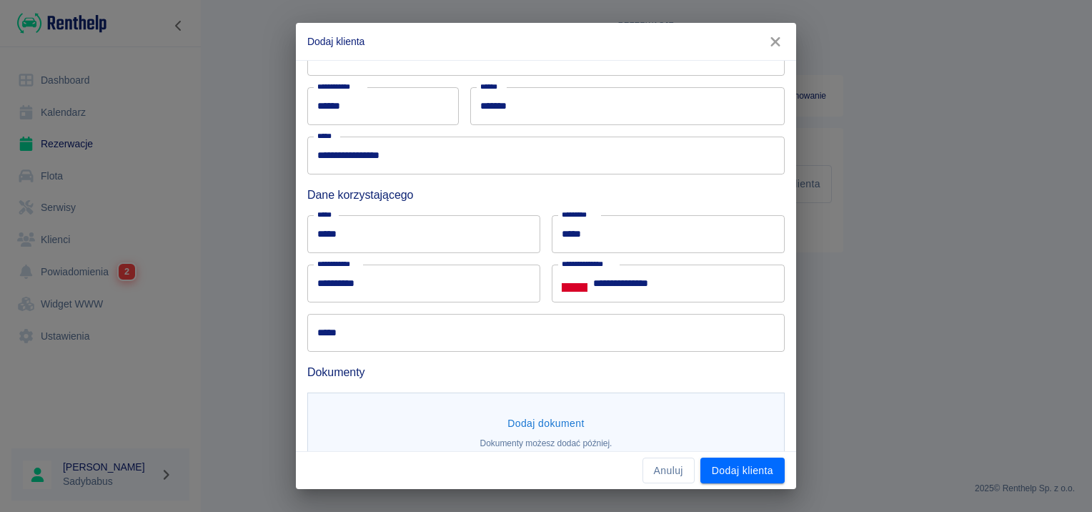
scroll to position [286, 0]
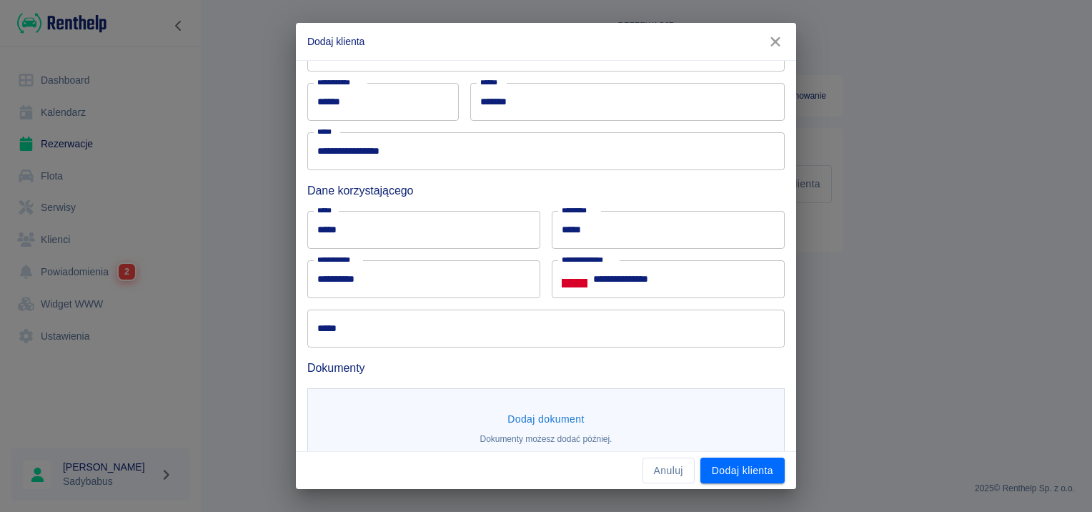
click at [537, 415] on button "Dodaj dokument" at bounding box center [546, 419] width 89 height 26
click at [497, 364] on h6 "Dokumenty" at bounding box center [545, 368] width 477 height 18
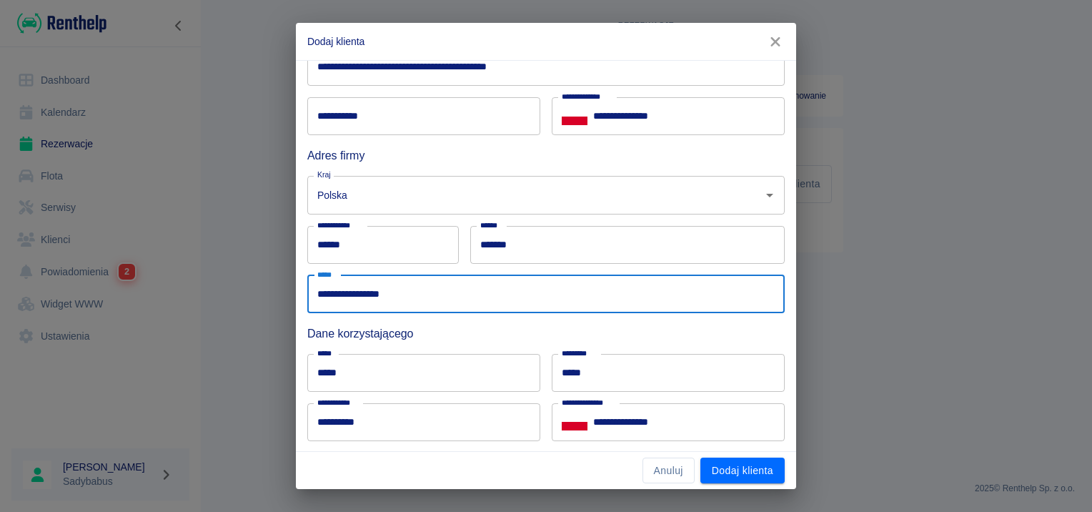
drag, startPoint x: 428, startPoint y: 282, endPoint x: 330, endPoint y: 294, distance: 98.6
click at [330, 294] on input "**********" at bounding box center [545, 294] width 477 height 38
click at [537, 321] on div "Dane korzystającego" at bounding box center [540, 327] width 489 height 29
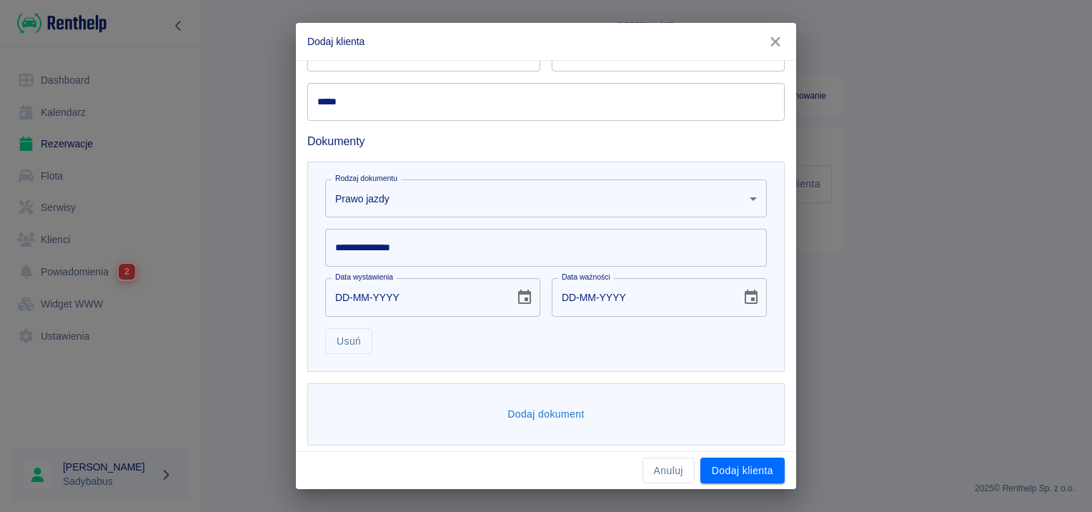
scroll to position [517, 0]
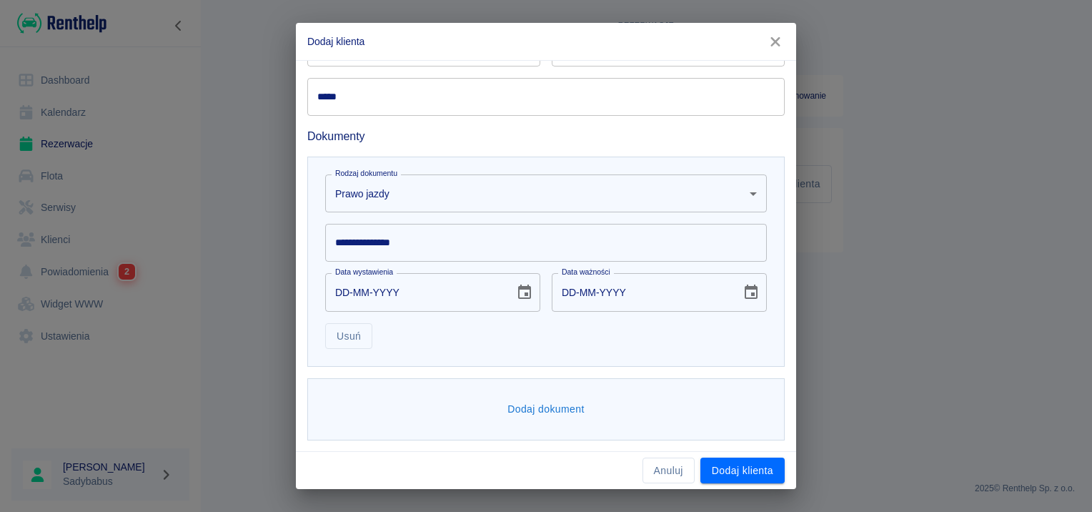
click at [414, 240] on input "**********" at bounding box center [545, 243] width 441 height 38
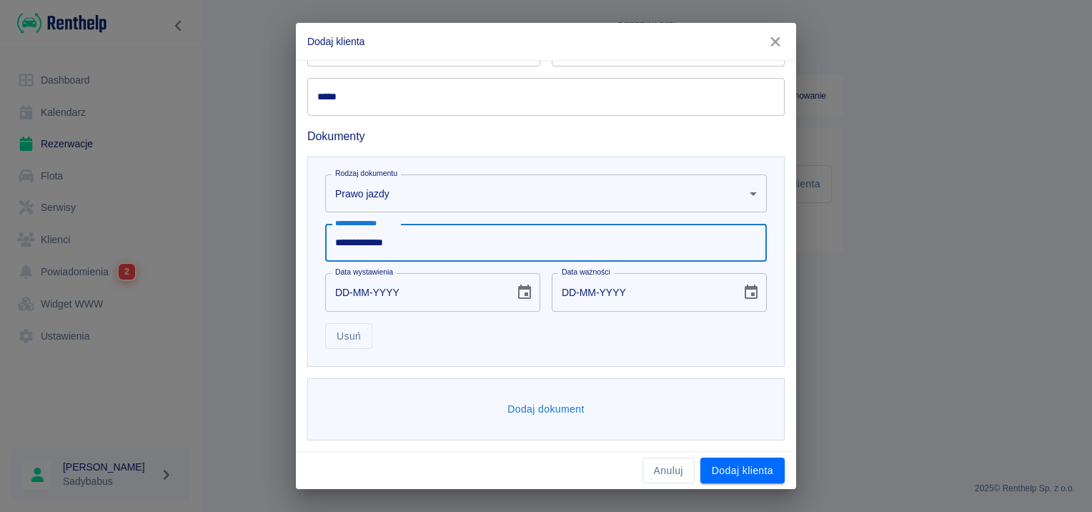
type input "**********"
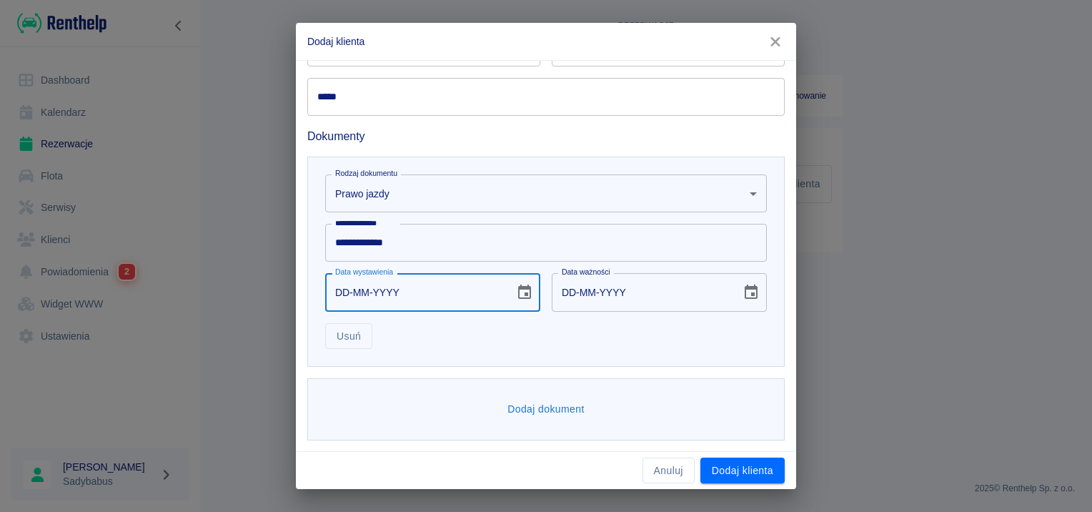
click at [342, 296] on input "DD-MM-YYYY" at bounding box center [414, 292] width 179 height 38
type input "01-01-0002"
type input "01-01-0012"
type input "01-01-0020"
type input "01-01-0030"
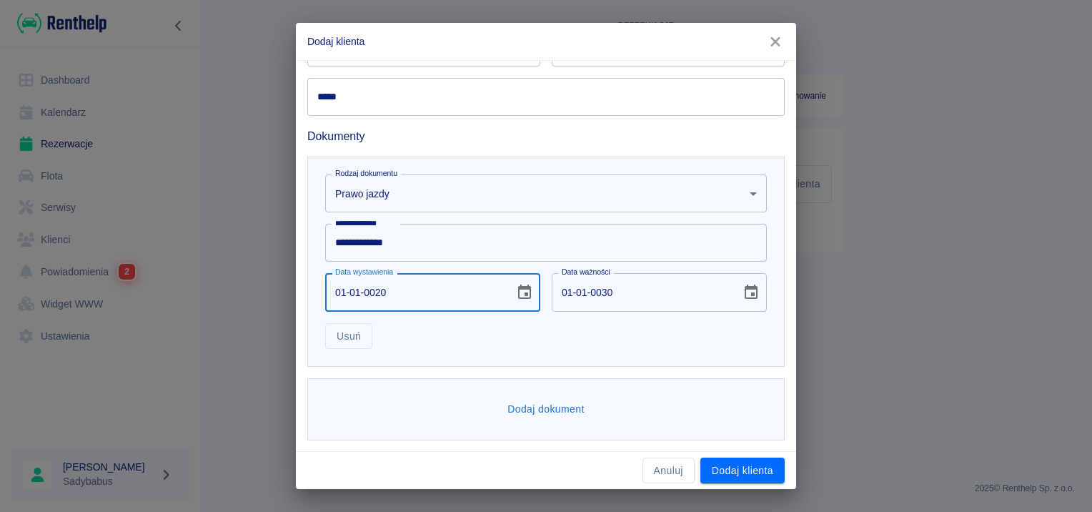
type input "01-01-0202"
type input "01-01-0212"
type input "01-01-2021"
type input "01-01-2031"
type input "01-01-2021"
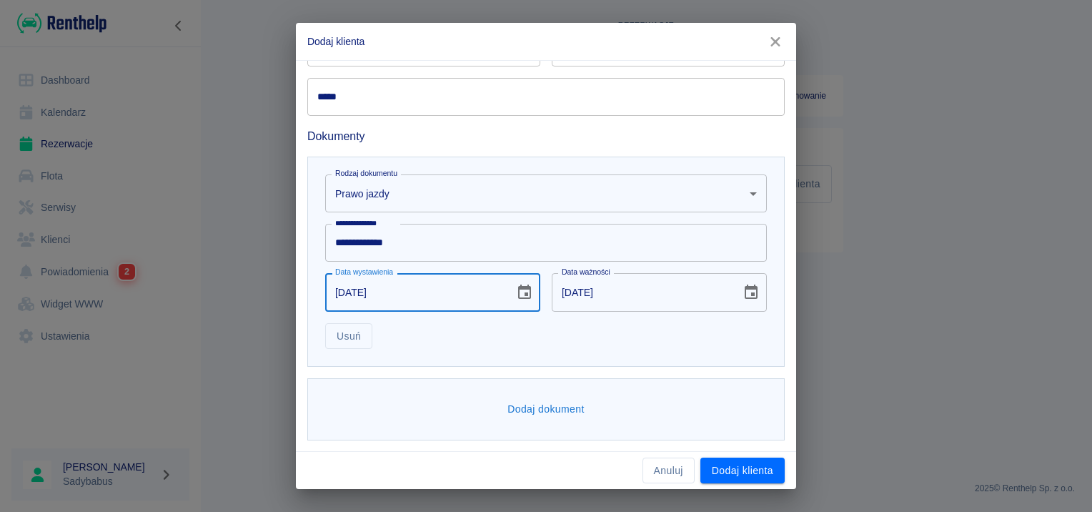
click at [522, 414] on button "Dodaj dokument" at bounding box center [546, 409] width 89 height 26
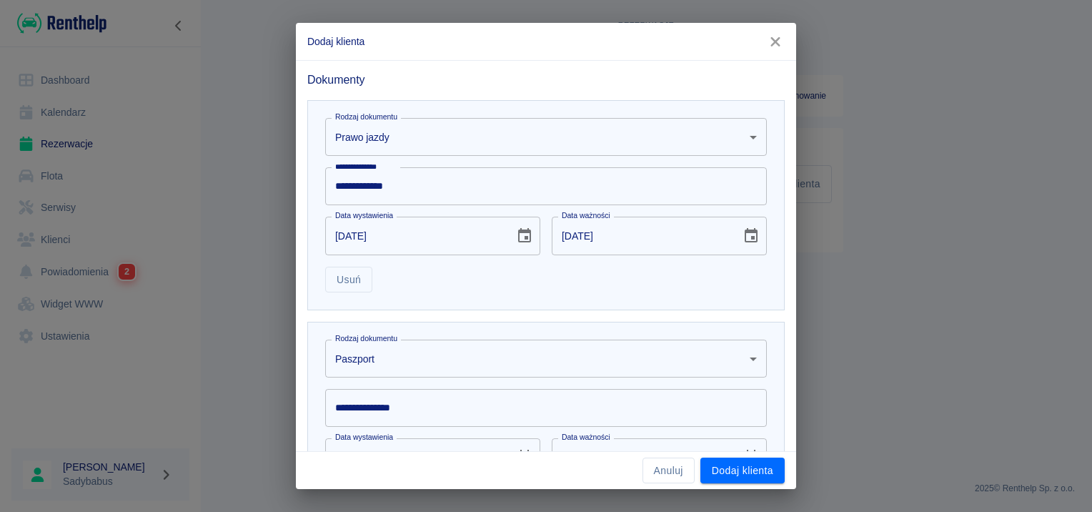
scroll to position [660, 0]
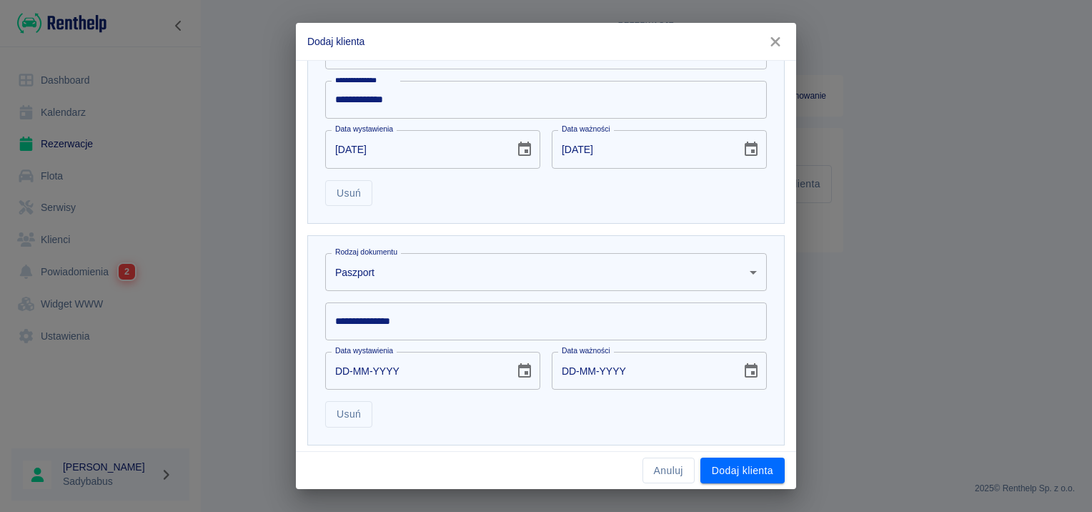
click at [391, 289] on body "**********" at bounding box center [546, 256] width 1092 height 512
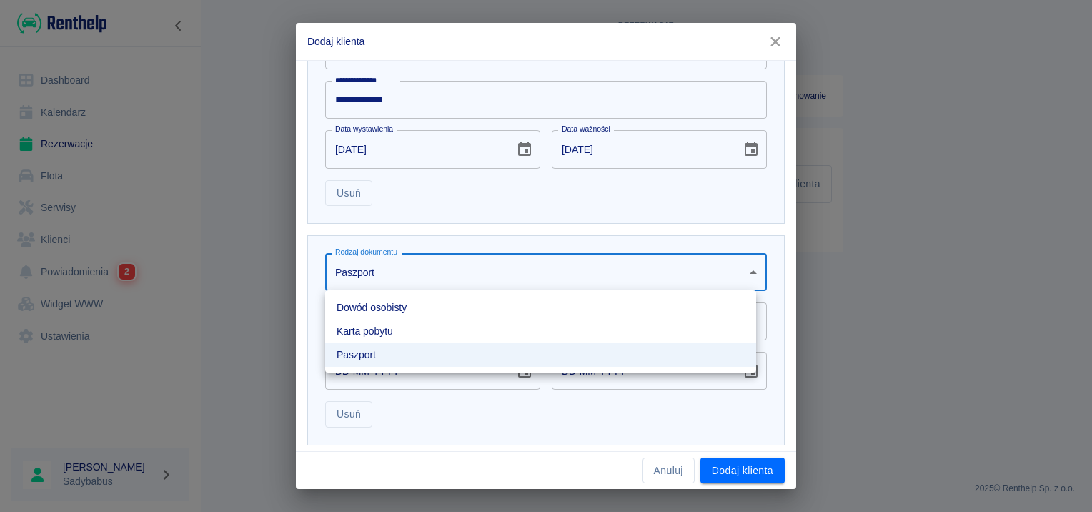
click at [389, 308] on li "Dowód osobisty" at bounding box center [540, 308] width 431 height 24
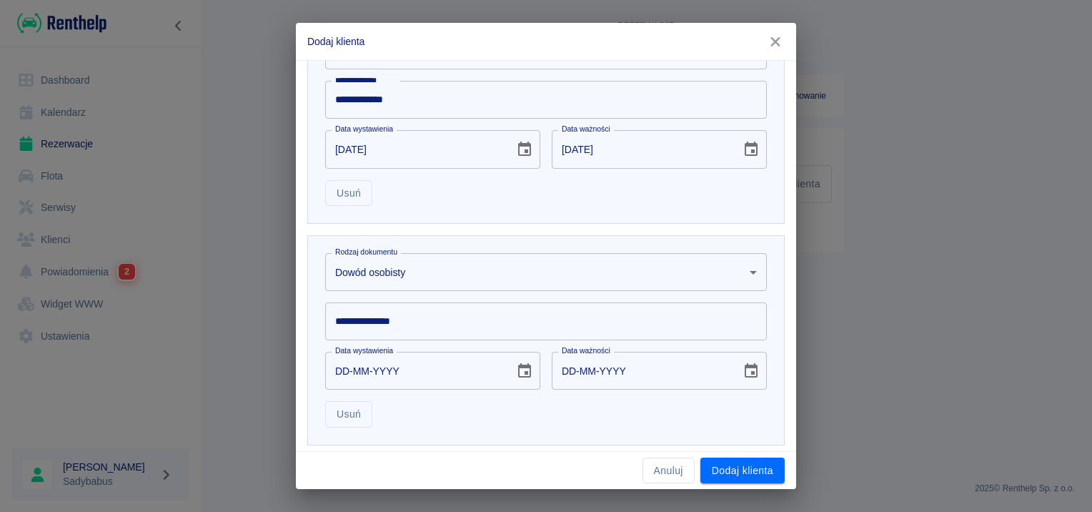
click at [383, 322] on input "**********" at bounding box center [545, 321] width 441 height 38
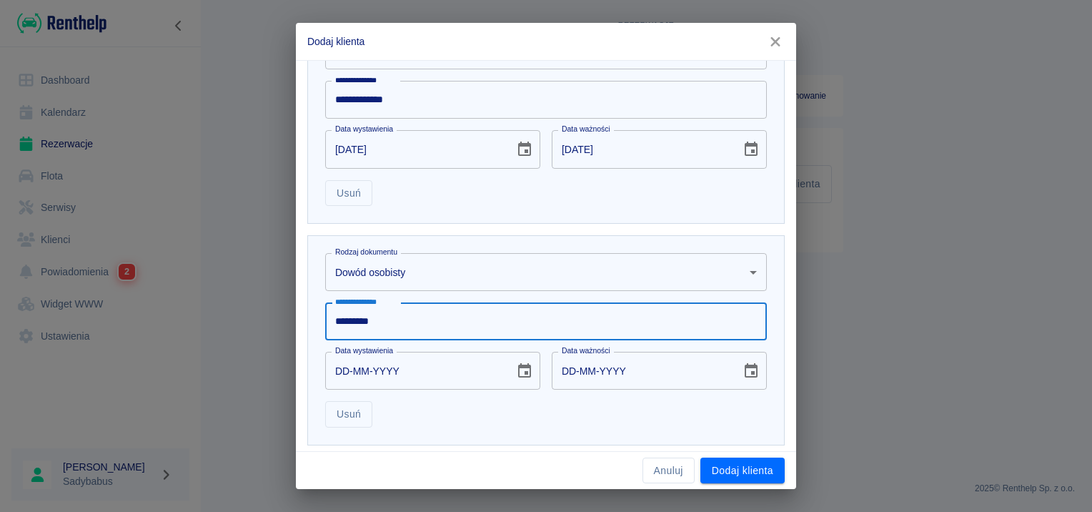
type input "*********"
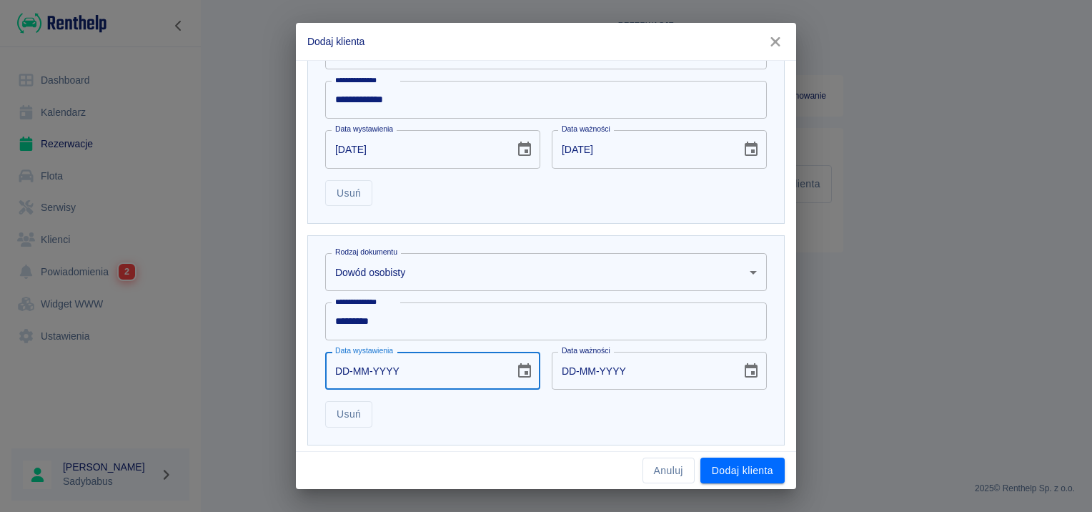
click at [339, 374] on input "DD-MM-YYYY" at bounding box center [414, 370] width 179 height 38
type input "01-01-0002"
type input "01-01-0012"
type input "01-01-0020"
type input "01-01-0030"
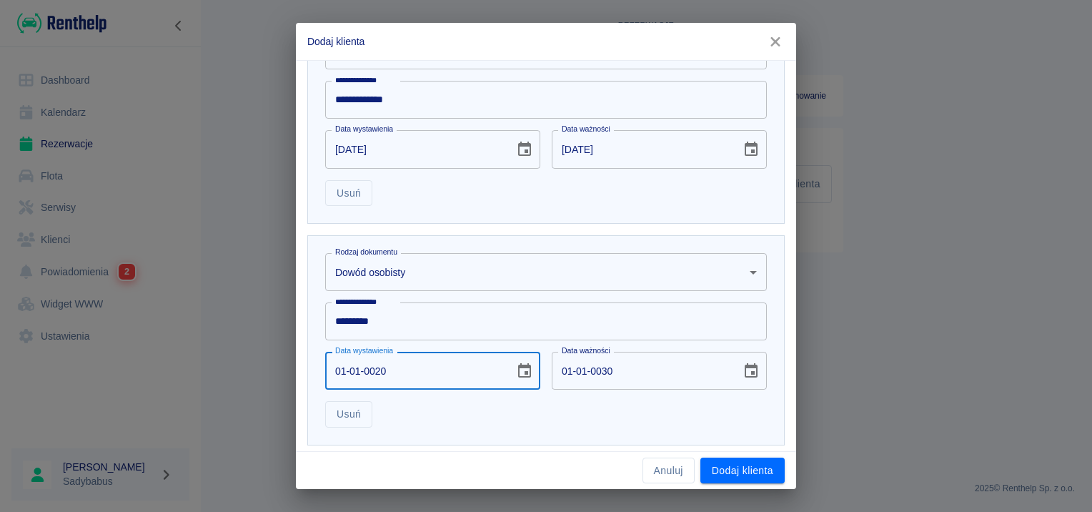
type input "01-01-0202"
type input "01-01-0212"
type input "01-01-2021"
type input "01-01-2031"
type input "01-01-2021"
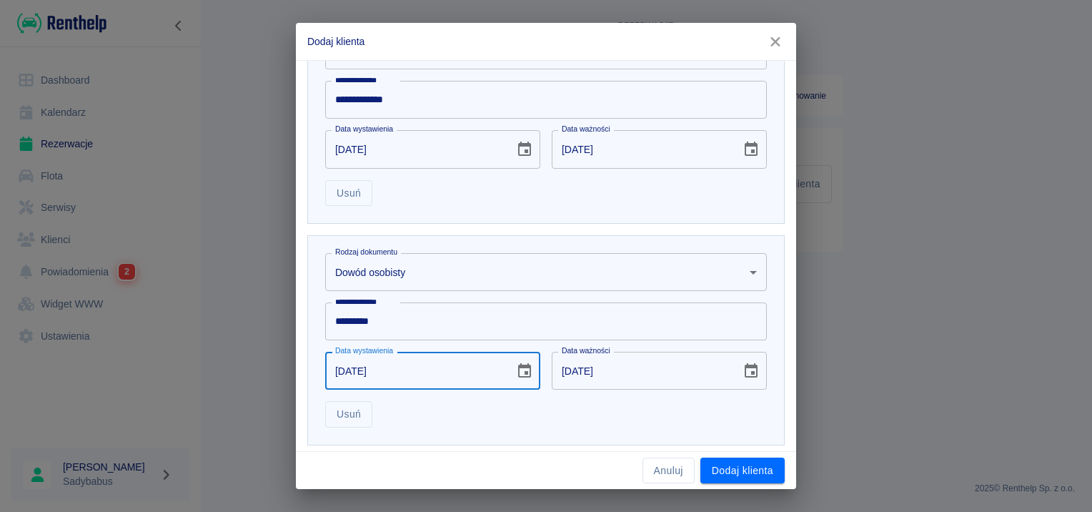
click at [732, 424] on div "Usuń" at bounding box center [540, 408] width 453 height 38
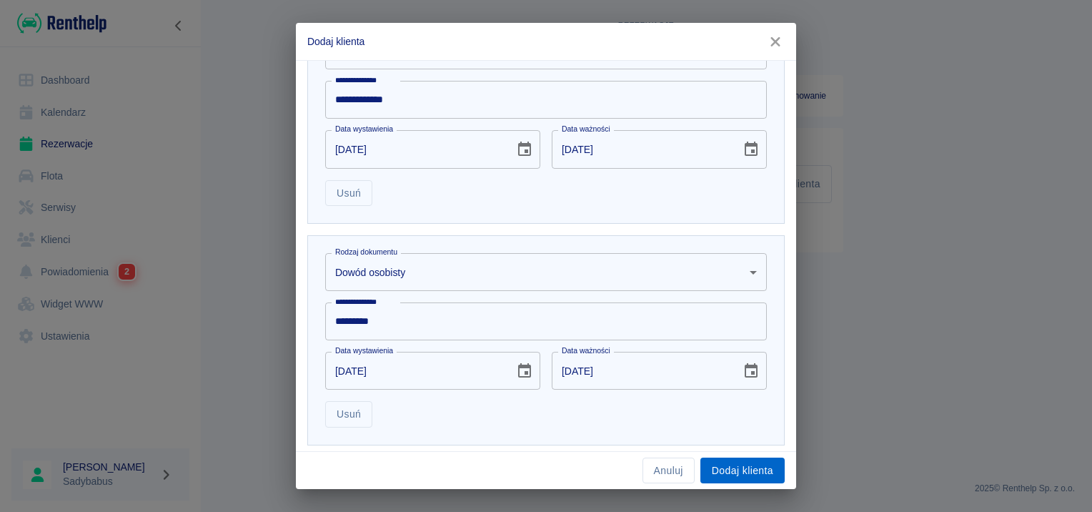
click at [754, 472] on button "Dodaj klienta" at bounding box center [742, 470] width 84 height 26
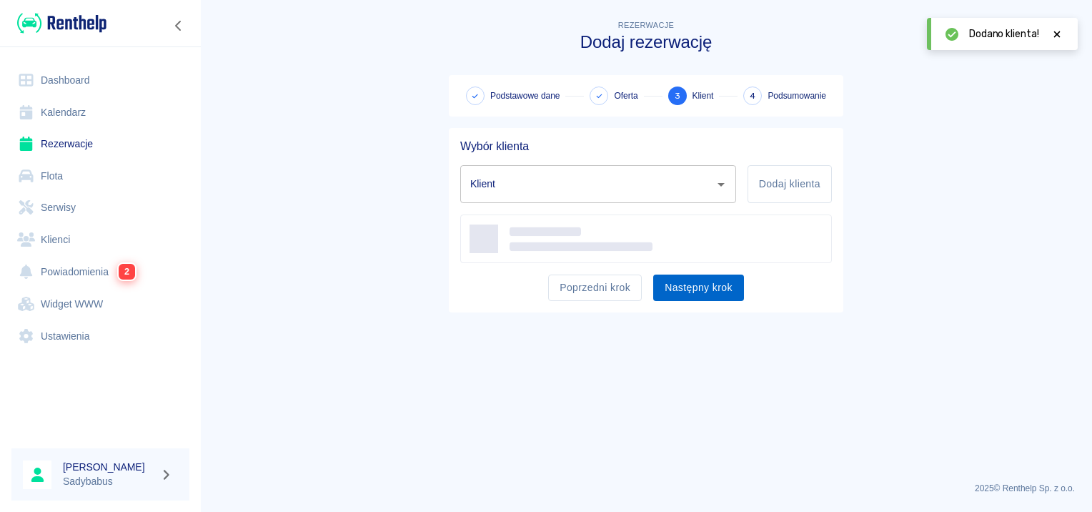
type input "Paweł Kuśka - SWOBODA SPÓŁKA Z OGRANICZONĄ ODPOWIEDZIALNOŚCIĄ (NIP: 6312723289)…"
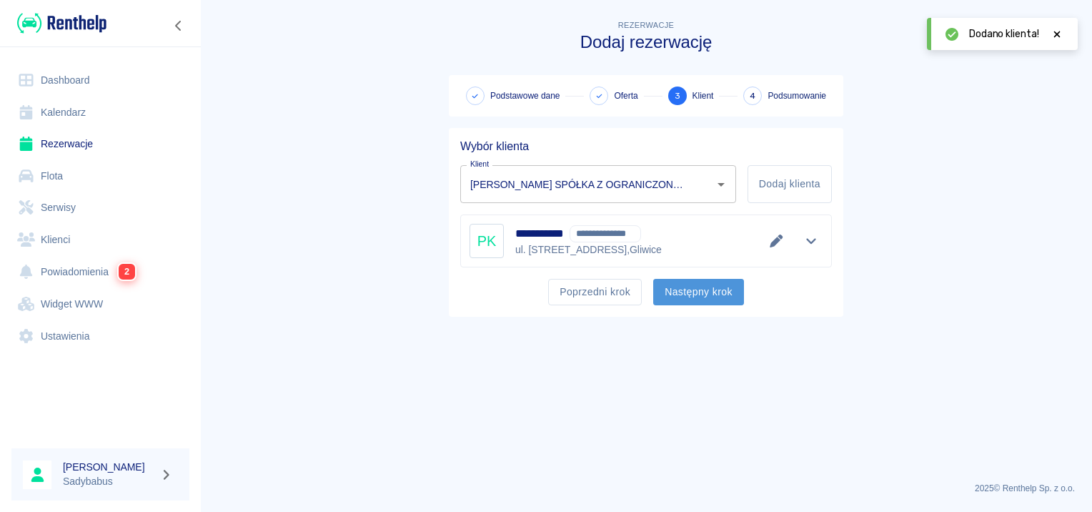
click at [714, 301] on button "Następny krok" at bounding box center [698, 292] width 91 height 26
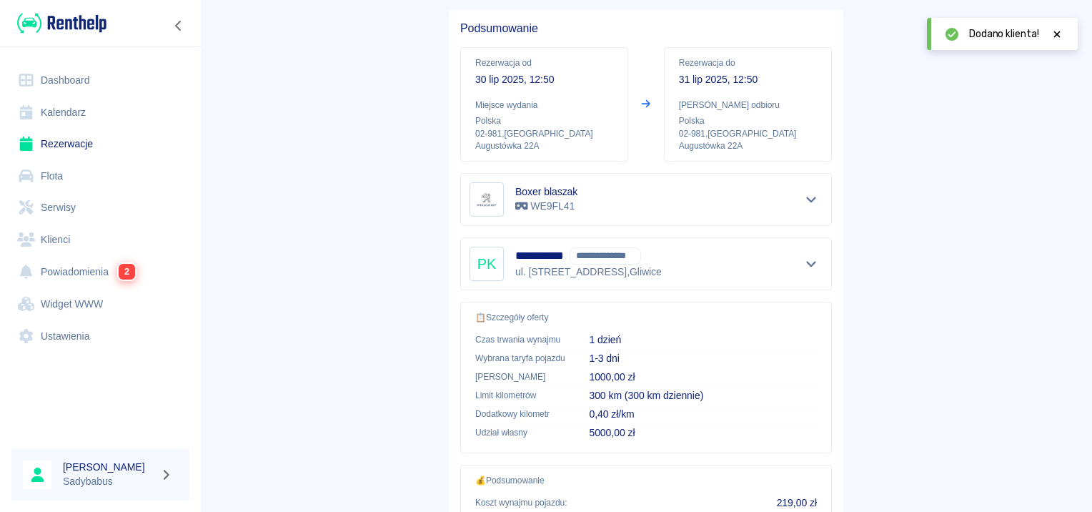
scroll to position [257, 0]
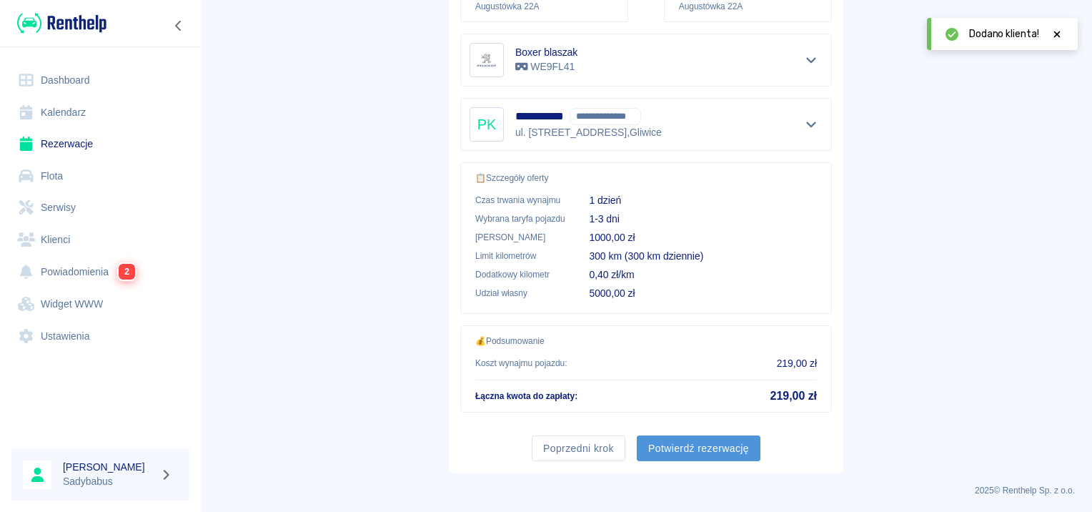
click at [683, 446] on button "Potwierdź rezerwację" at bounding box center [699, 448] width 124 height 26
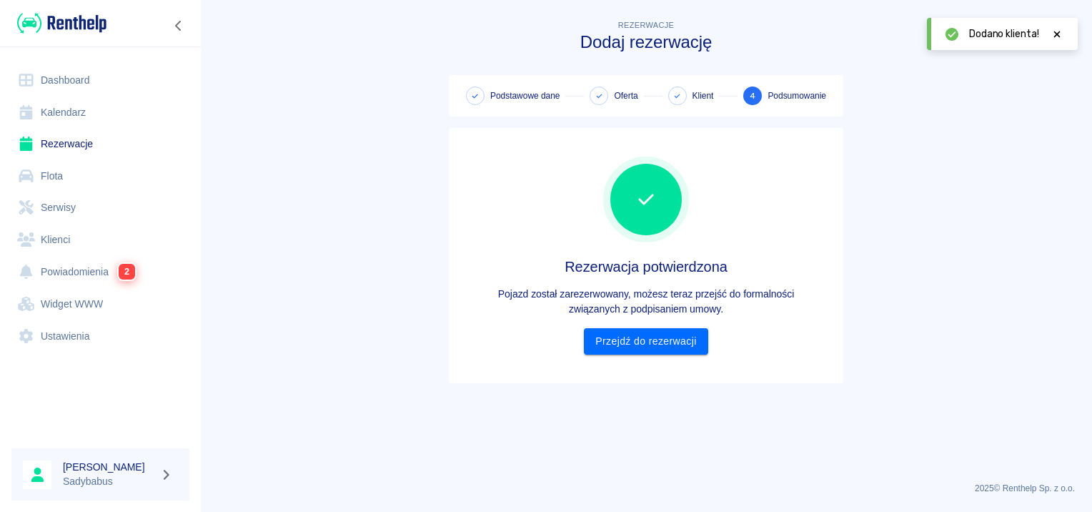
scroll to position [0, 0]
click at [694, 335] on link "Przejdź do rezerwacji" at bounding box center [646, 341] width 124 height 26
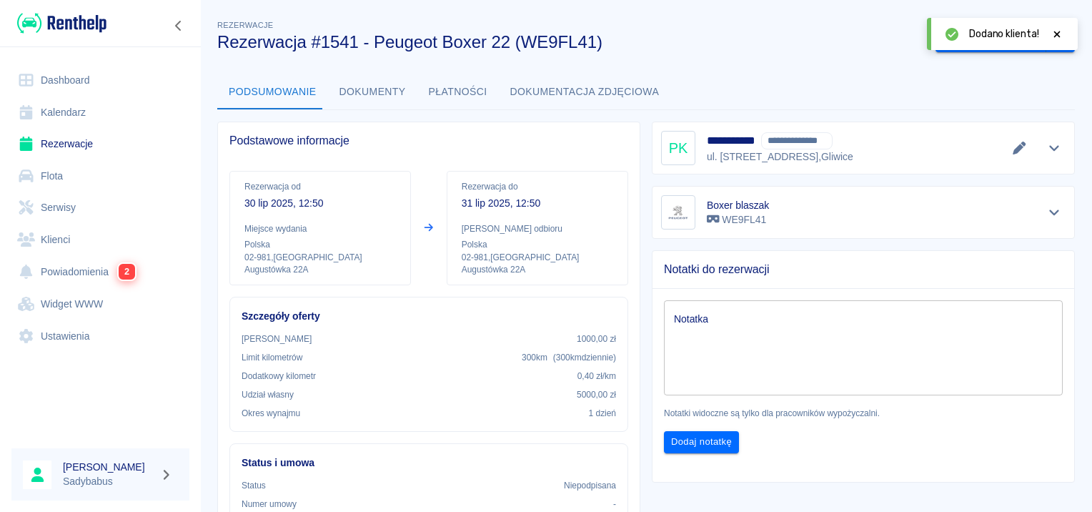
click at [383, 86] on button "Dokumenty" at bounding box center [372, 92] width 89 height 34
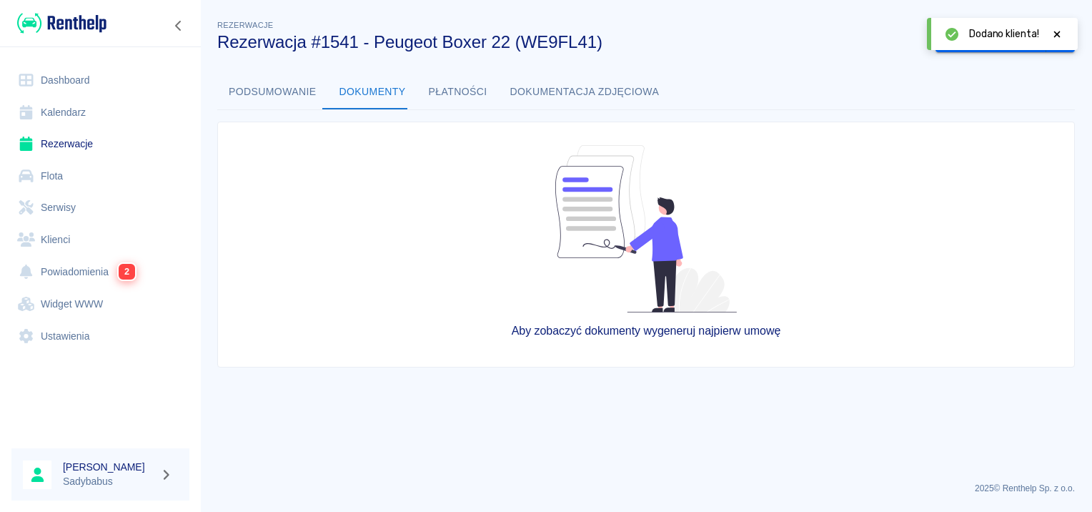
click at [257, 91] on button "Podsumowanie" at bounding box center [272, 92] width 111 height 34
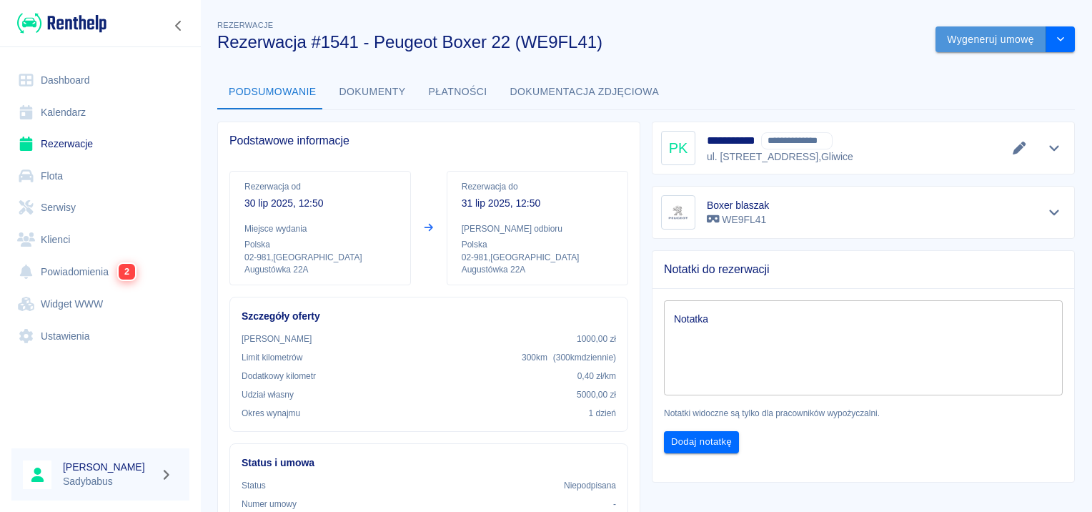
click at [972, 46] on button "Wygeneruj umowę" at bounding box center [990, 39] width 111 height 26
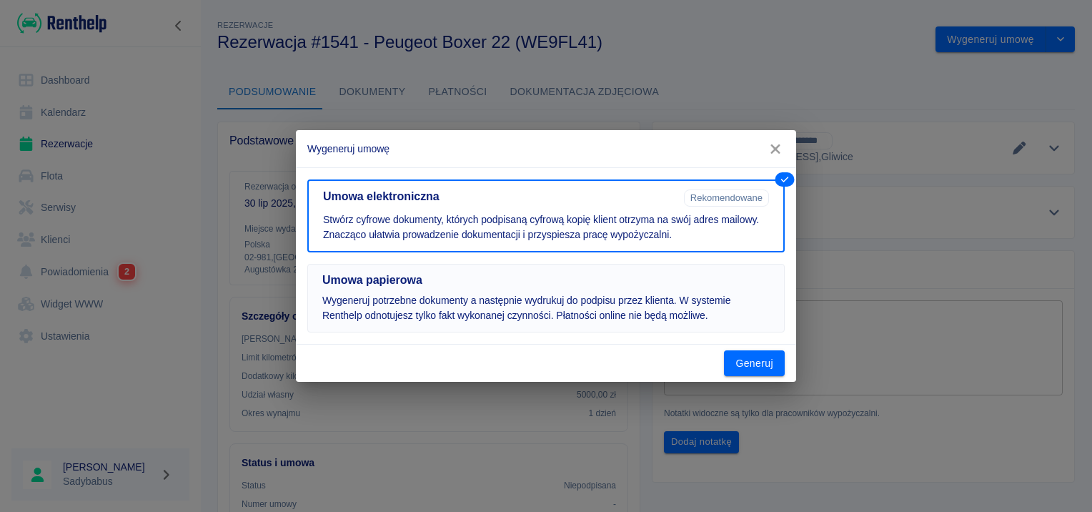
click at [496, 294] on p "Wygeneruj potrzebne dokumenty a następnie wydrukuj do podpisu przez klienta. W …" at bounding box center [545, 308] width 447 height 30
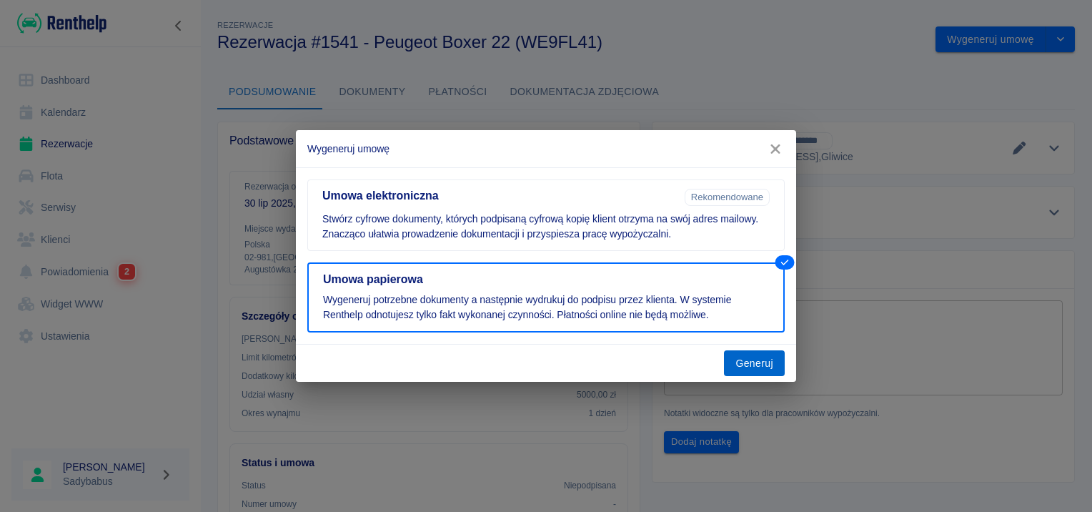
click at [760, 357] on button "Generuj" at bounding box center [754, 363] width 61 height 26
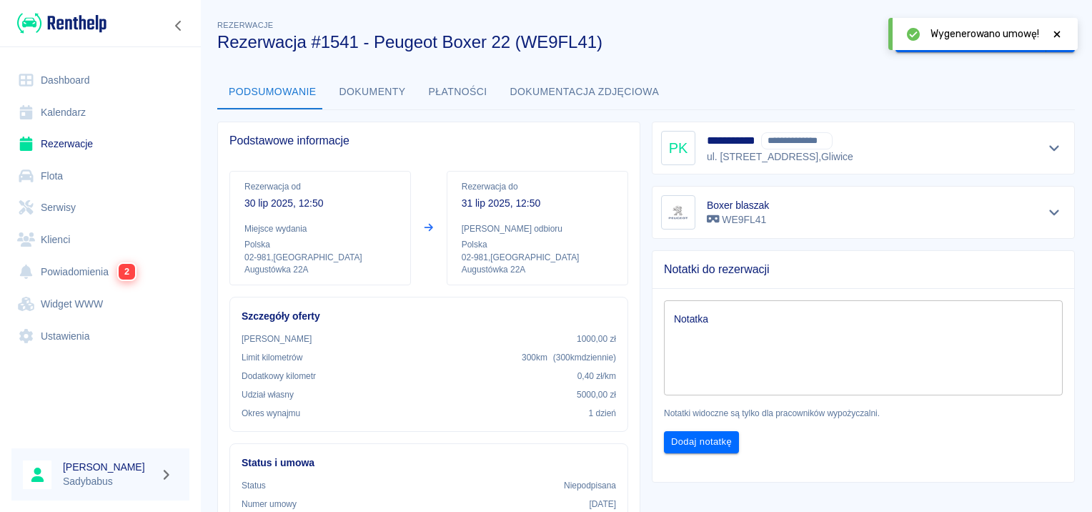
click at [1051, 36] on icon at bounding box center [1056, 34] width 13 height 10
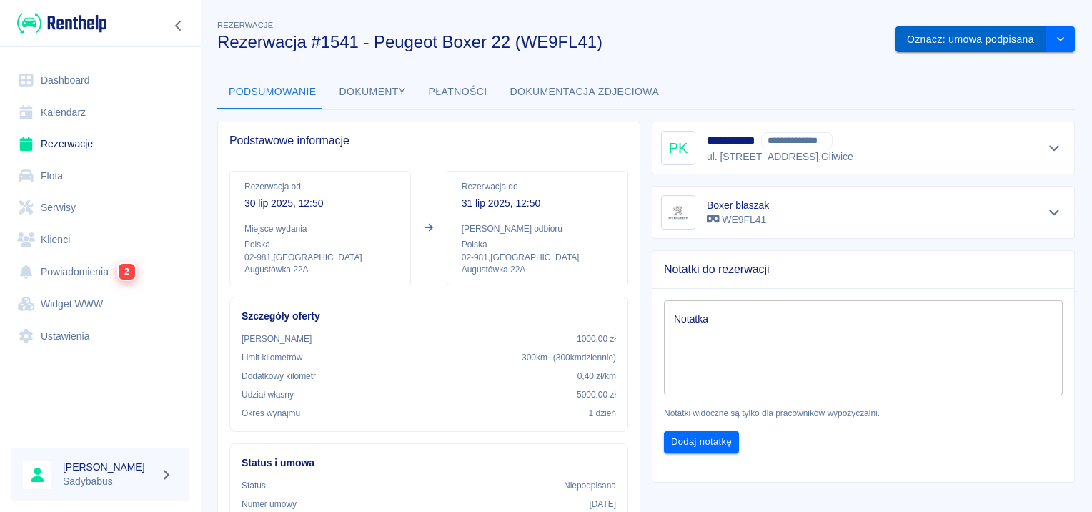
click at [983, 41] on button "Oznacz: umowa podpisana" at bounding box center [970, 39] width 151 height 26
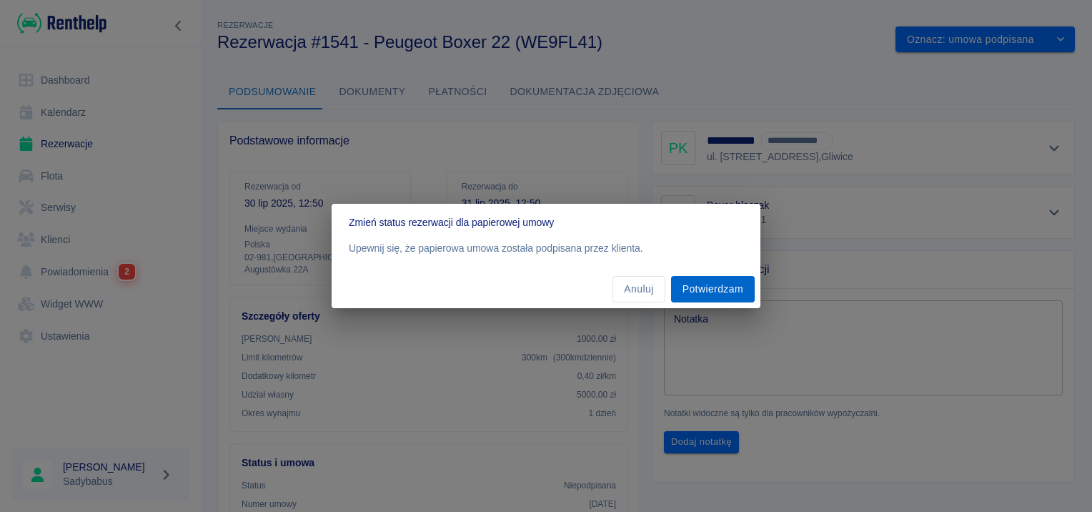
click at [712, 280] on button "Potwierdzam" at bounding box center [713, 289] width 84 height 26
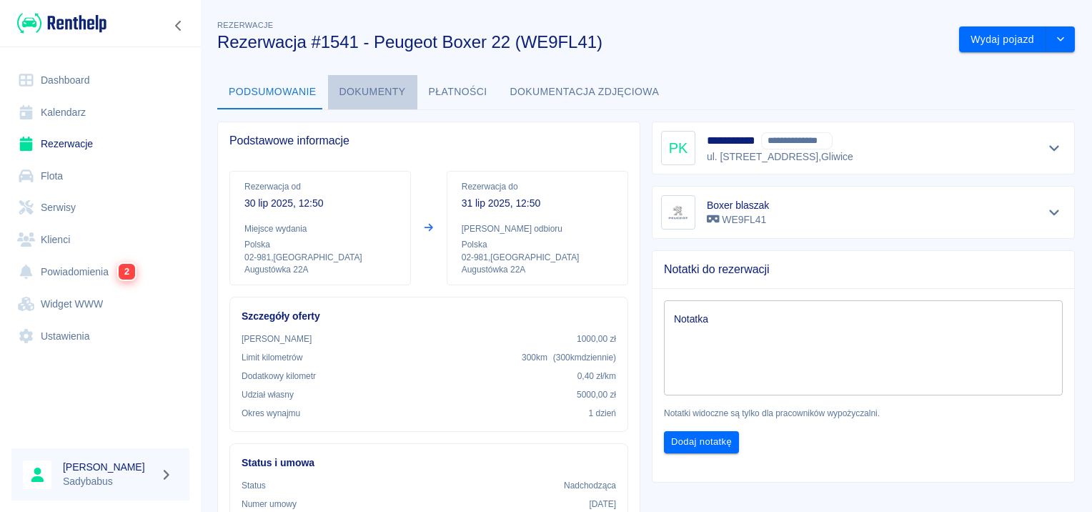
click at [390, 86] on button "Dokumenty" at bounding box center [372, 92] width 89 height 34
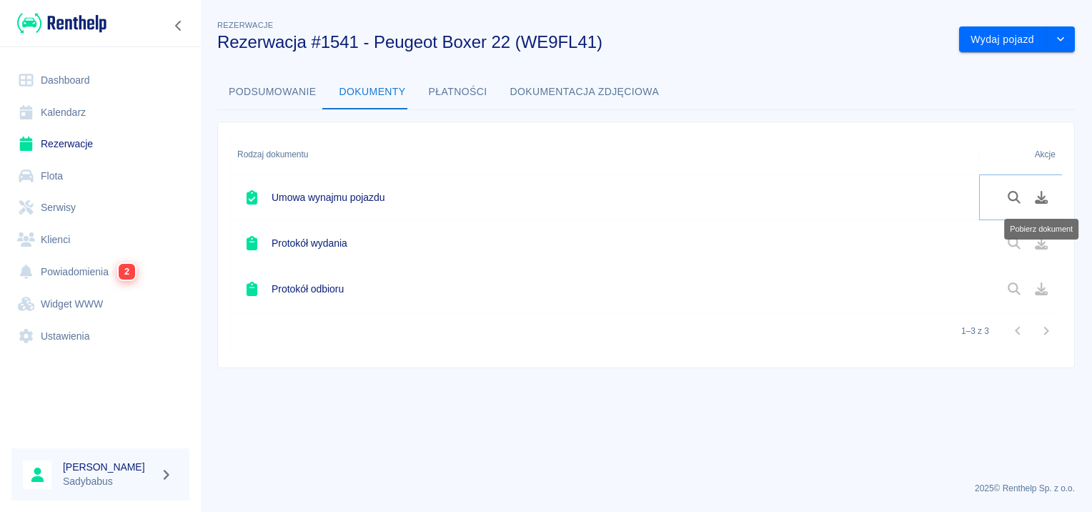
click at [1037, 199] on icon "Pobierz dokument" at bounding box center [1041, 197] width 13 height 13
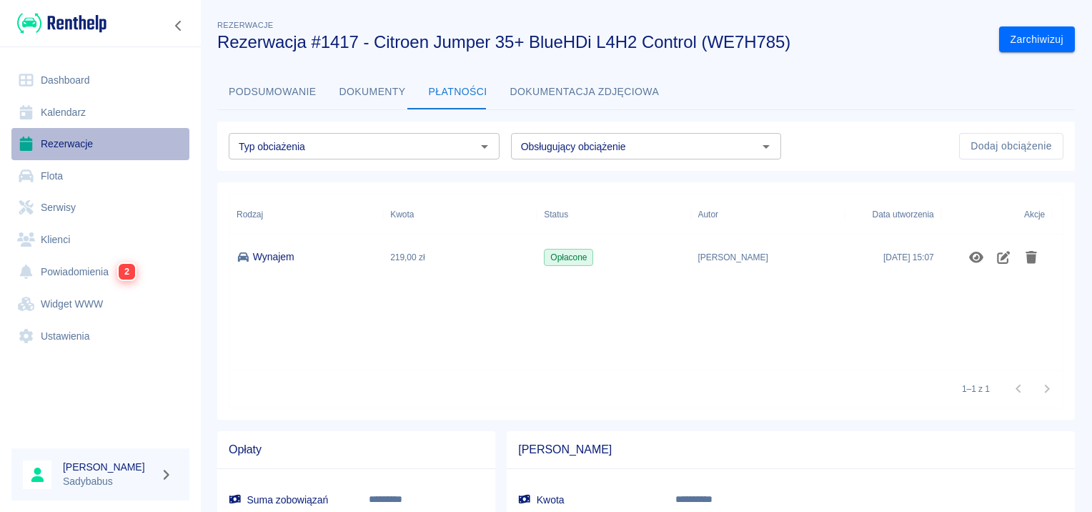
click at [77, 139] on link "Rezerwacje" at bounding box center [100, 144] width 178 height 32
